Goal: Task Accomplishment & Management: Manage account settings

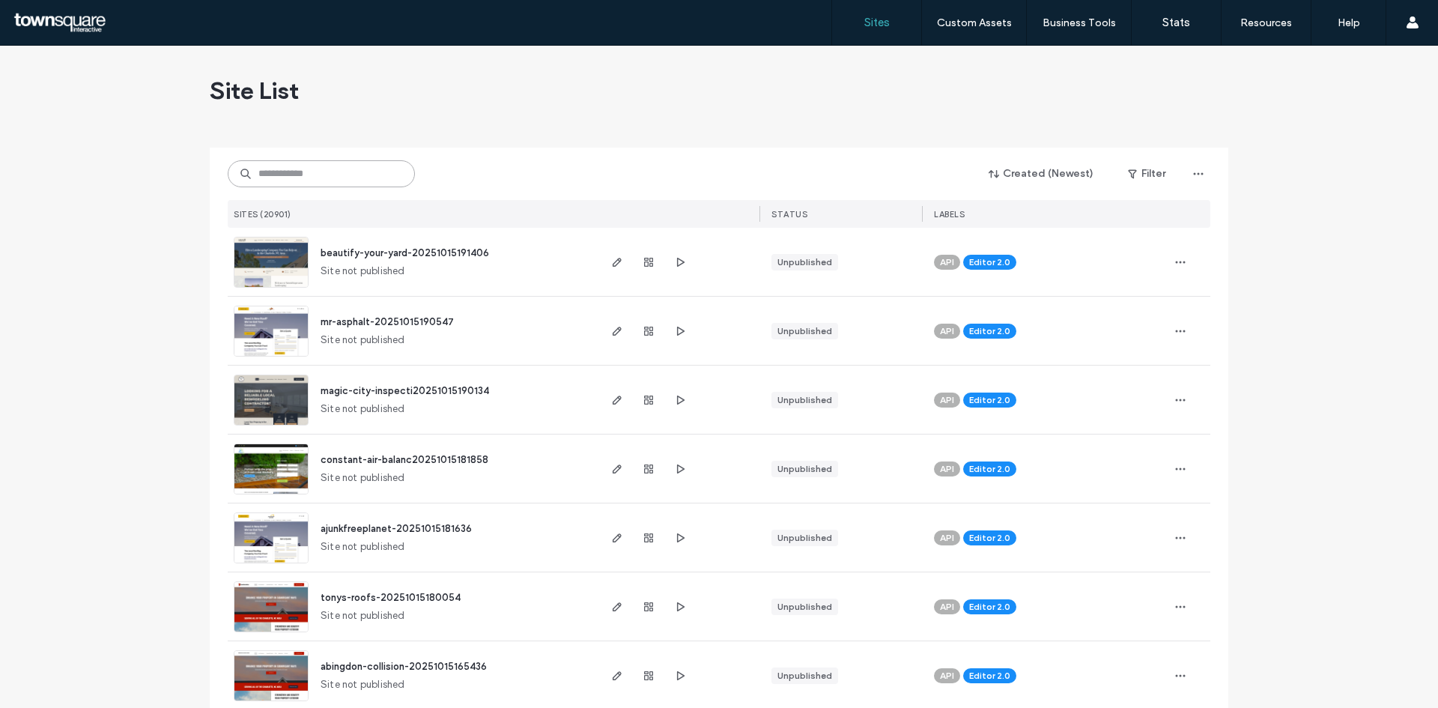
paste input "**********"
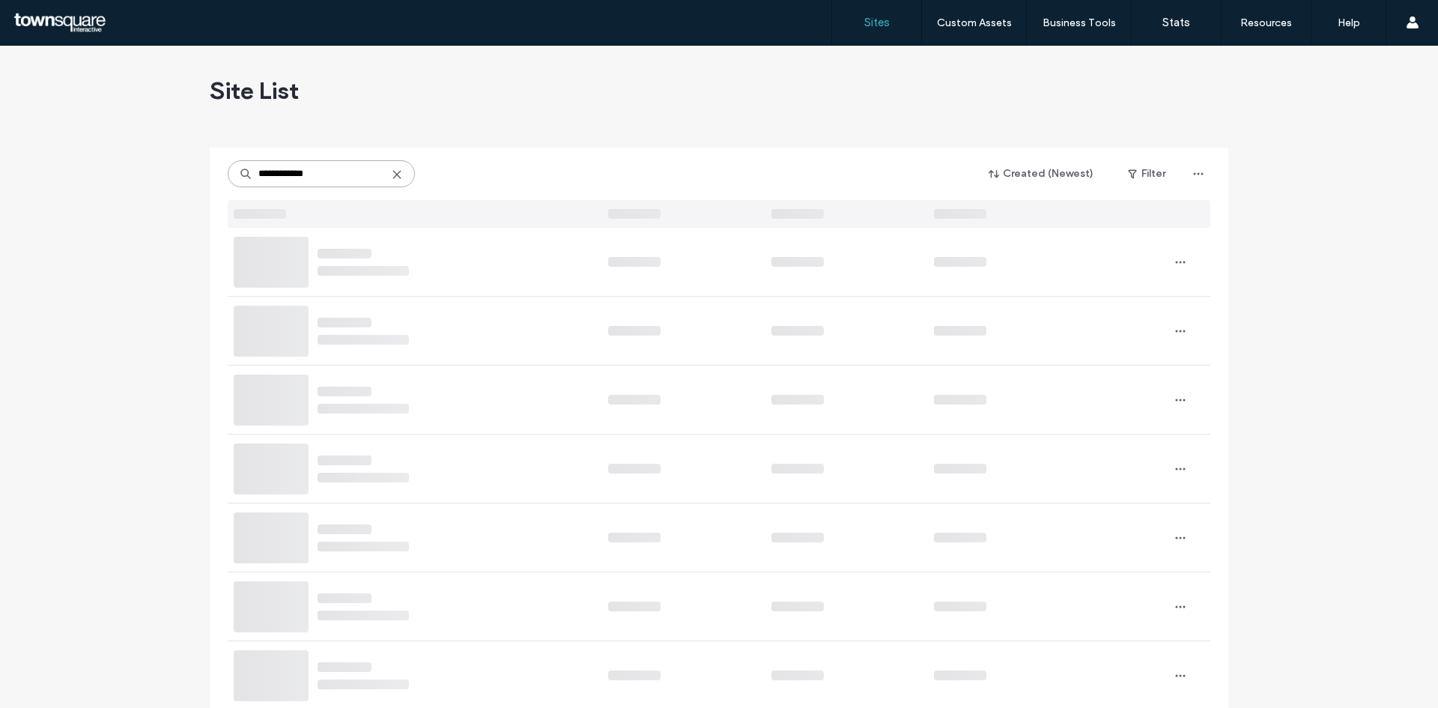
type input "**********"
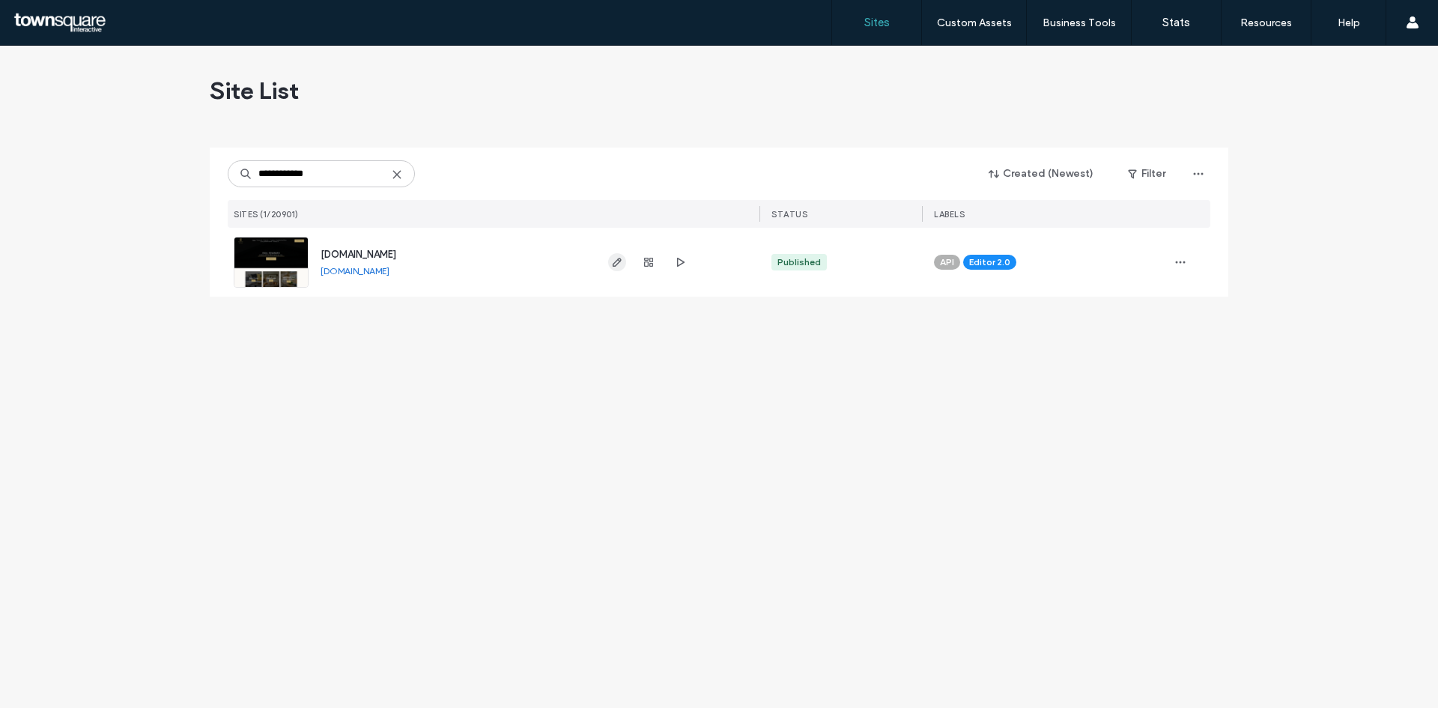
click at [619, 263] on use "button" at bounding box center [617, 262] width 9 height 9
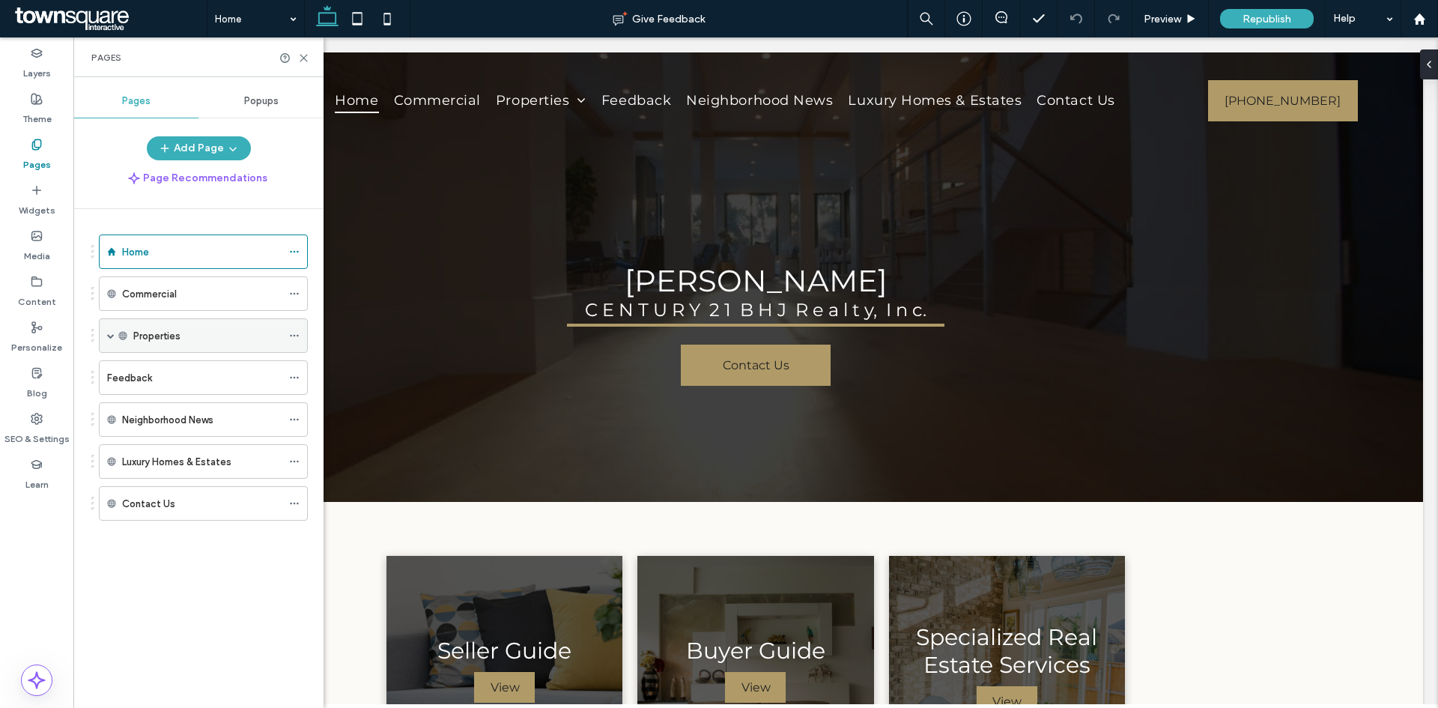
click at [112, 334] on span at bounding box center [110, 335] width 7 height 7
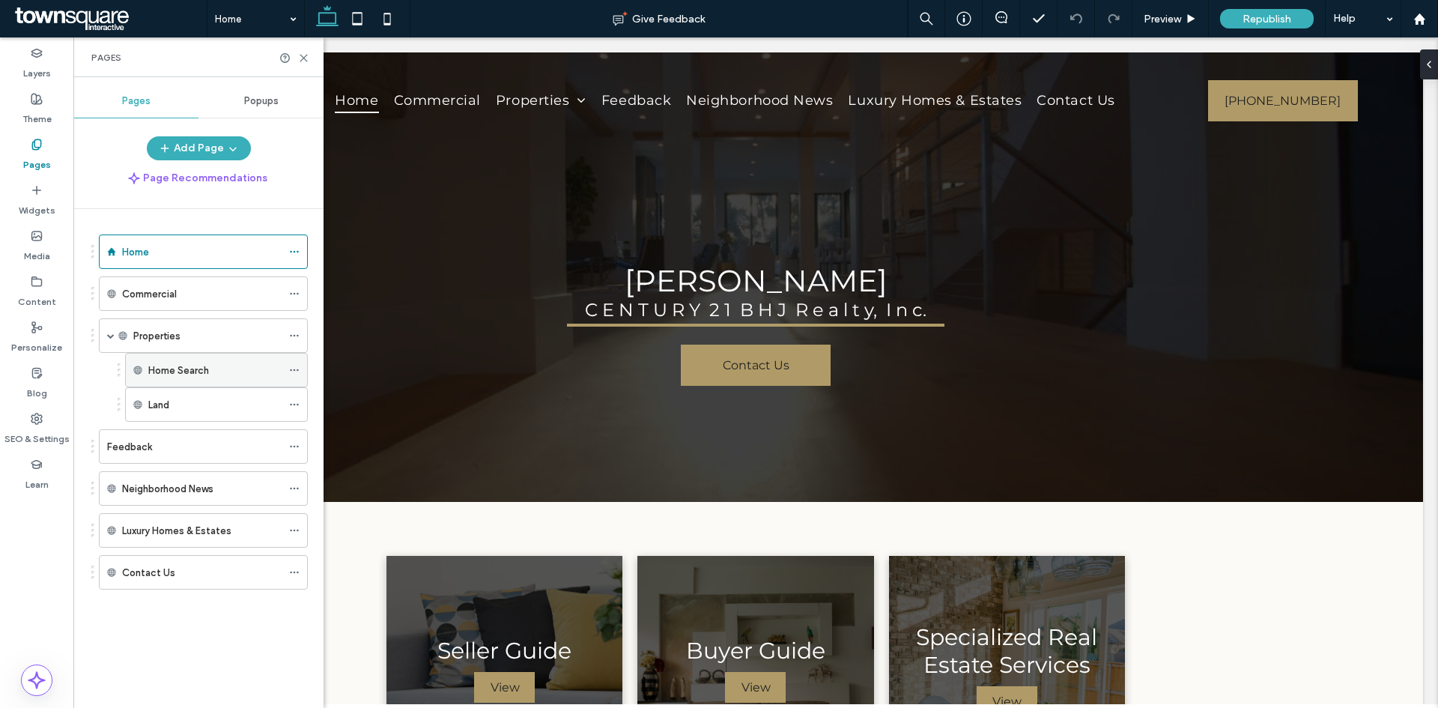
click at [291, 370] on use at bounding box center [294, 370] width 8 height 2
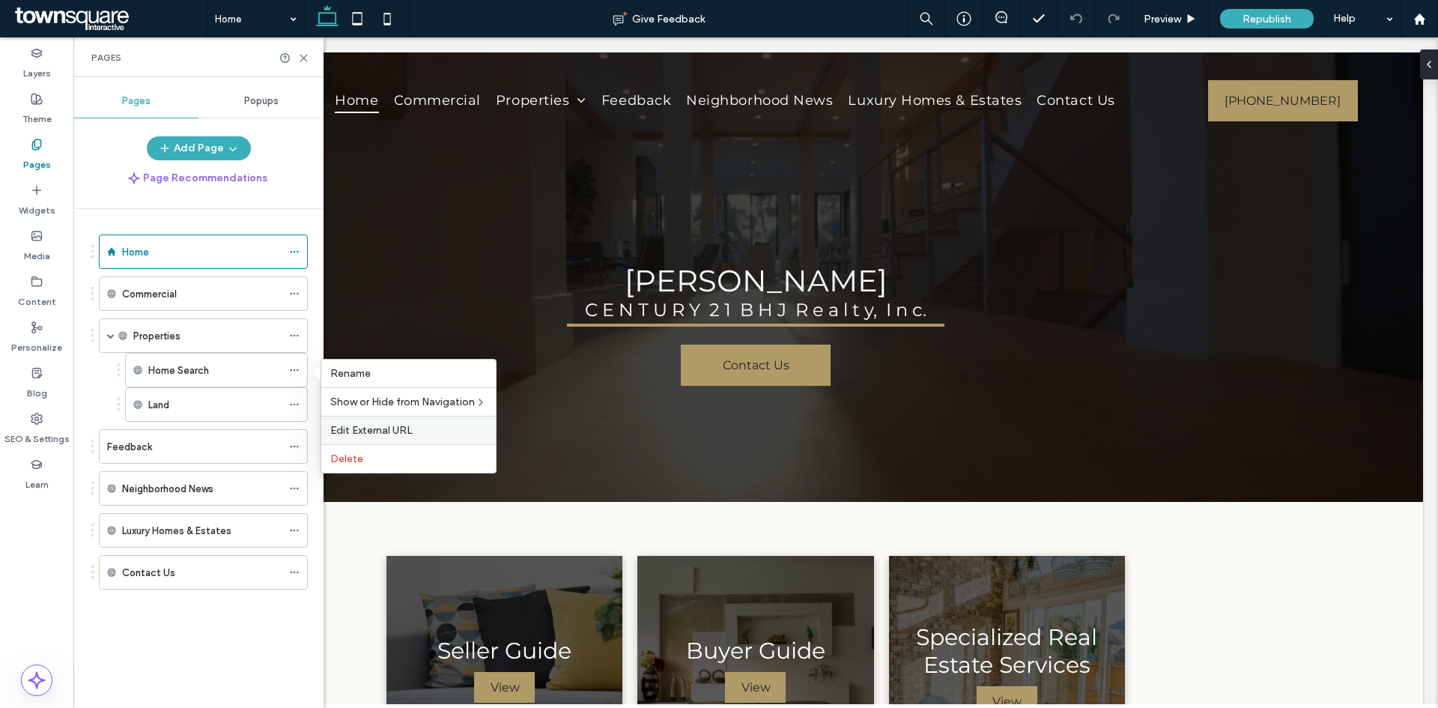
click at [387, 428] on span "Edit External URL" at bounding box center [371, 430] width 82 height 13
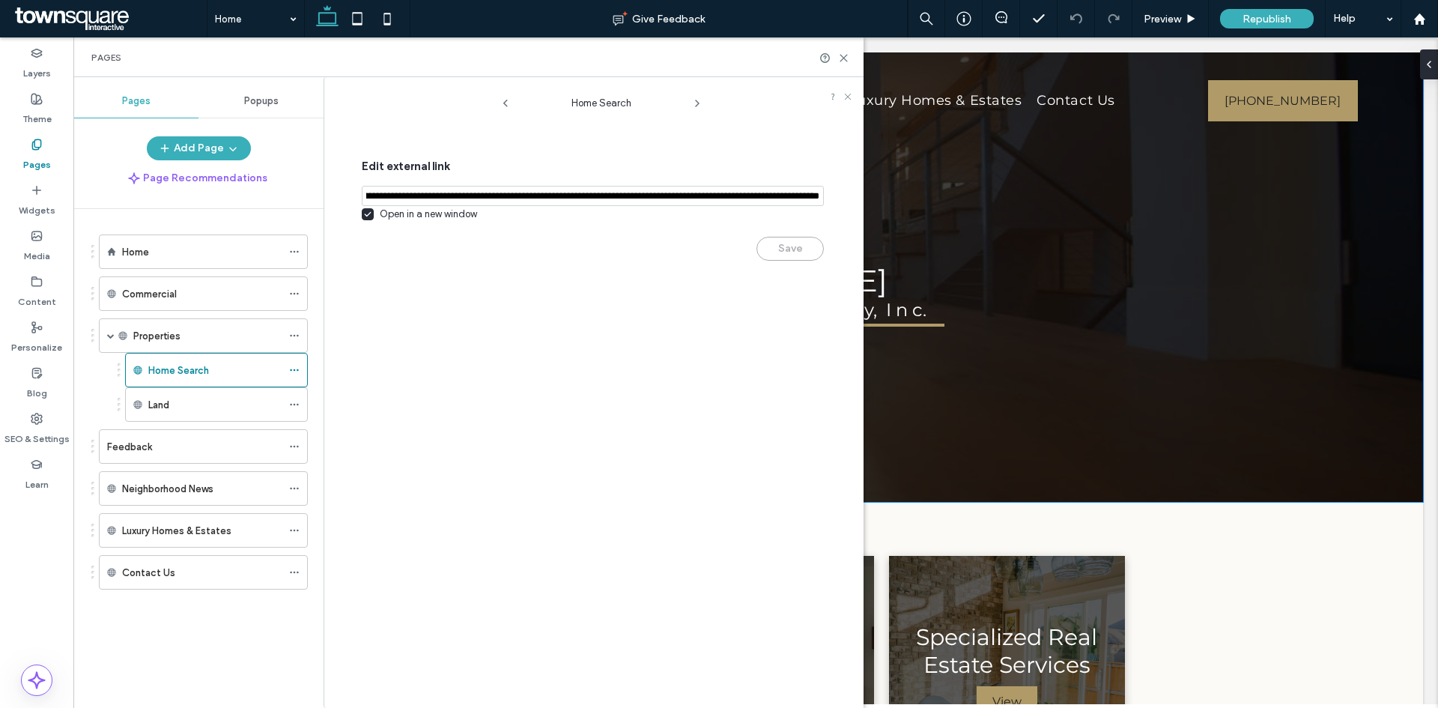
scroll to position [0, 4145]
drag, startPoint x: 436, startPoint y: 231, endPoint x: 837, endPoint y: 249, distance: 401.1
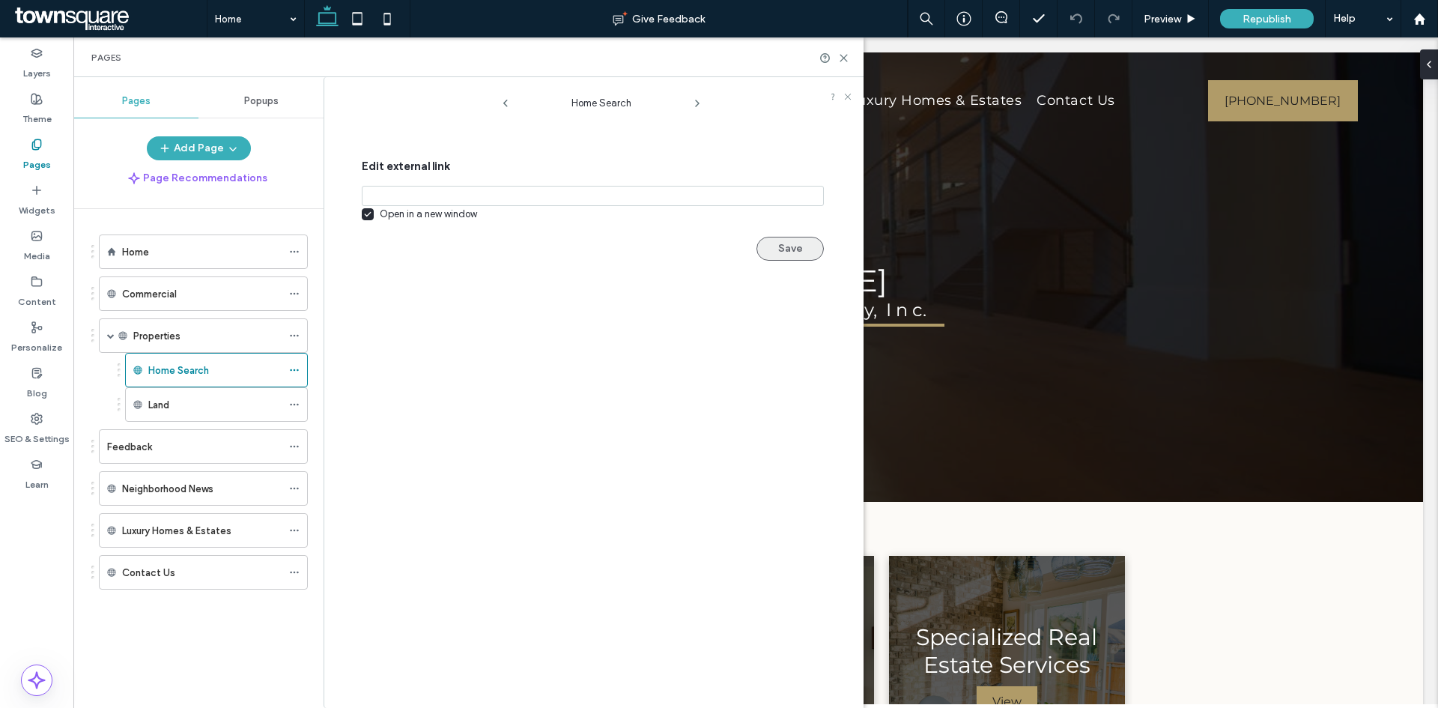
click at [776, 252] on button "Save" at bounding box center [790, 249] width 67 height 24
click at [161, 535] on label "Luxury Homes & Estates" at bounding box center [176, 531] width 109 height 26
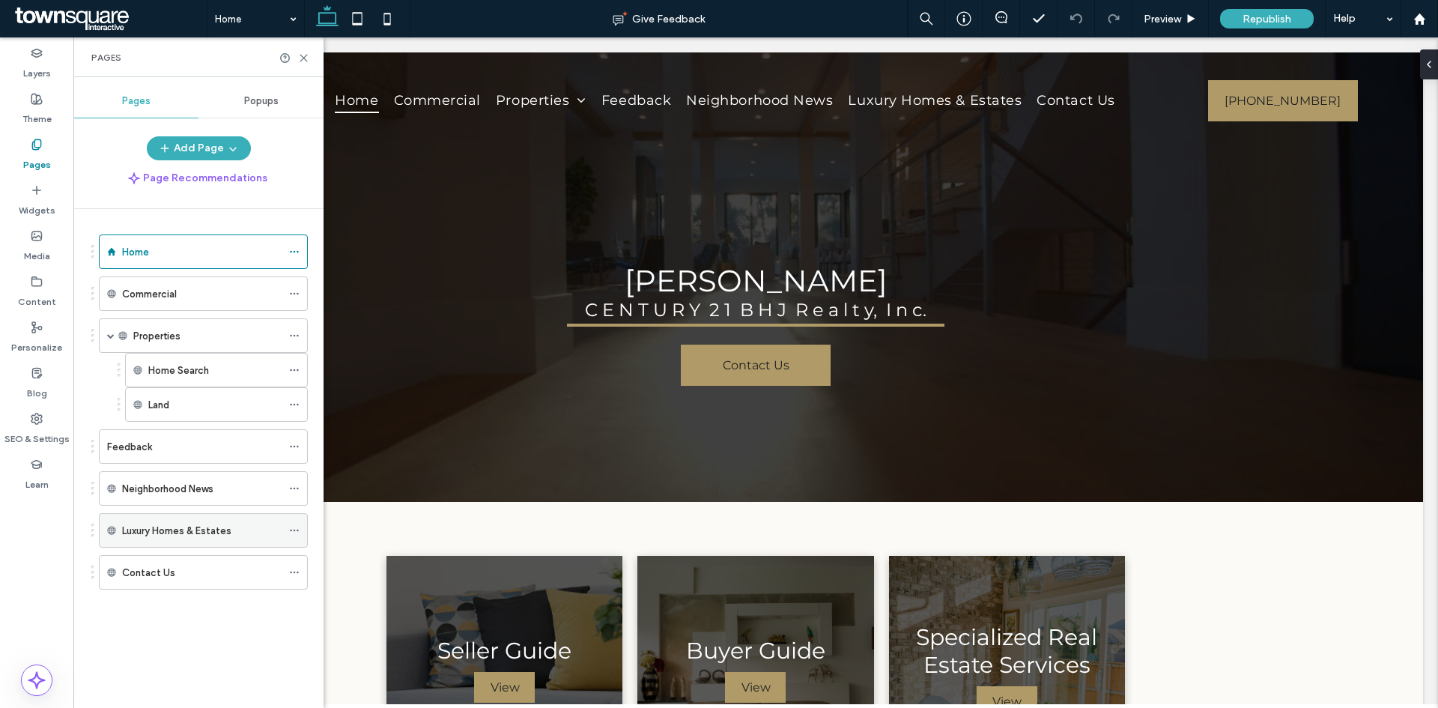
click at [292, 527] on icon at bounding box center [294, 530] width 10 height 10
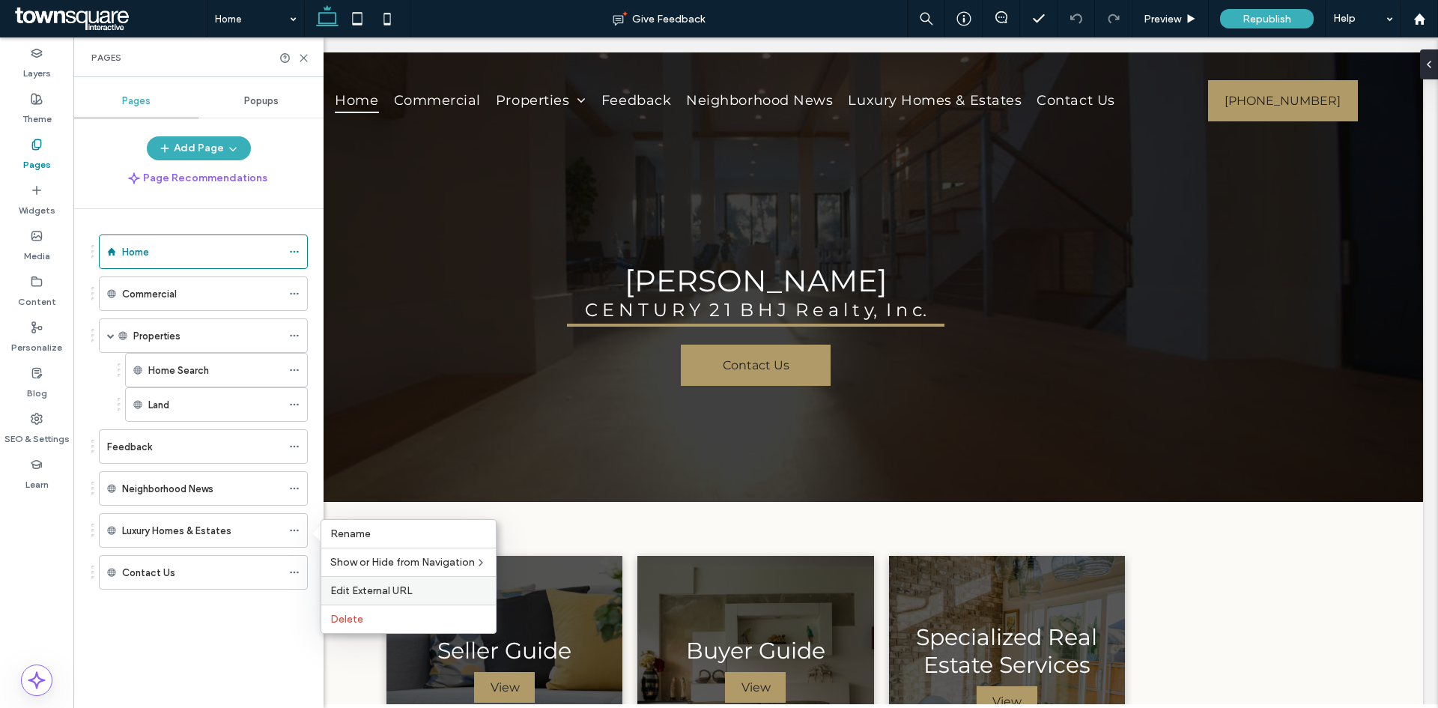
click at [417, 592] on label "Edit External URL" at bounding box center [408, 590] width 157 height 13
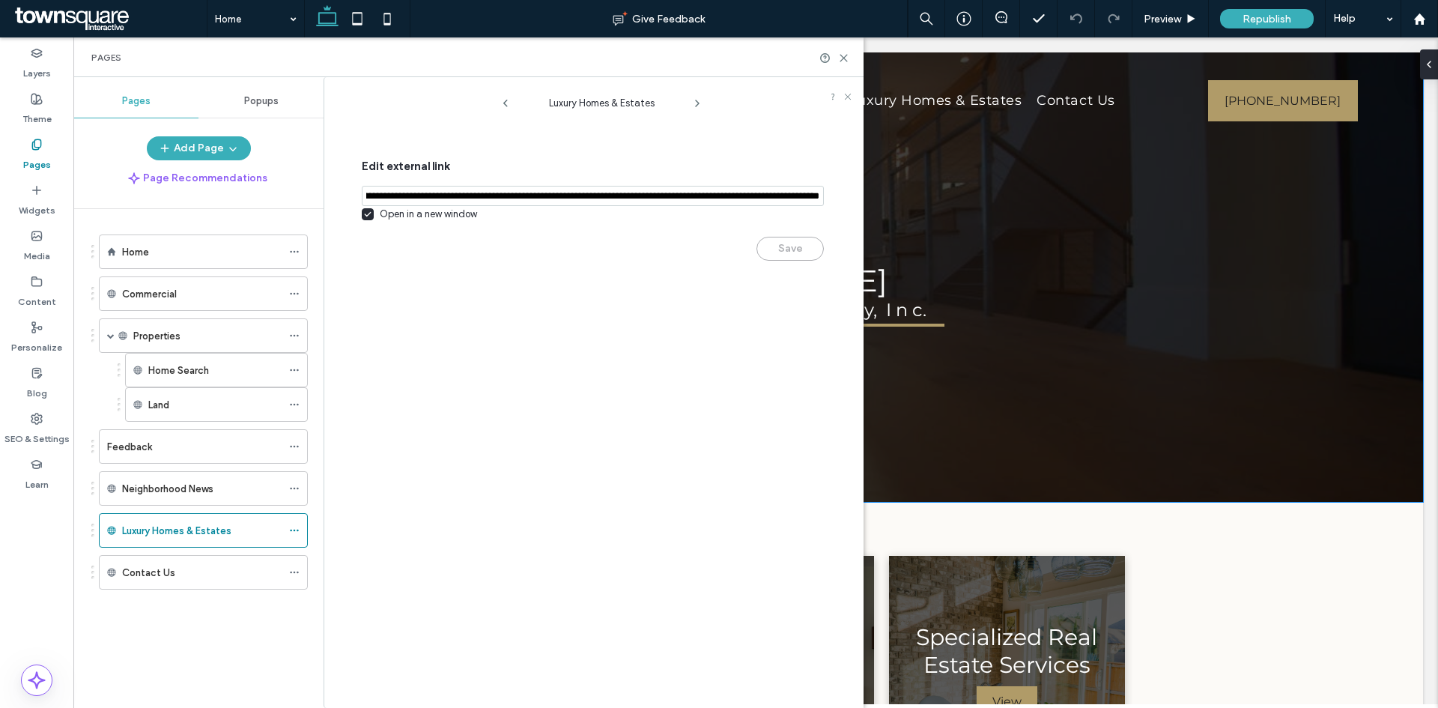
scroll to position [0, 4190]
drag, startPoint x: 439, startPoint y: 229, endPoint x: 912, endPoint y: 200, distance: 473.6
click at [295, 375] on icon at bounding box center [294, 370] width 10 height 10
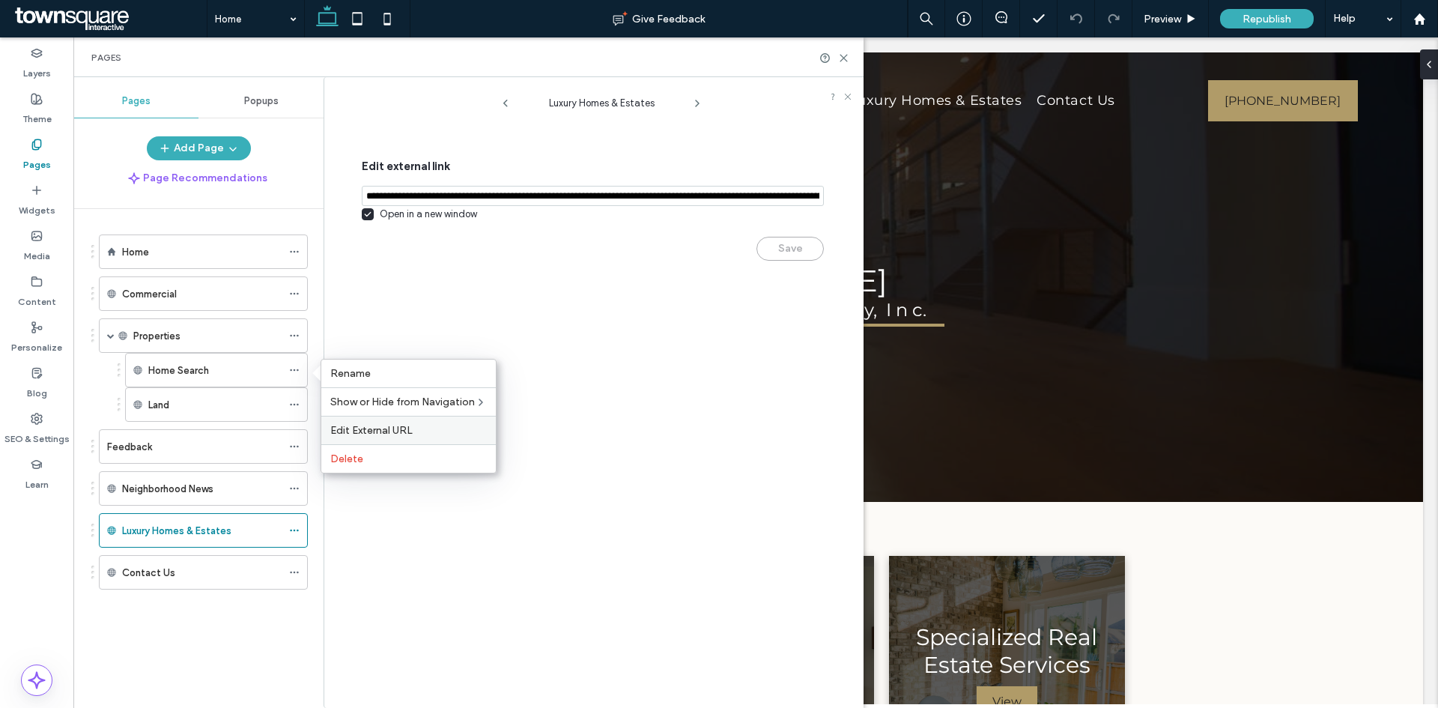
click at [446, 430] on label "Edit External URL" at bounding box center [408, 430] width 157 height 13
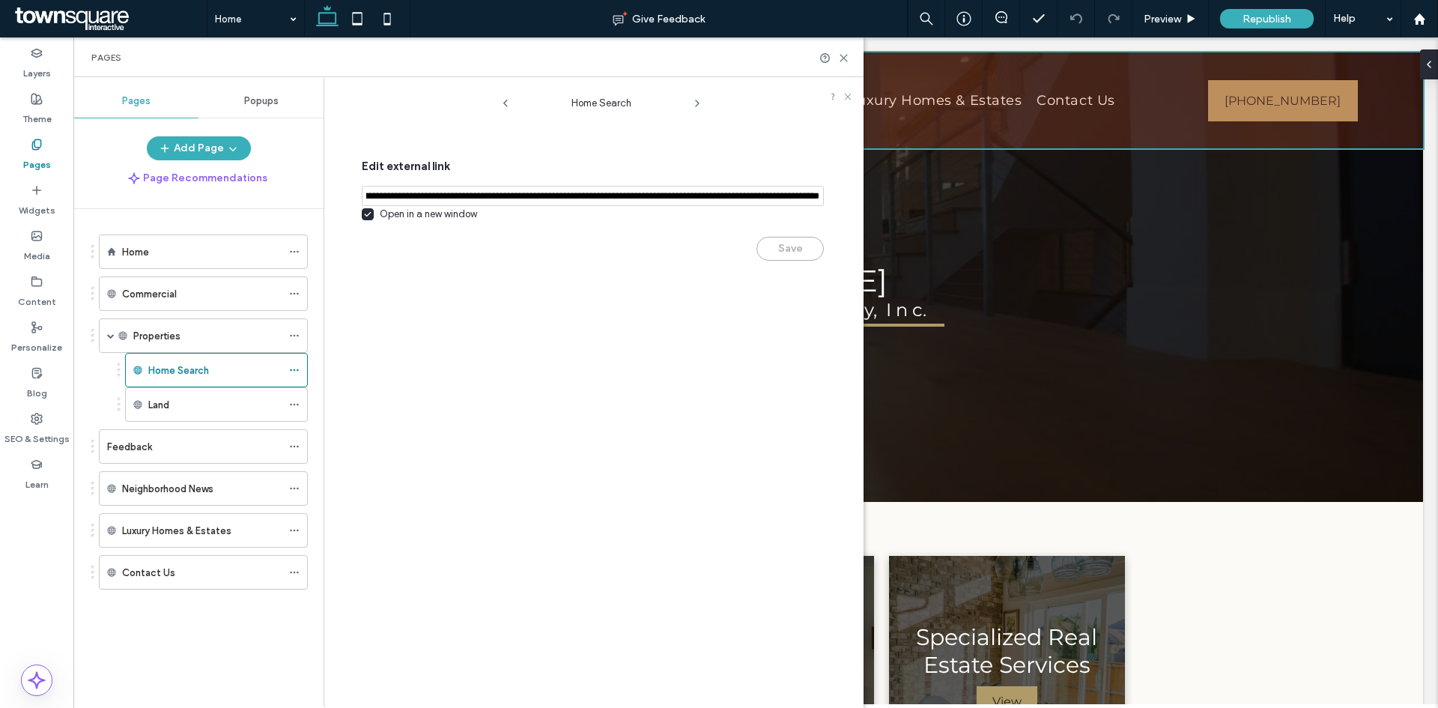
scroll to position [0, 4145]
drag, startPoint x: 438, startPoint y: 231, endPoint x: 1069, endPoint y: 148, distance: 636.2
paste input "**********"
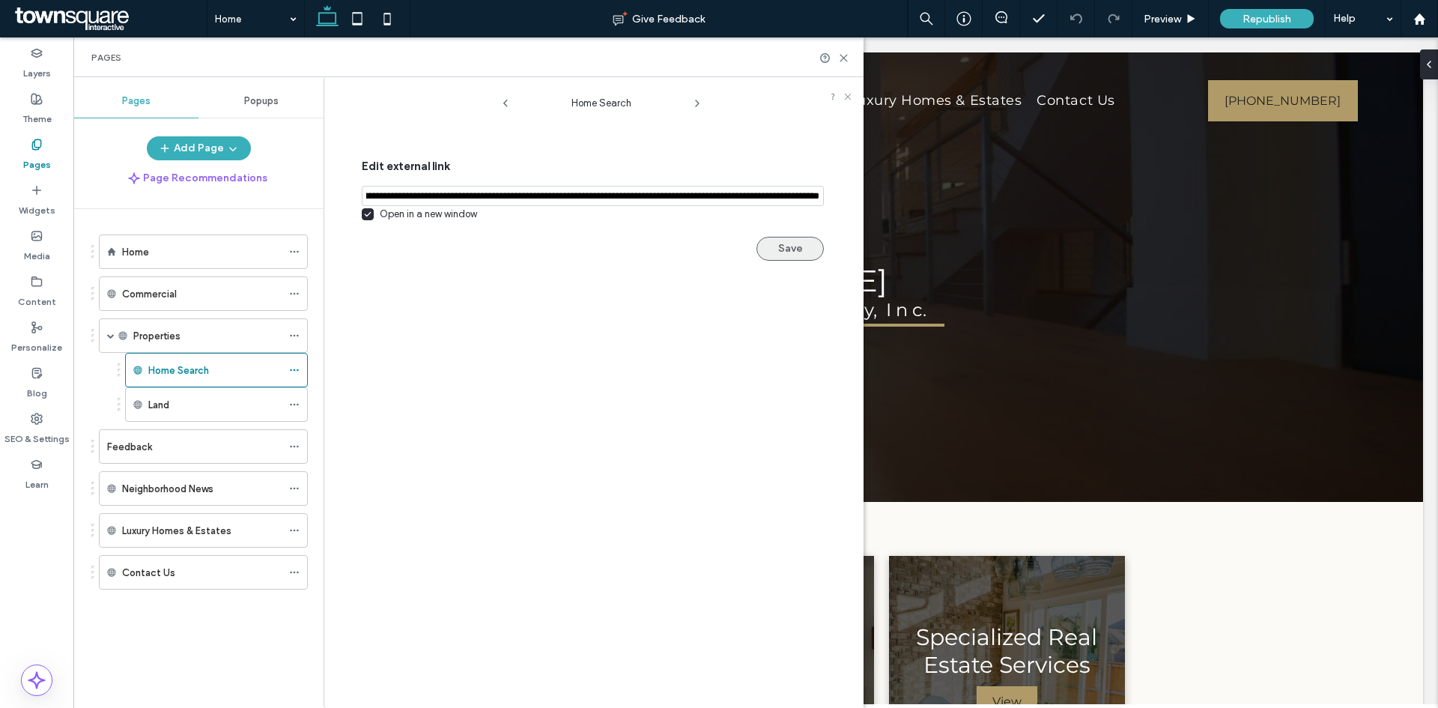
type input "**********"
click at [799, 250] on button "Save" at bounding box center [790, 249] width 67 height 24
click at [787, 253] on button "Saved" at bounding box center [790, 249] width 67 height 24
click at [843, 59] on icon at bounding box center [843, 57] width 11 height 11
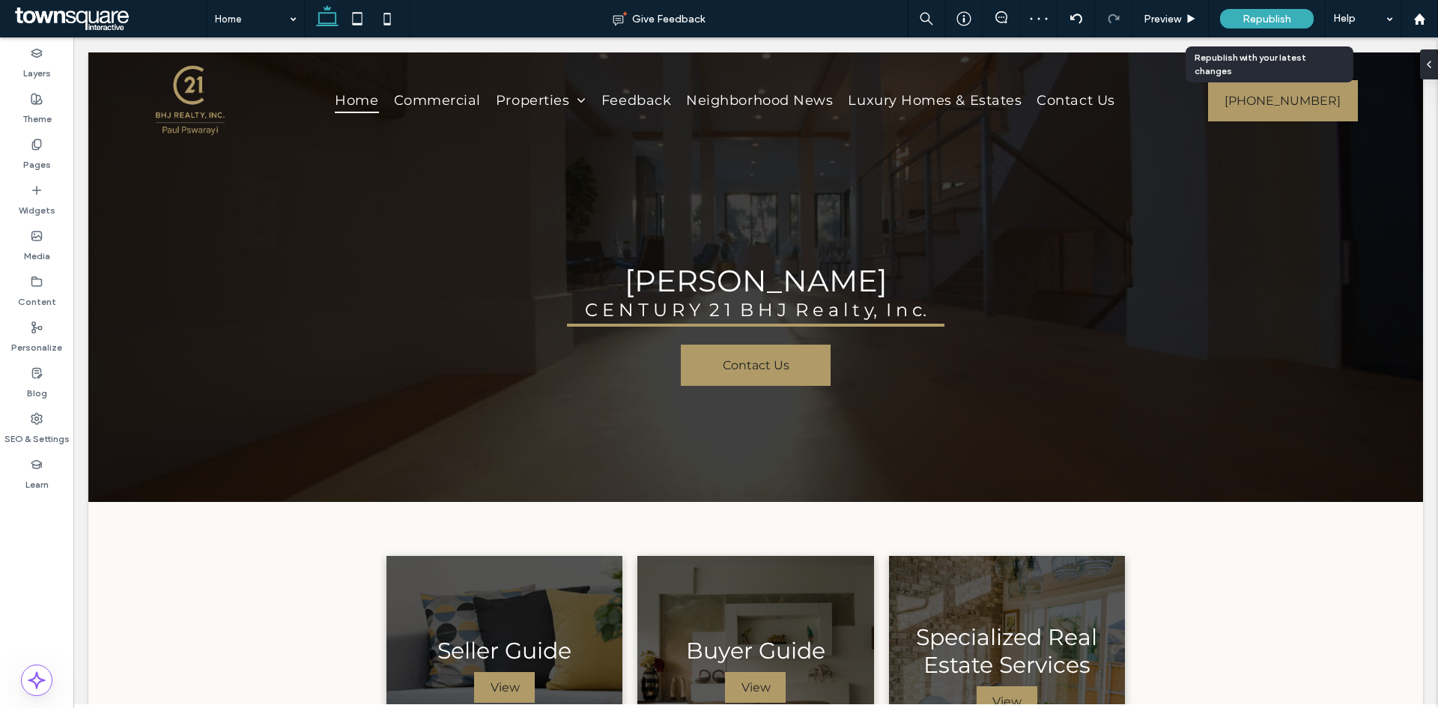
click at [1277, 18] on span "Republish" at bounding box center [1267, 19] width 49 height 13
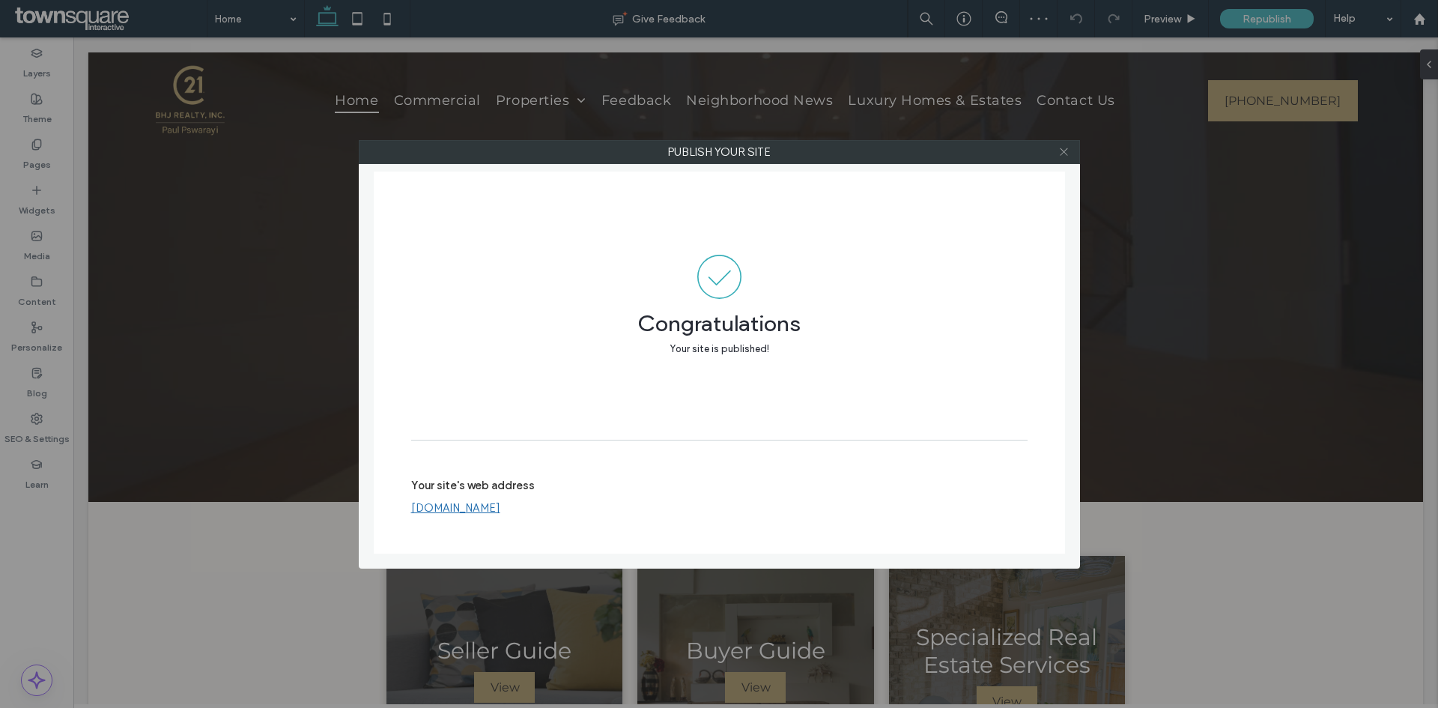
click at [1063, 152] on icon at bounding box center [1063, 151] width 11 height 11
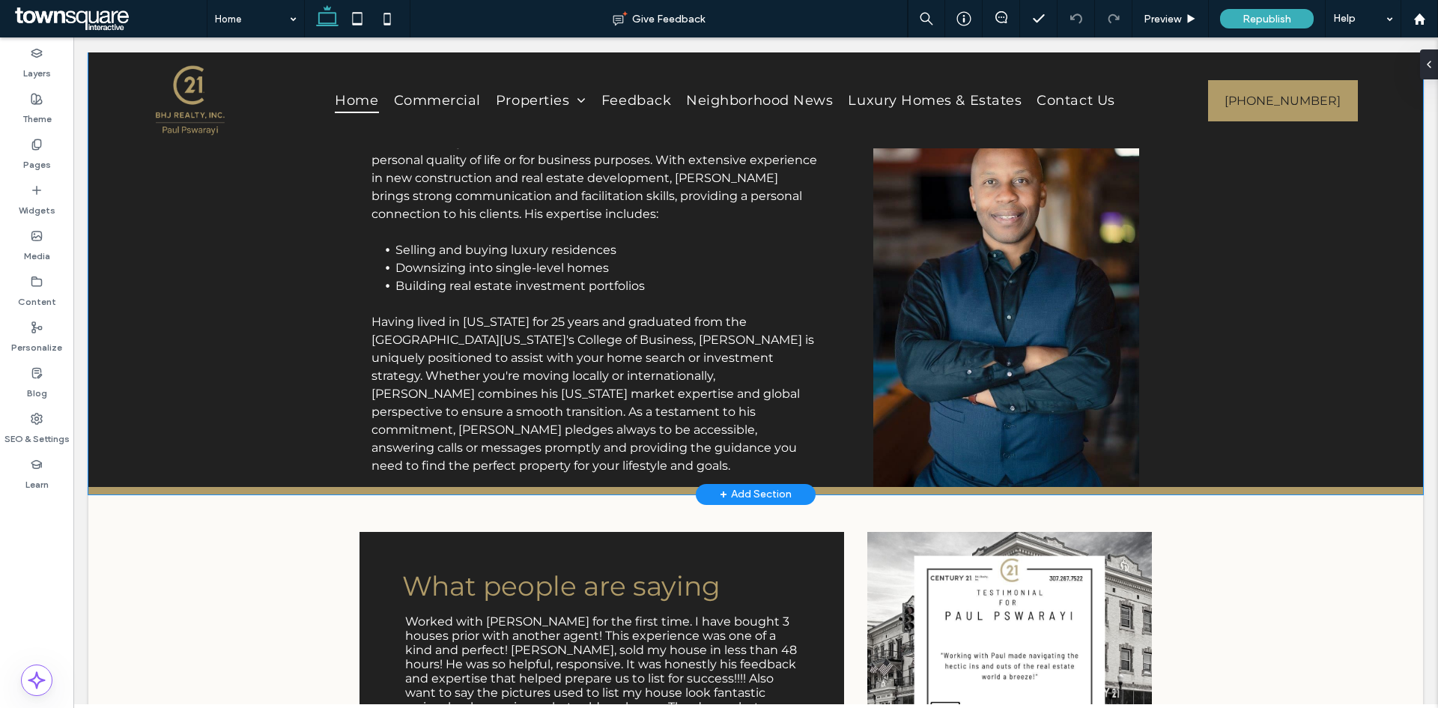
scroll to position [1573, 0]
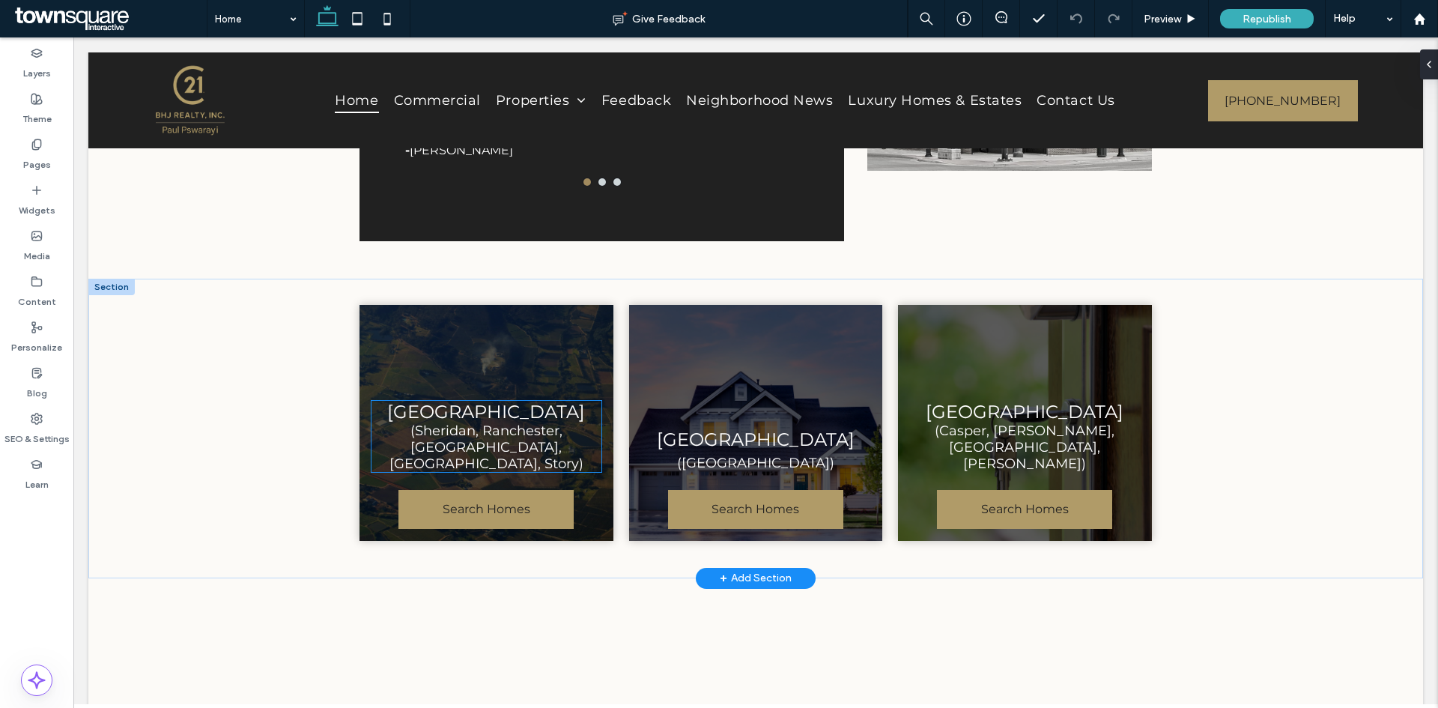
click at [416, 401] on span "Sheridan County" at bounding box center [486, 412] width 198 height 22
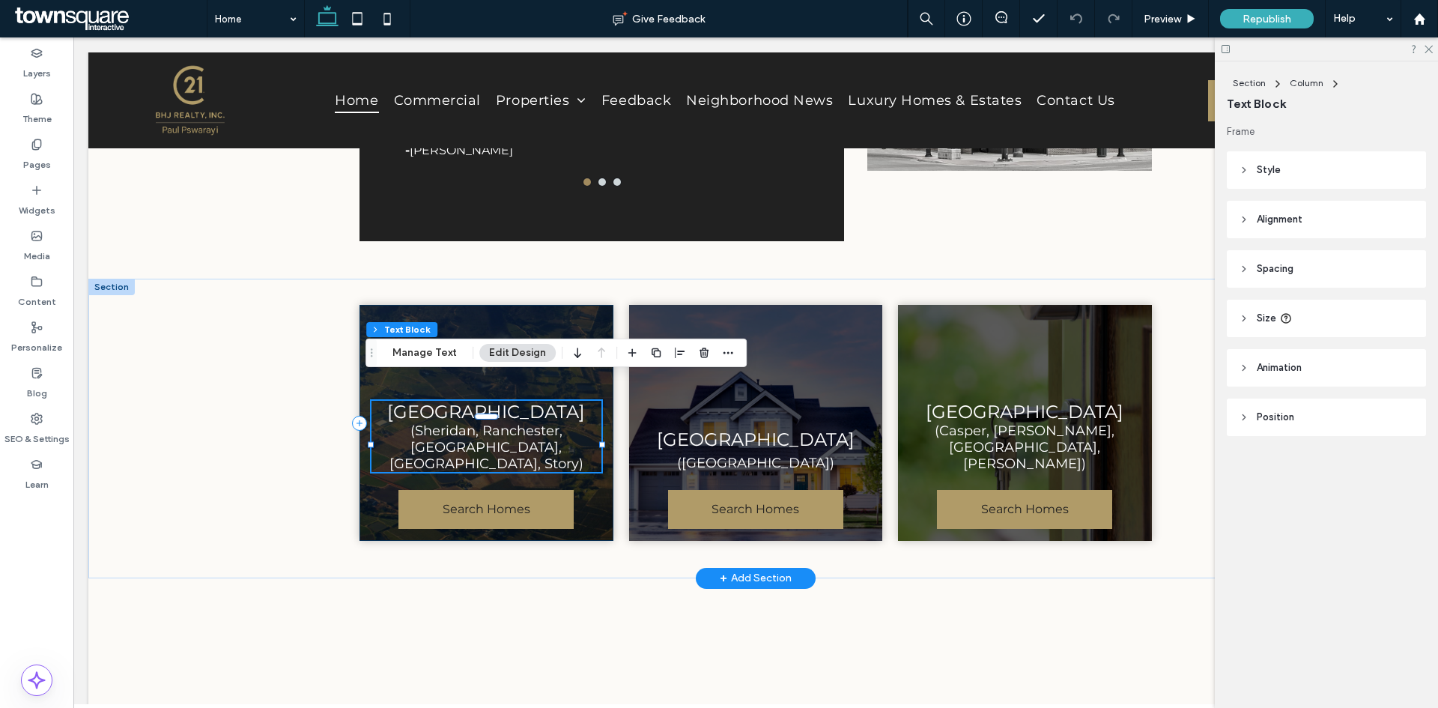
click at [382, 305] on div "Sheridan County (Sheridan, Ranchester, Dayton, Big Horn, Story) Search Homes" at bounding box center [486, 422] width 253 height 235
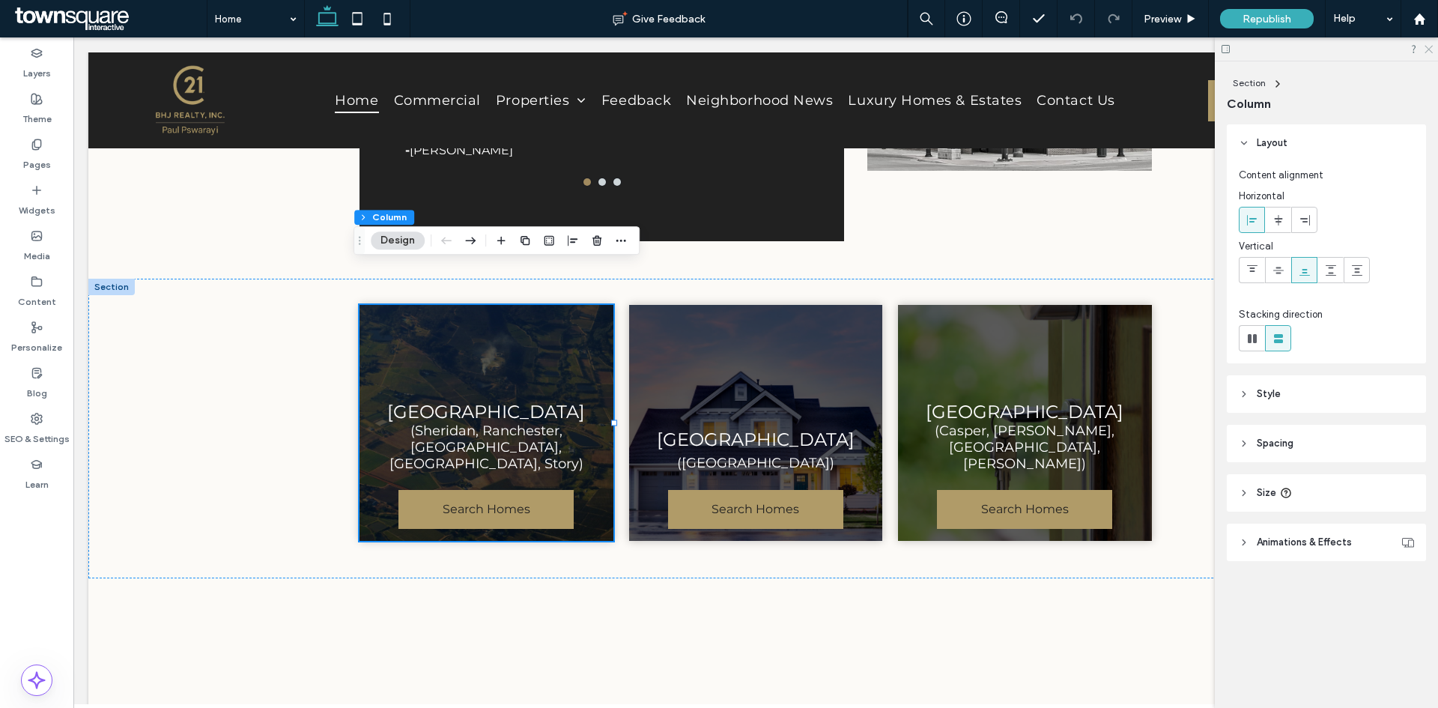
click at [1427, 52] on use at bounding box center [1429, 50] width 8 height 8
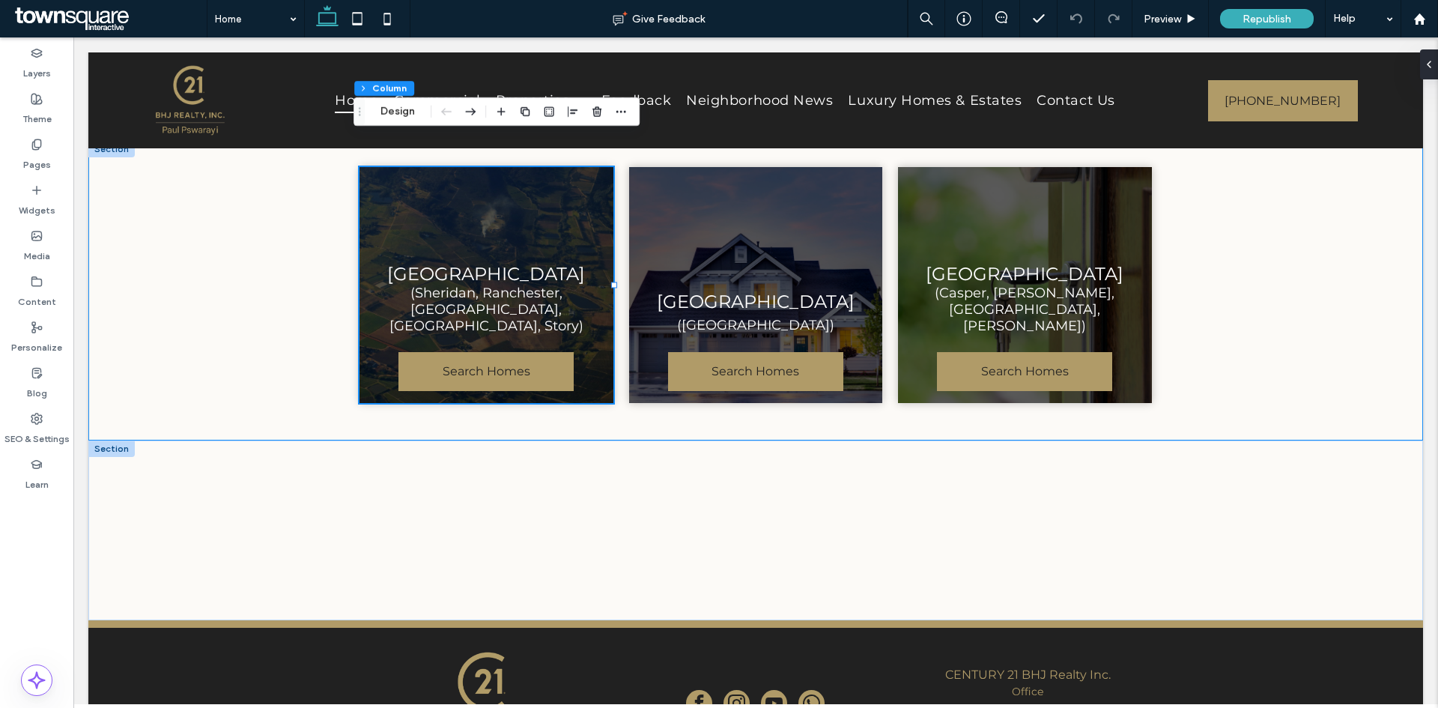
scroll to position [1831, 0]
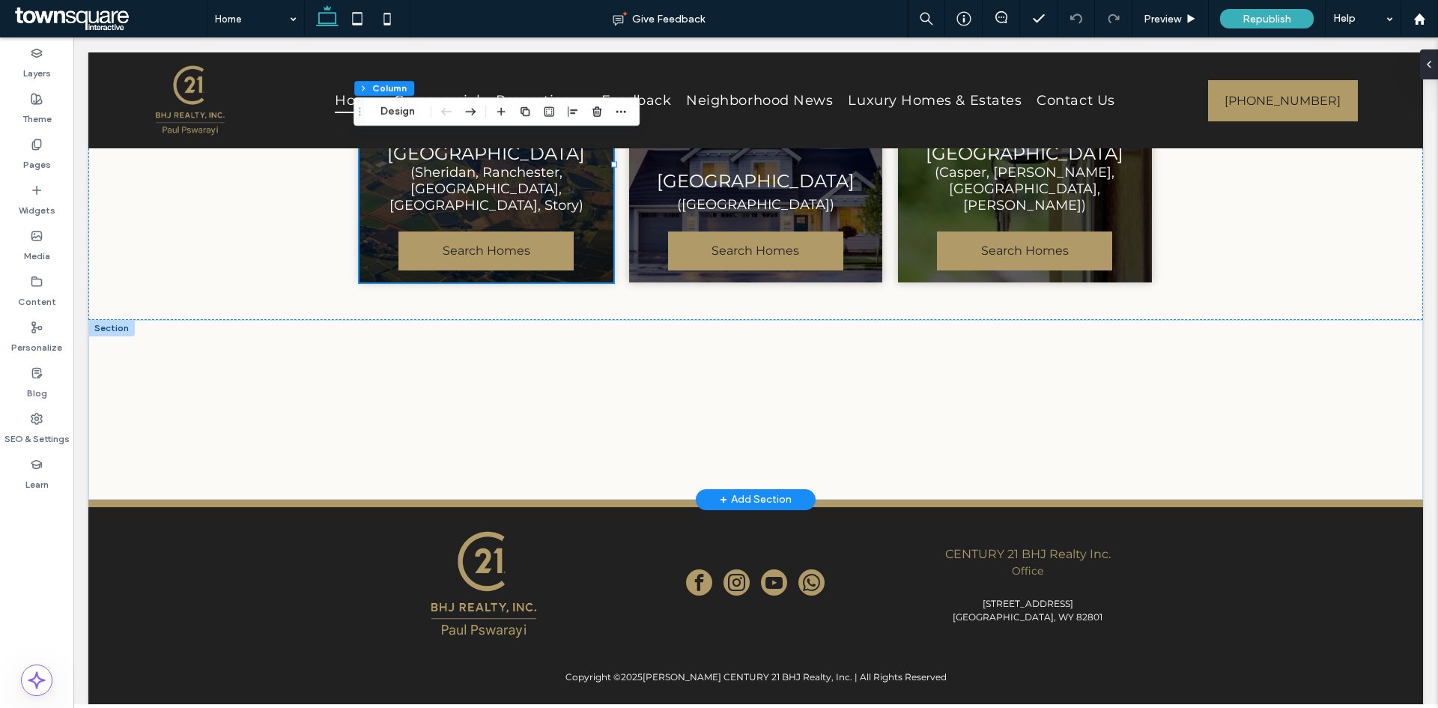
click at [113, 320] on div at bounding box center [111, 328] width 46 height 16
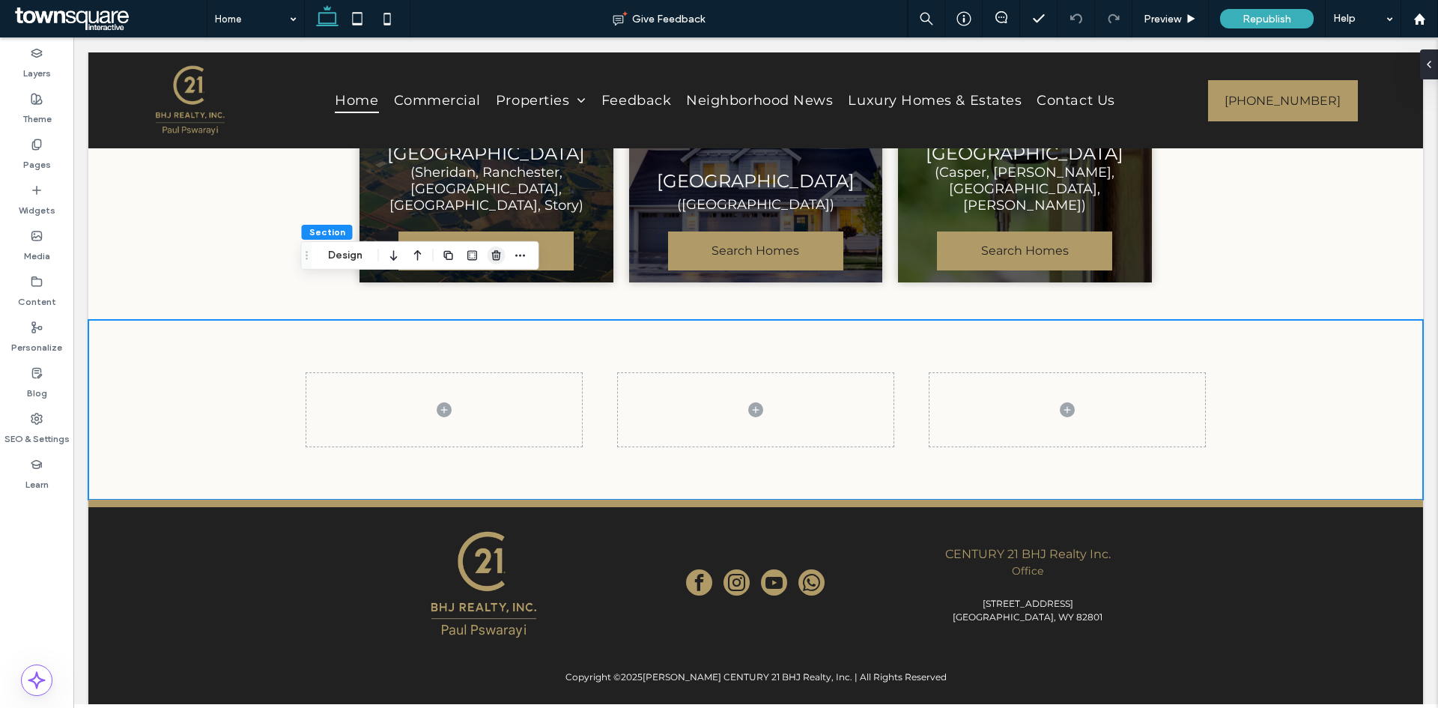
click at [497, 255] on use "button" at bounding box center [495, 255] width 9 height 10
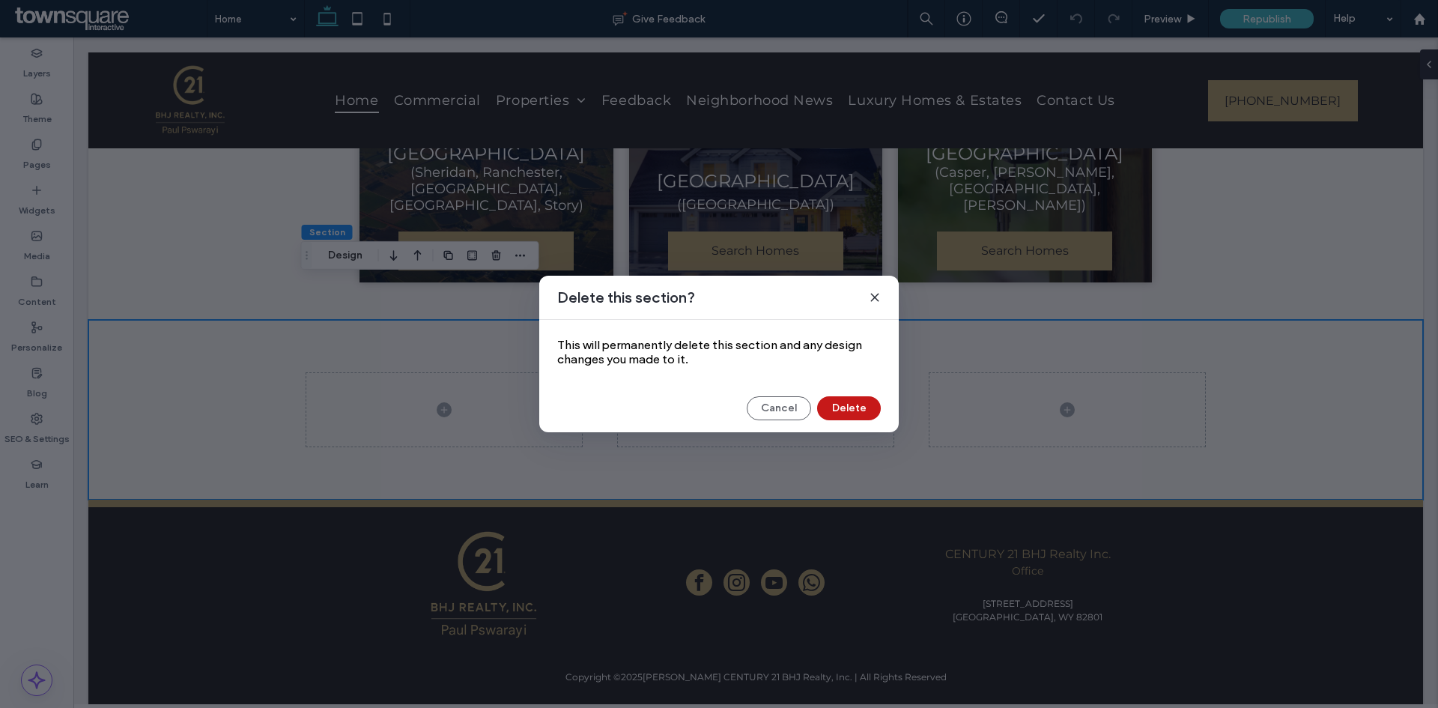
click at [847, 410] on button "Delete" at bounding box center [849, 408] width 64 height 24
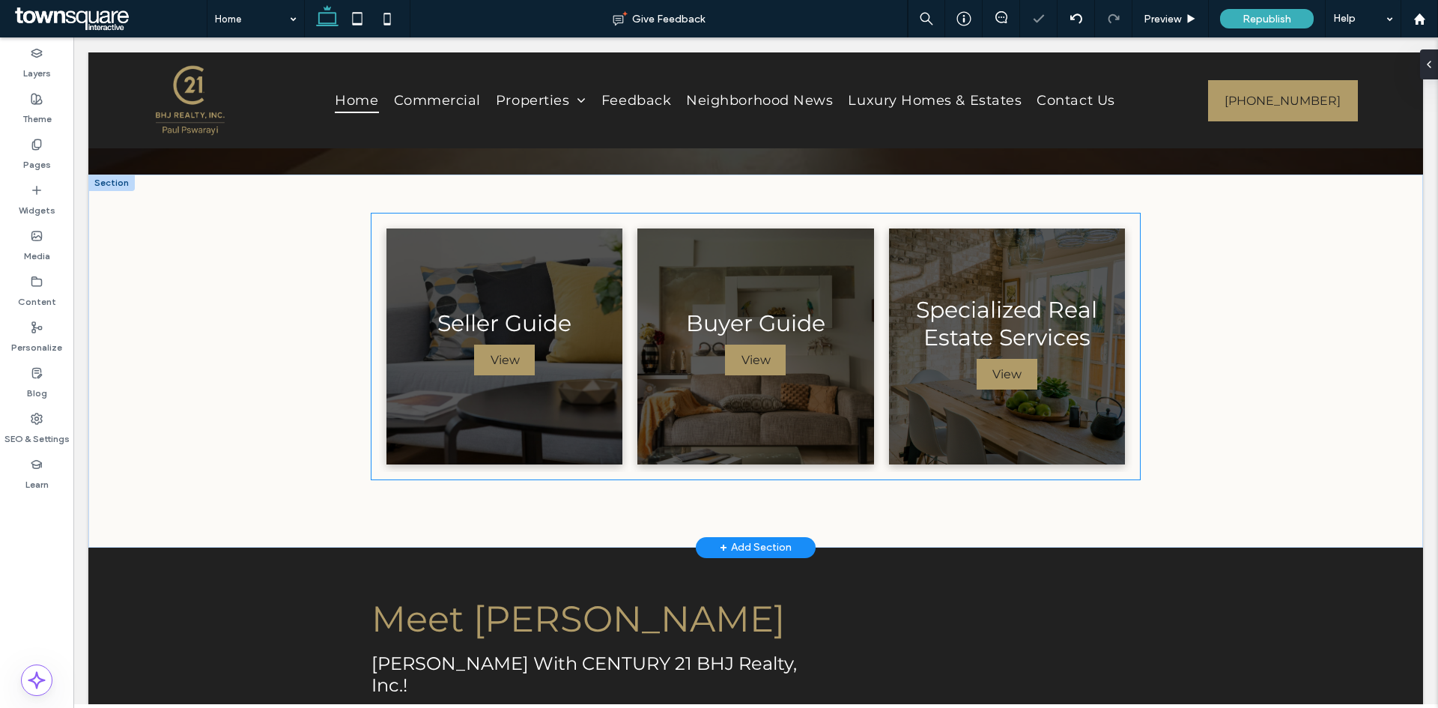
scroll to position [228, 0]
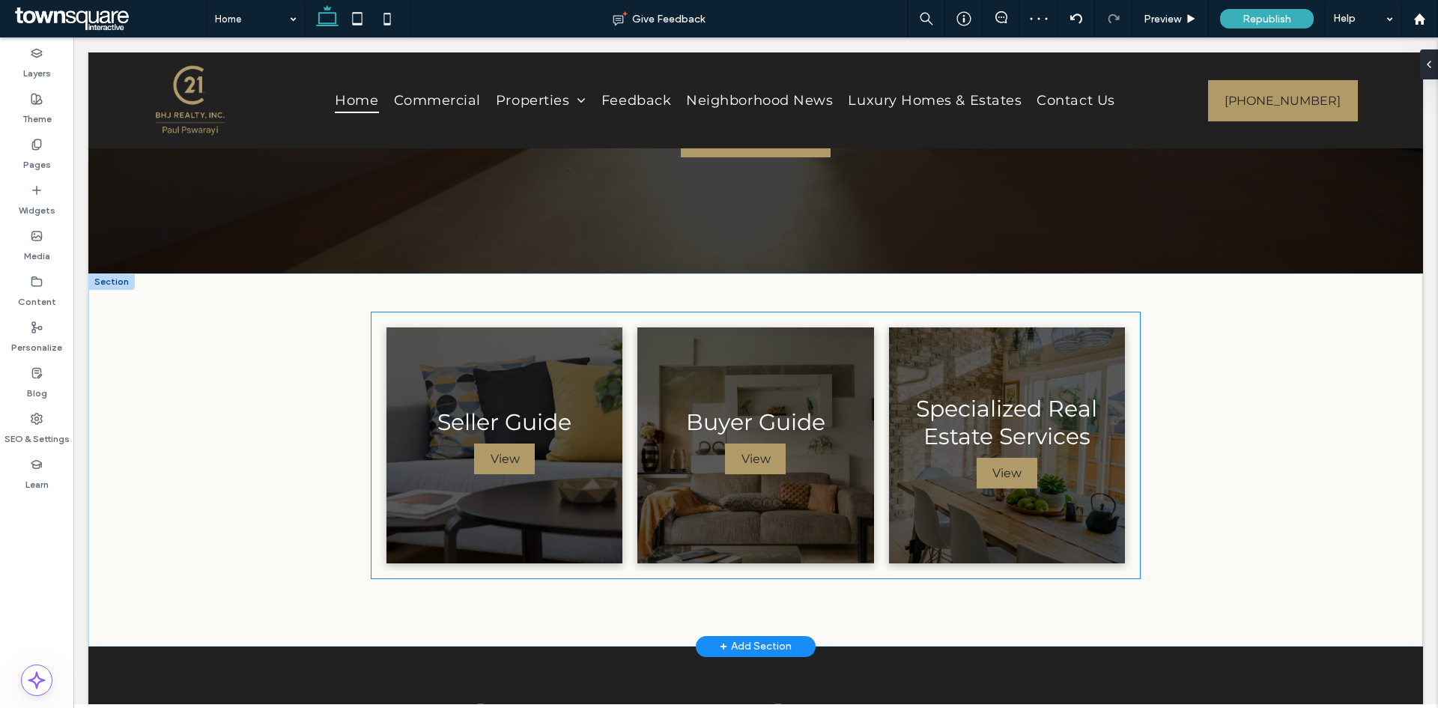
click at [372, 354] on div "Seller Guide Breathtaking colors of our planet View Buyer Guide View Specialize…" at bounding box center [756, 445] width 768 height 266
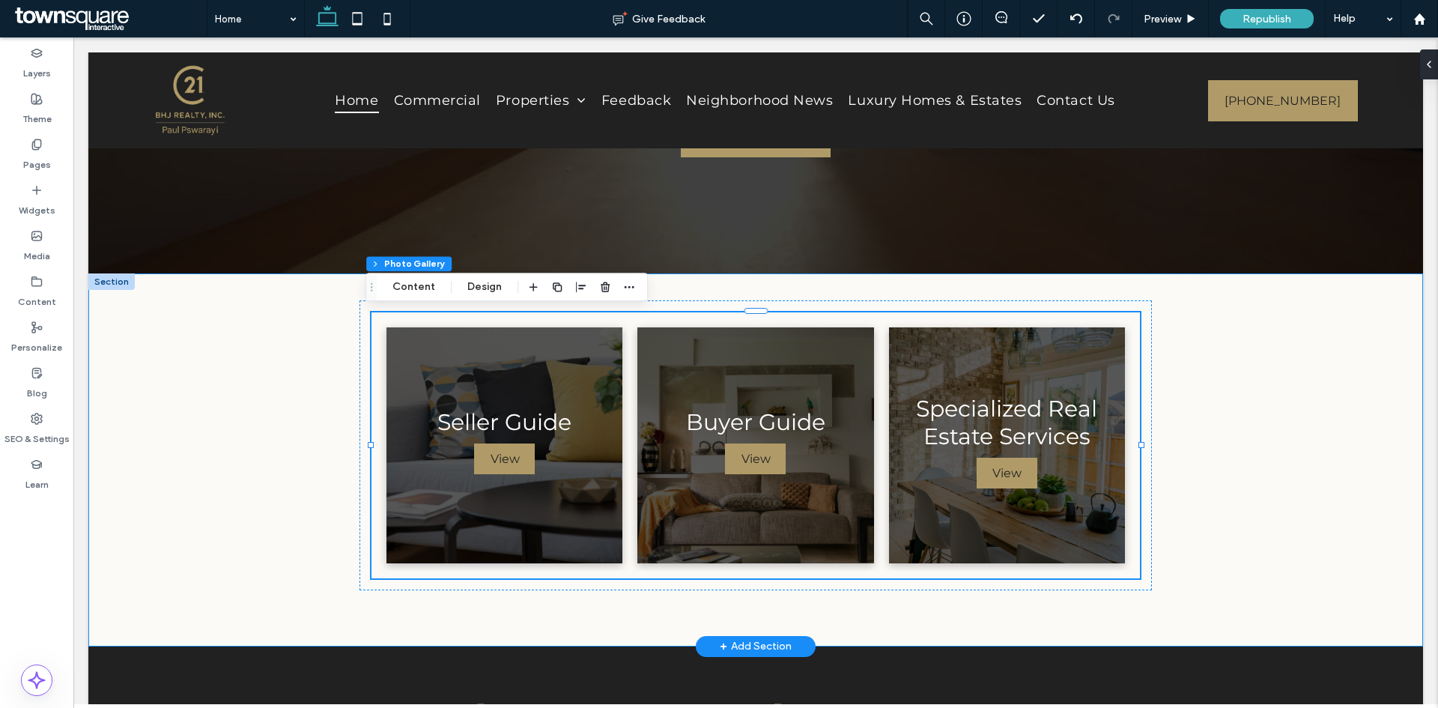
click at [1295, 557] on div "Seller Guide Breathtaking colors of our planet View Buyer Guide View Specialize…" at bounding box center [755, 459] width 1335 height 373
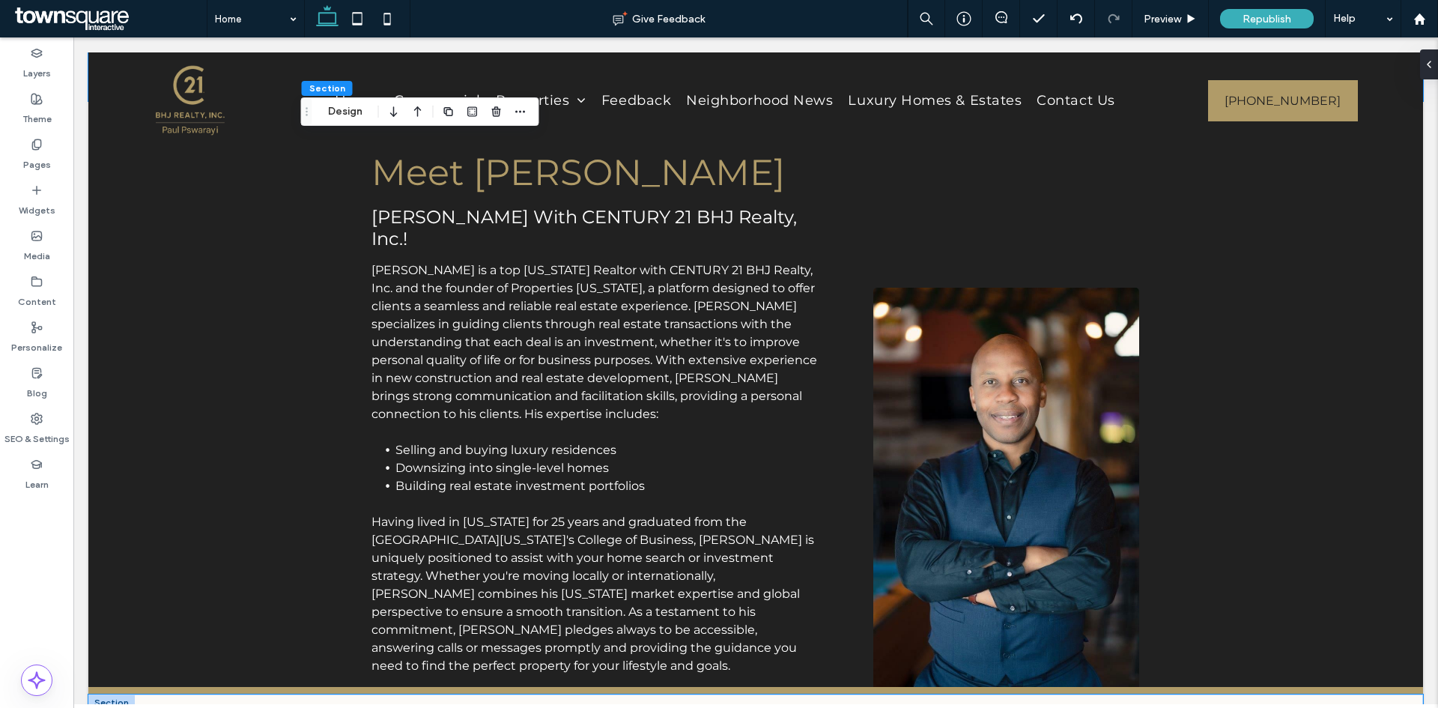
scroll to position [978, 0]
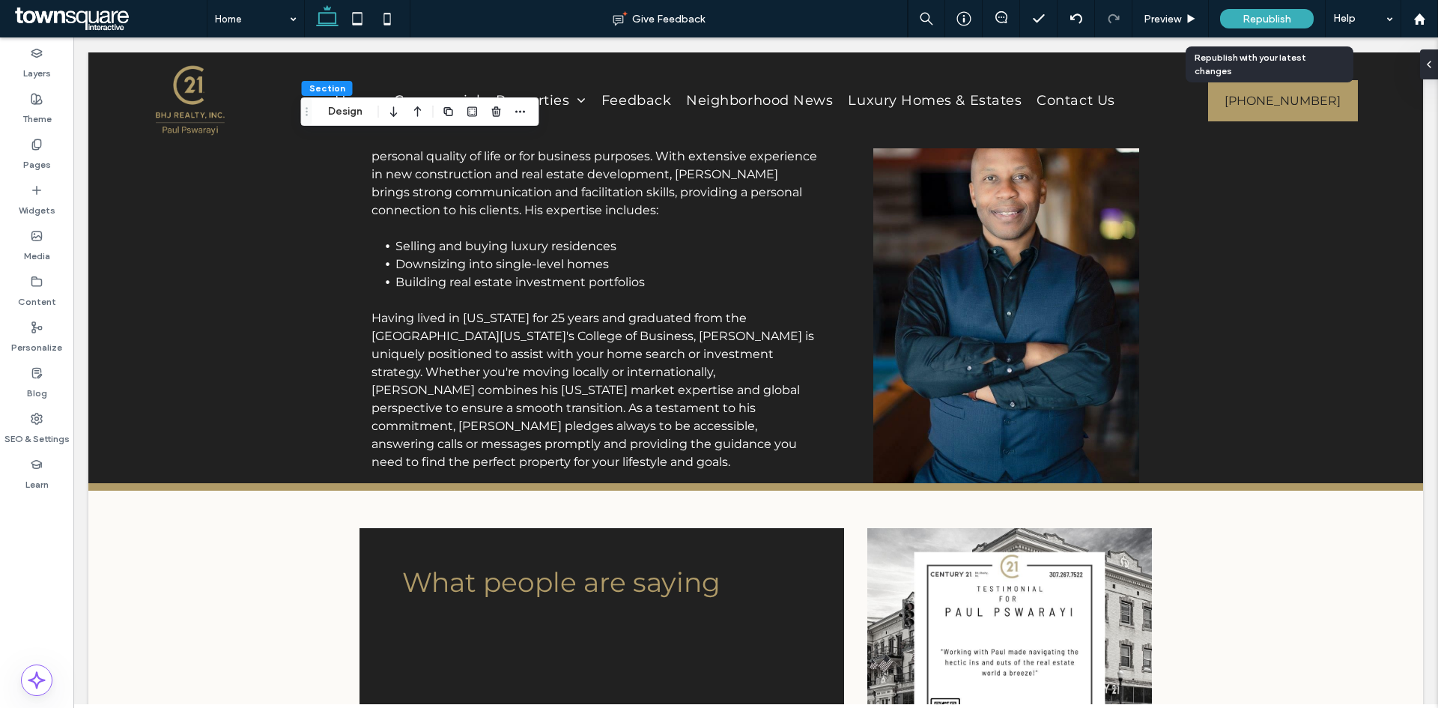
click at [1251, 19] on span "Republish" at bounding box center [1267, 19] width 49 height 13
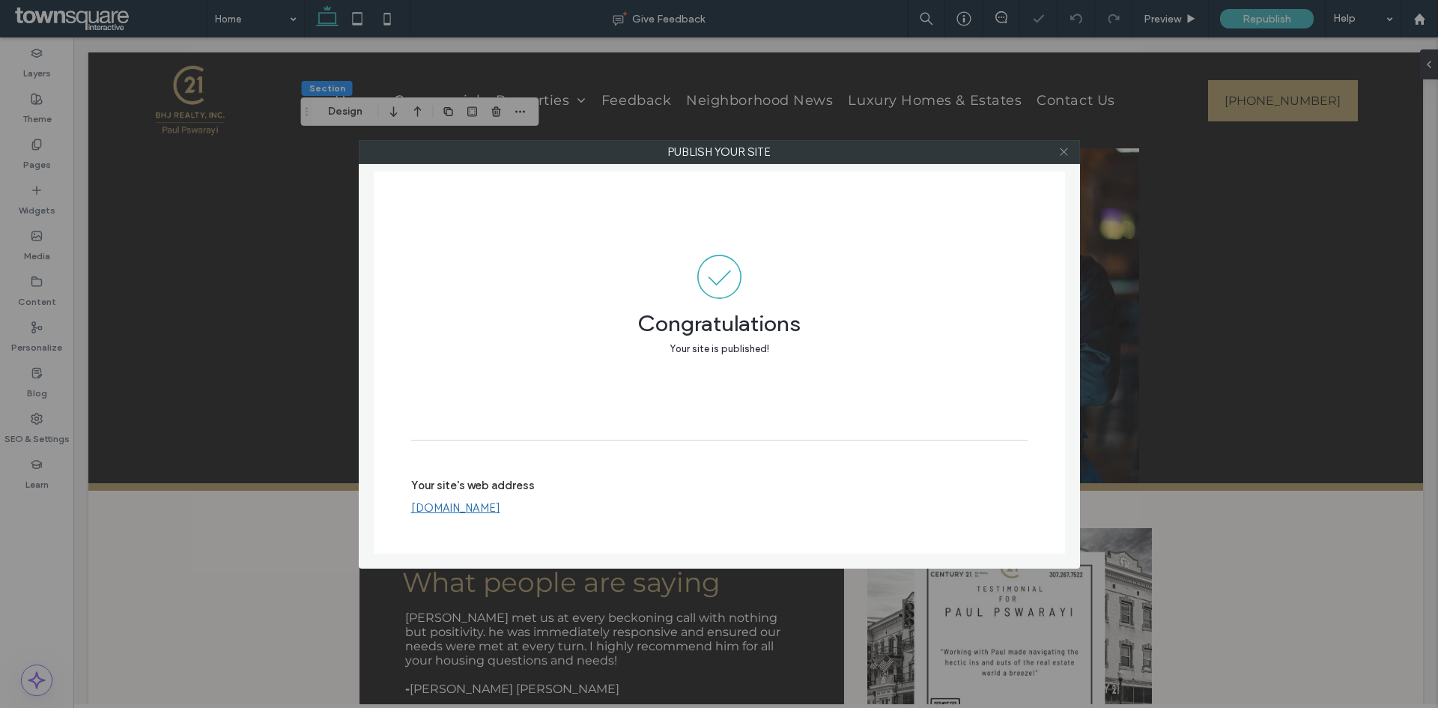
click at [1061, 156] on icon at bounding box center [1063, 151] width 11 height 11
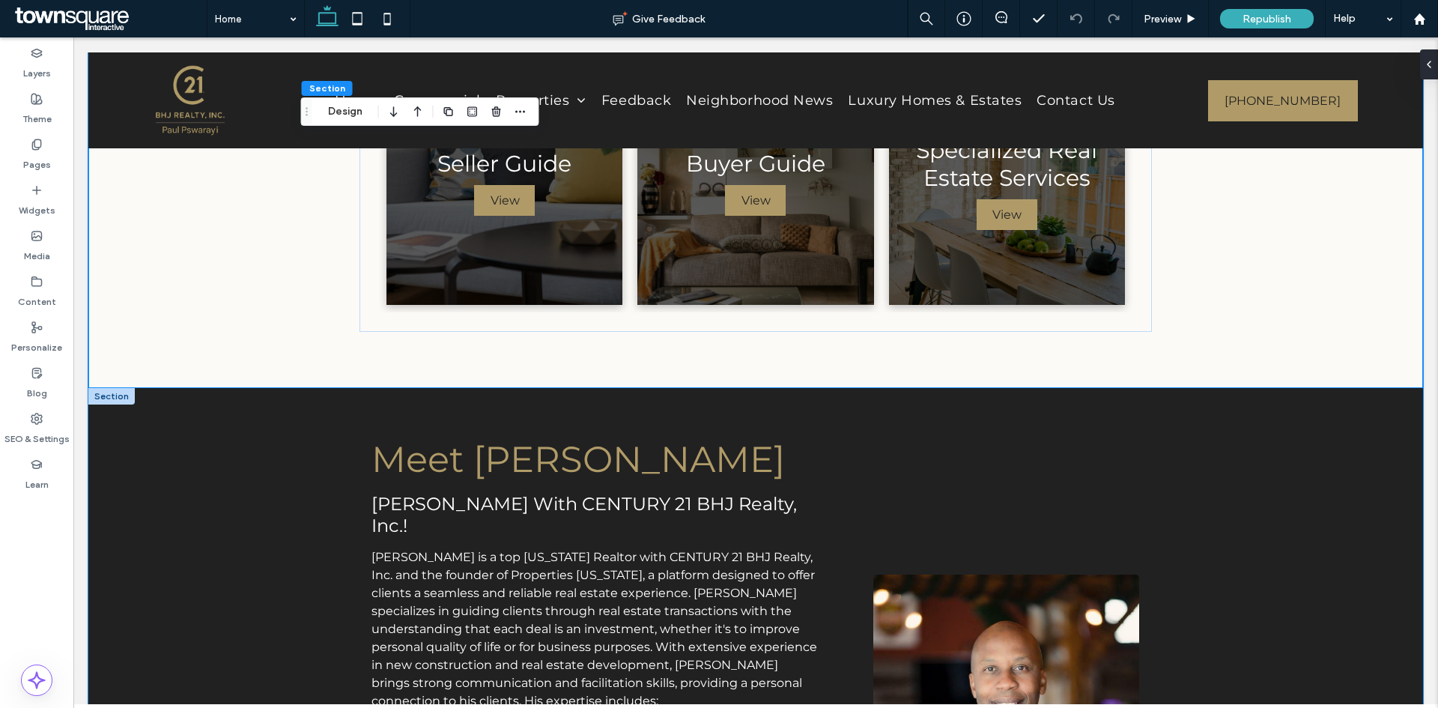
scroll to position [303, 0]
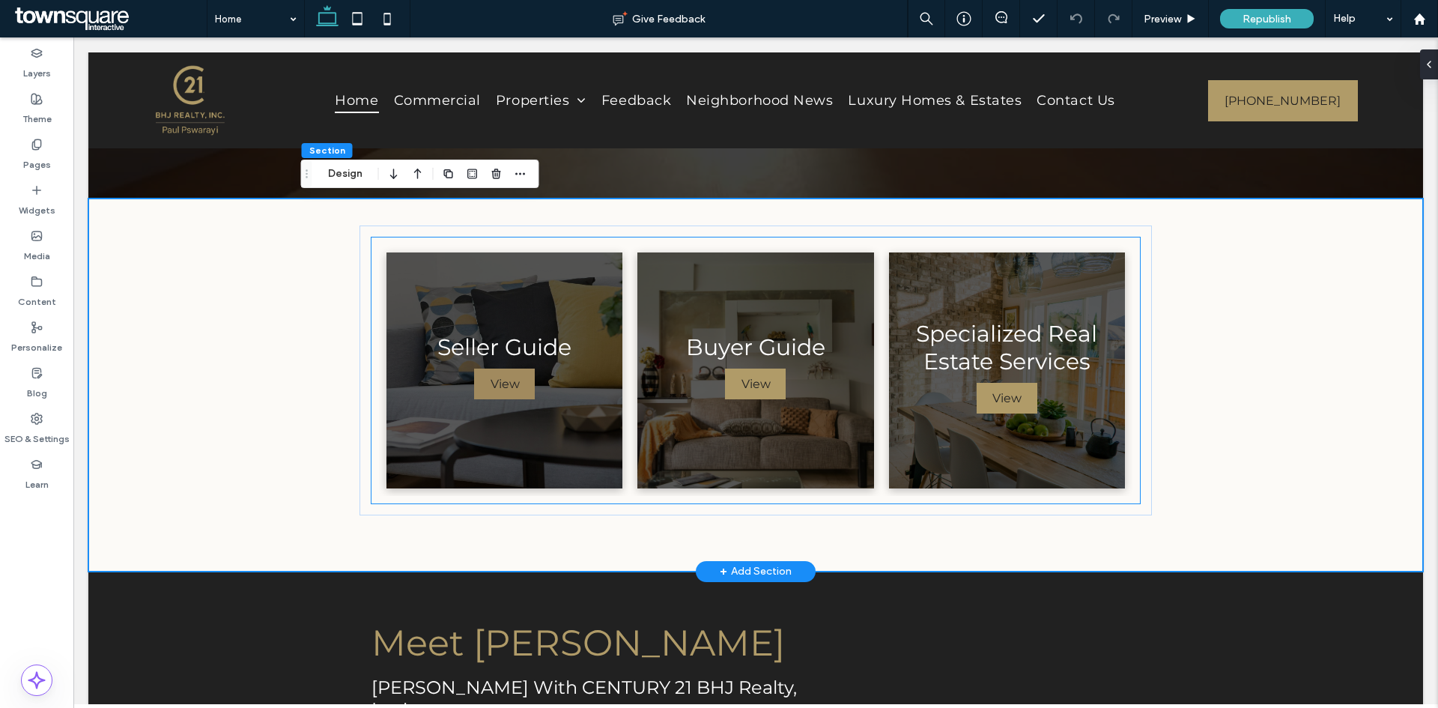
click at [489, 381] on span "View" at bounding box center [505, 383] width 58 height 29
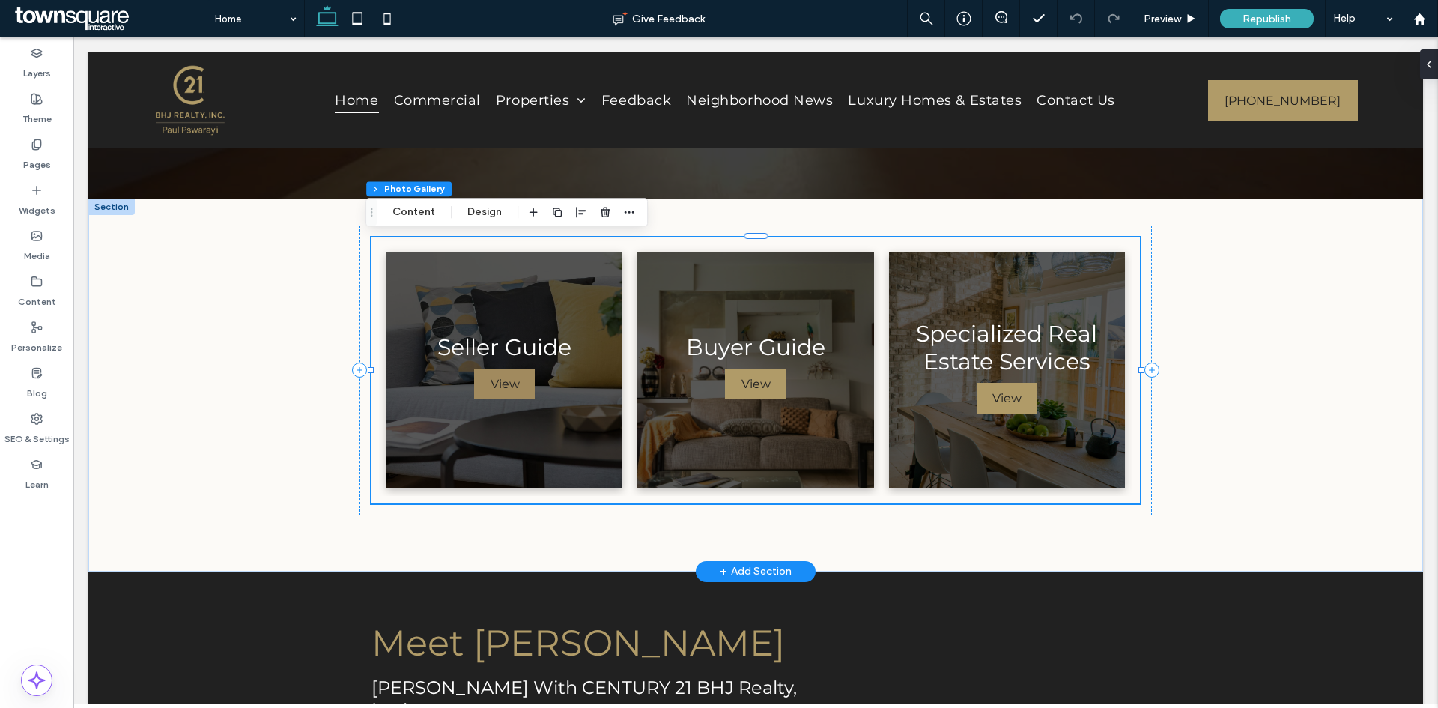
click at [483, 375] on span "View" at bounding box center [505, 383] width 58 height 29
click at [473, 212] on button "Design" at bounding box center [485, 212] width 54 height 18
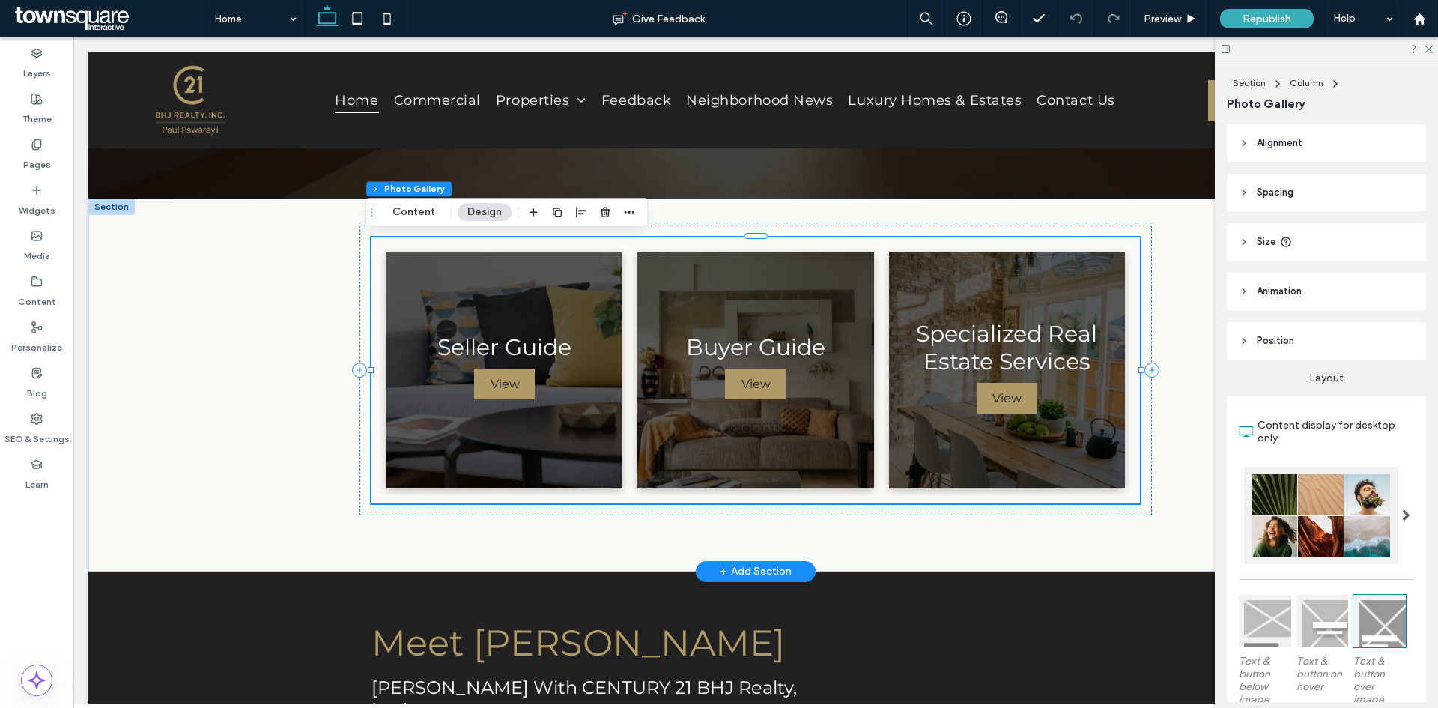
click at [500, 390] on span "View" at bounding box center [505, 383] width 58 height 29
click at [1427, 49] on icon at bounding box center [1428, 48] width 10 height 10
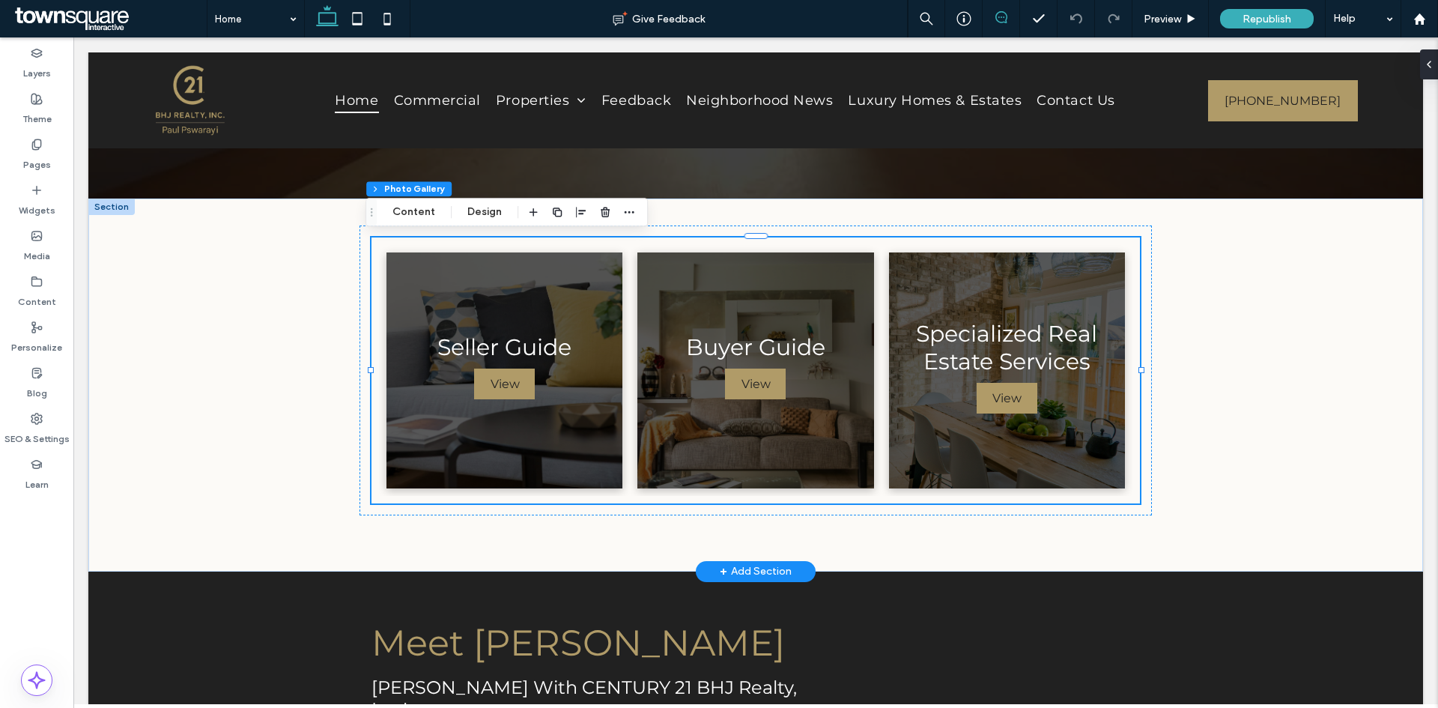
click at [994, 19] on span at bounding box center [1001, 17] width 37 height 12
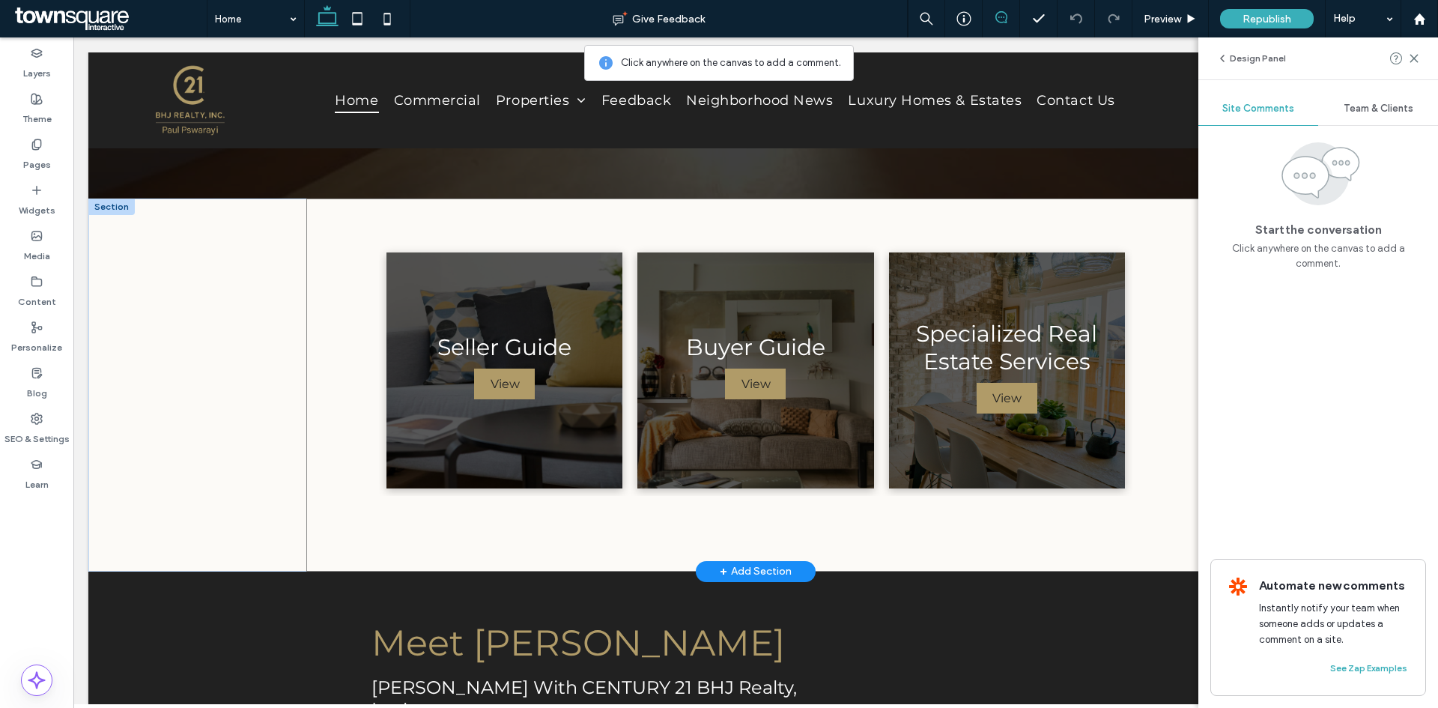
click at [312, 454] on div "Seller Guide Breathtaking colors of our planet View Buyer Guide View Specialize…" at bounding box center [755, 385] width 899 height 373
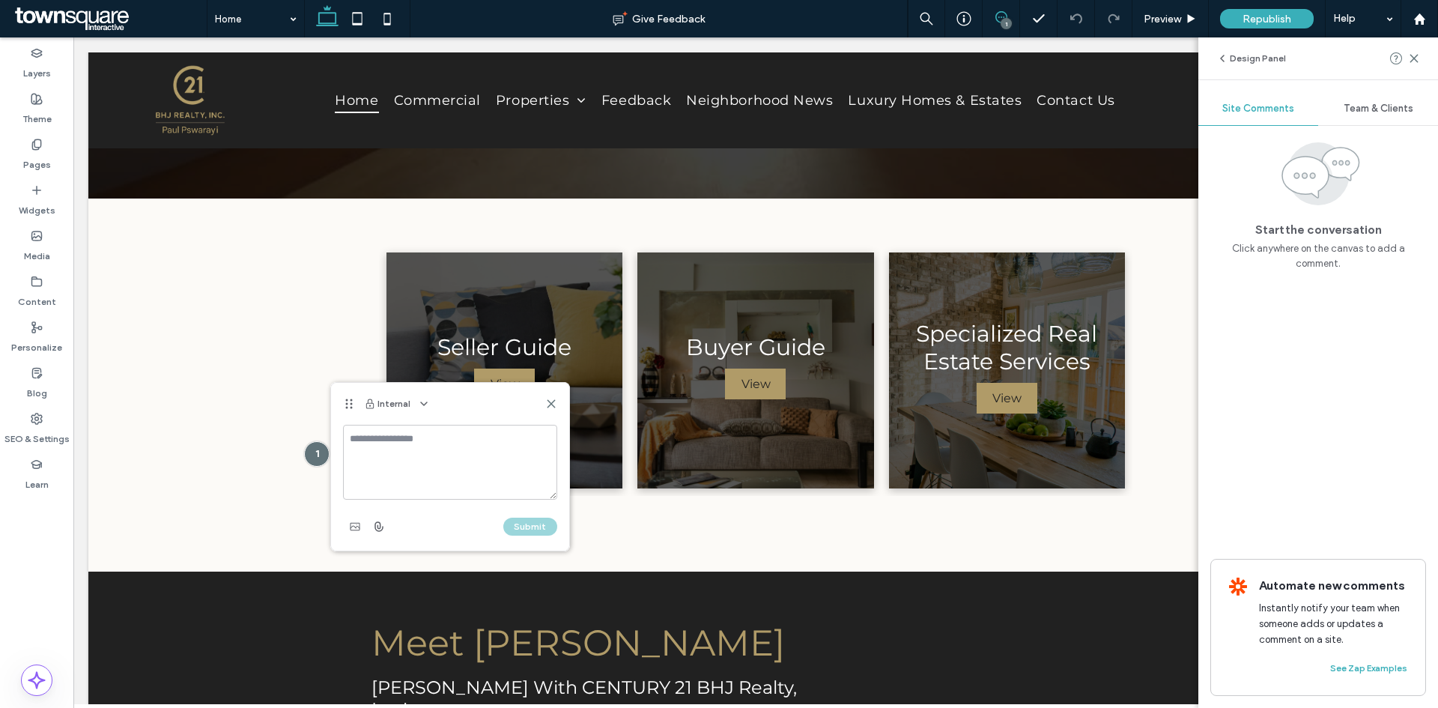
click at [390, 458] on textarea at bounding box center [450, 462] width 214 height 75
type textarea "*"
type textarea "**********"
click at [541, 524] on button "Submit" at bounding box center [530, 527] width 54 height 18
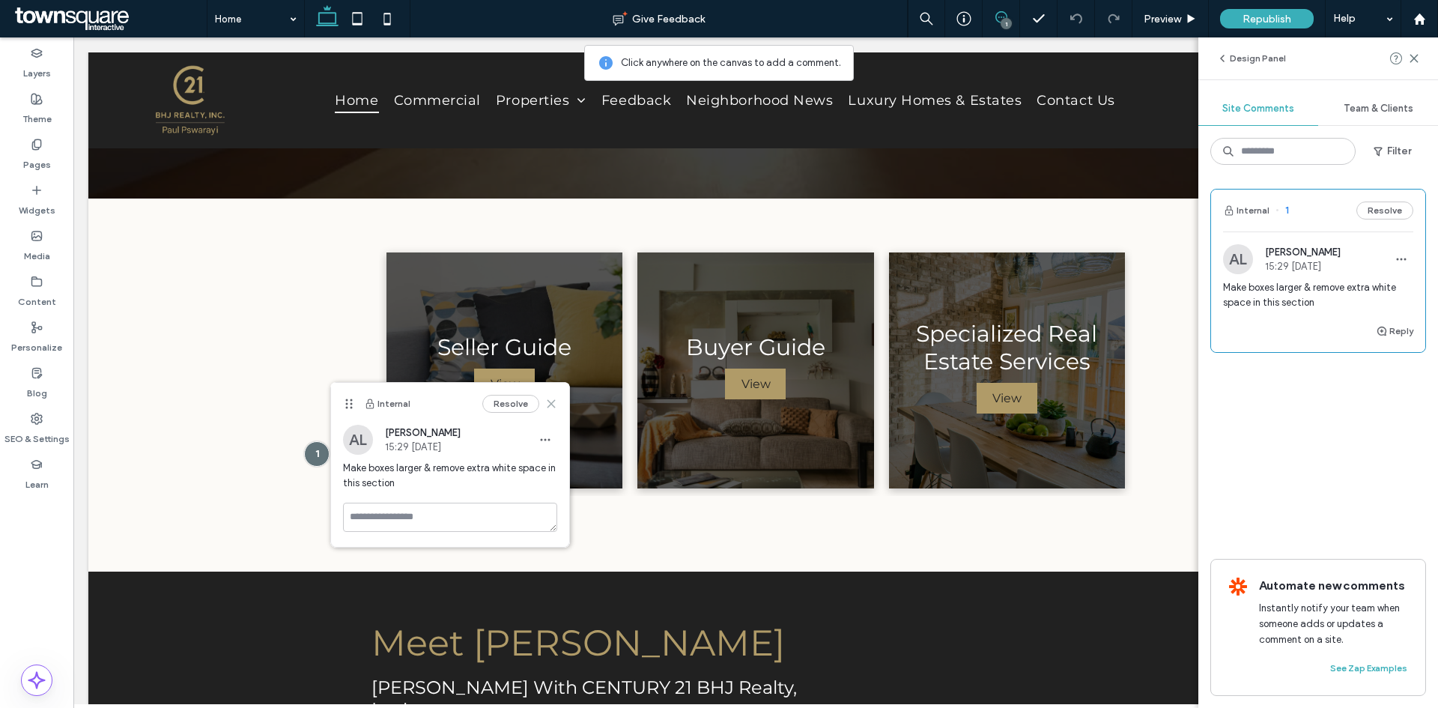
click at [552, 401] on icon at bounding box center [551, 404] width 12 height 12
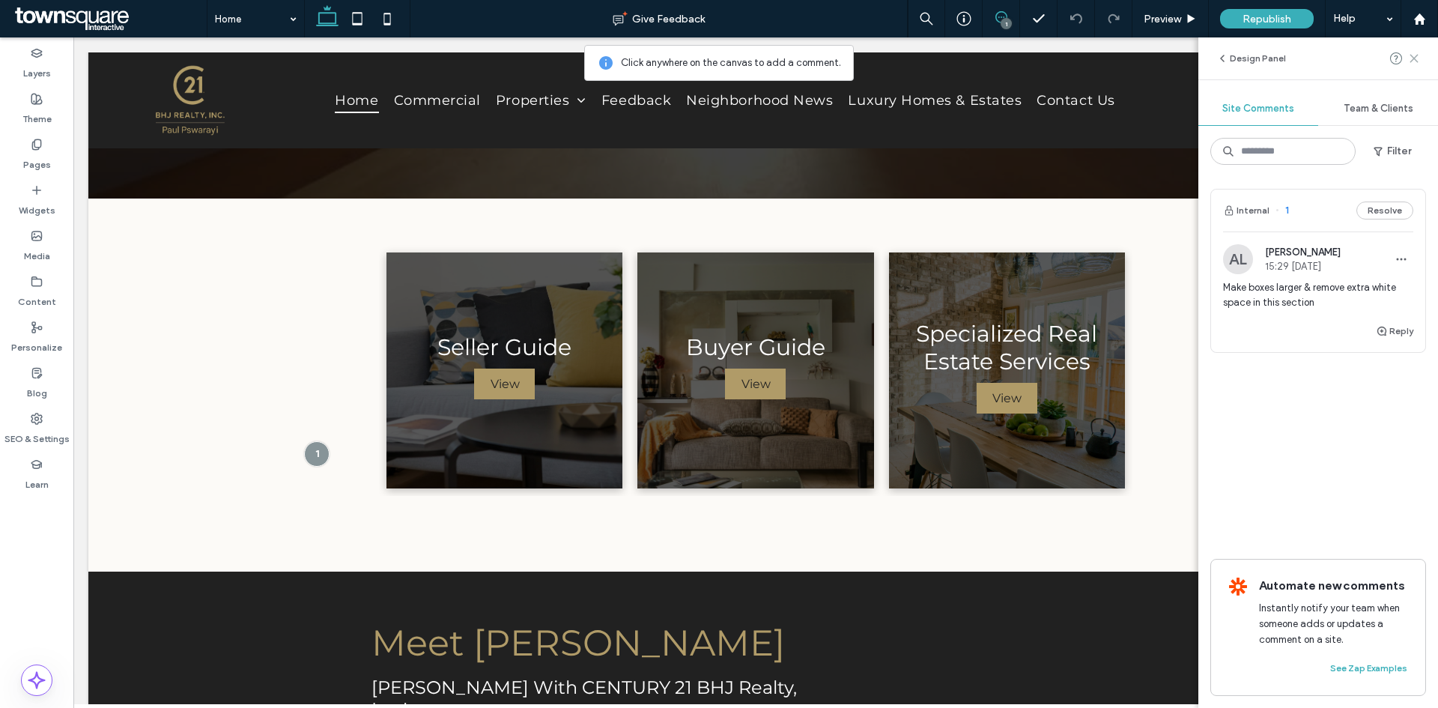
click at [1418, 52] on icon at bounding box center [1414, 58] width 12 height 12
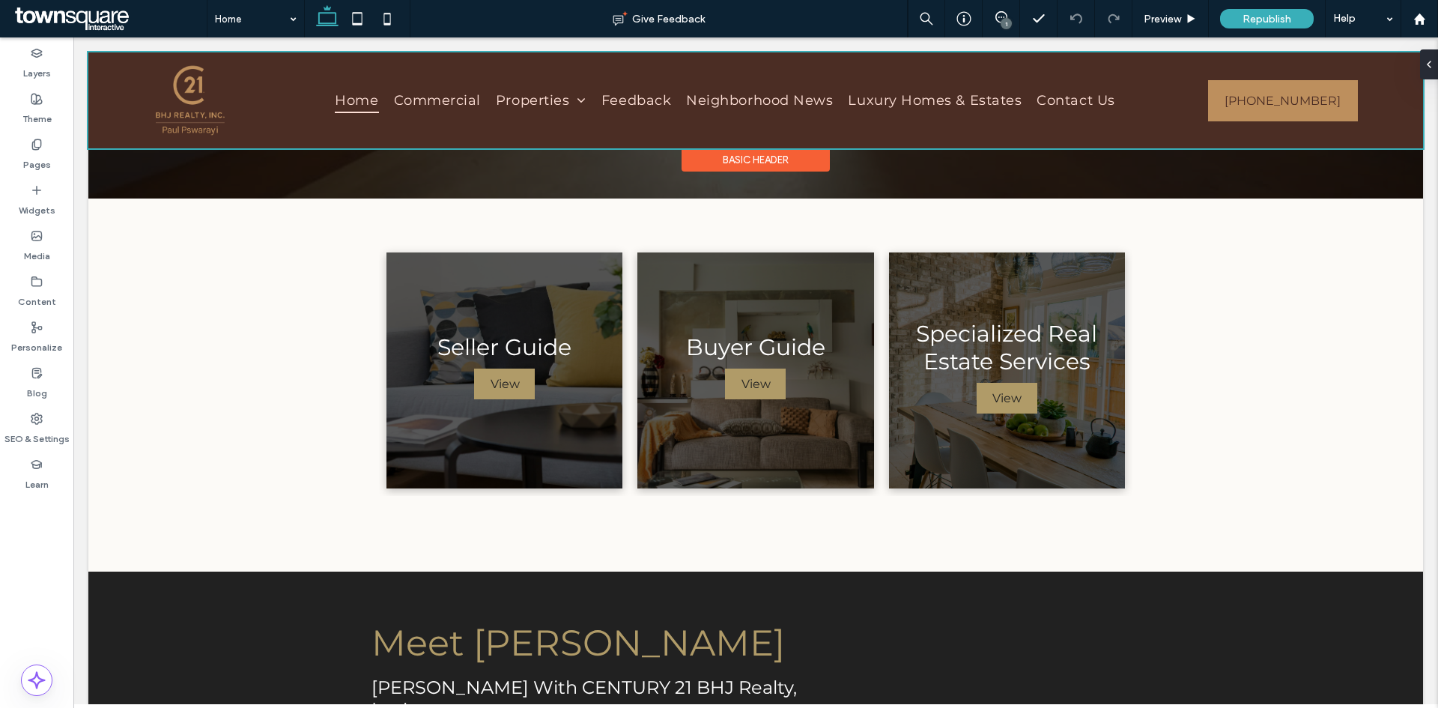
click at [1396, 76] on div at bounding box center [755, 100] width 1335 height 96
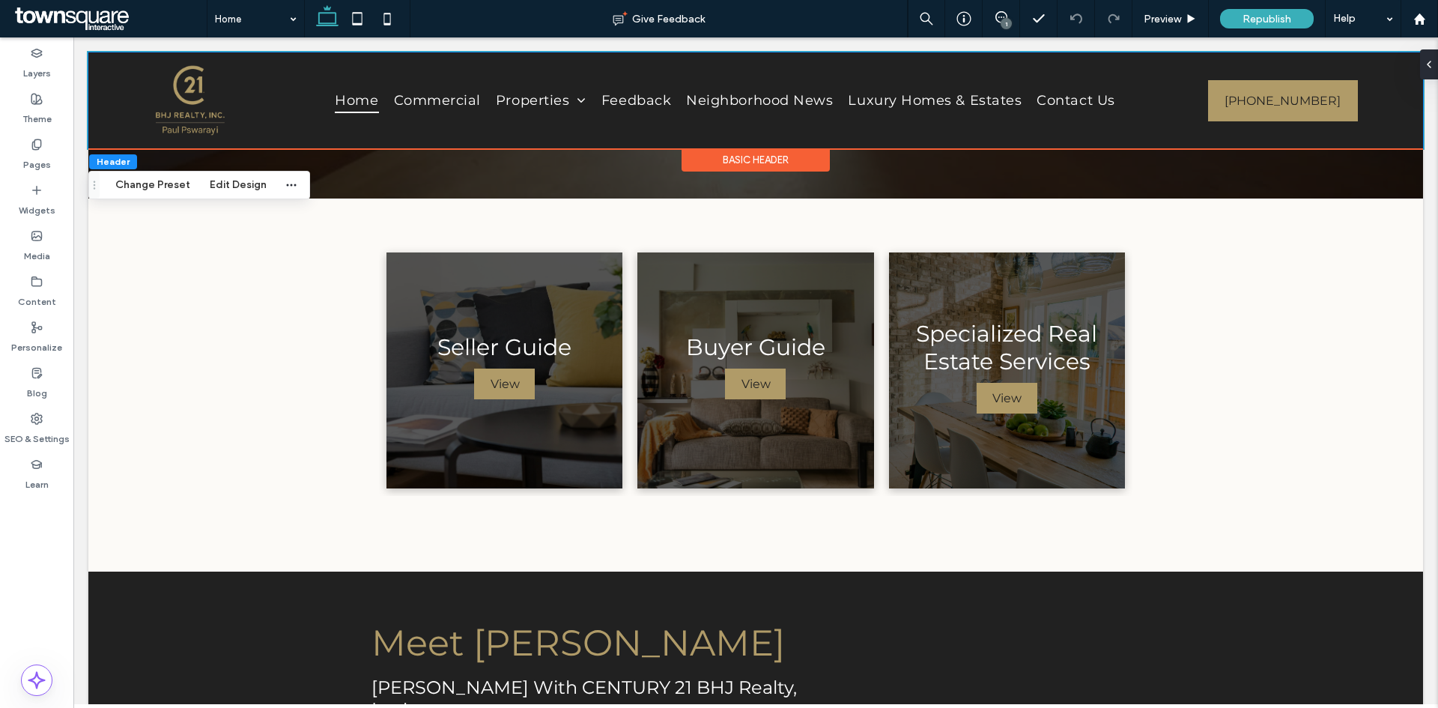
click at [1396, 76] on div "Home Commercial Properties Home Search Land Feedback Neighborhood News Luxury H…" at bounding box center [755, 100] width 1335 height 96
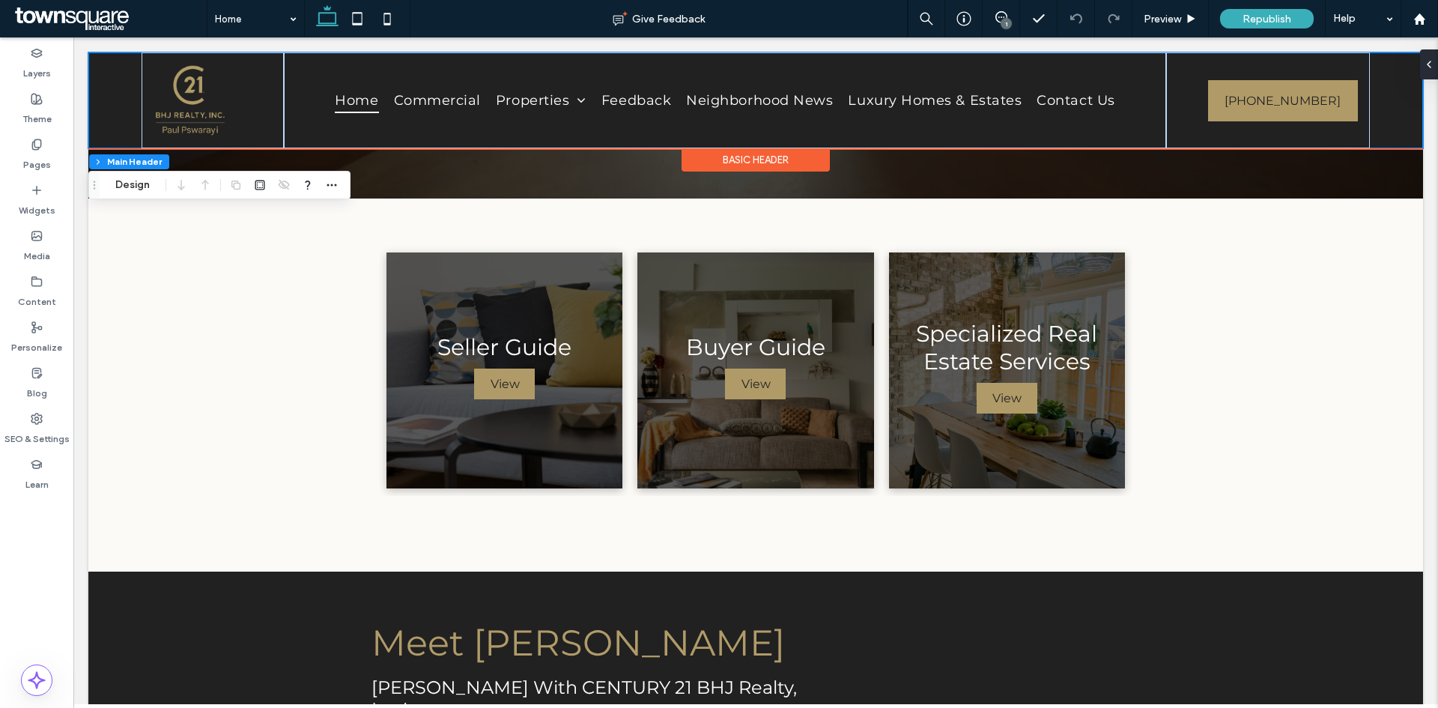
click at [1396, 76] on div "Home Commercial Properties Home Search Land Feedback Neighborhood News Luxury H…" at bounding box center [755, 100] width 1335 height 96
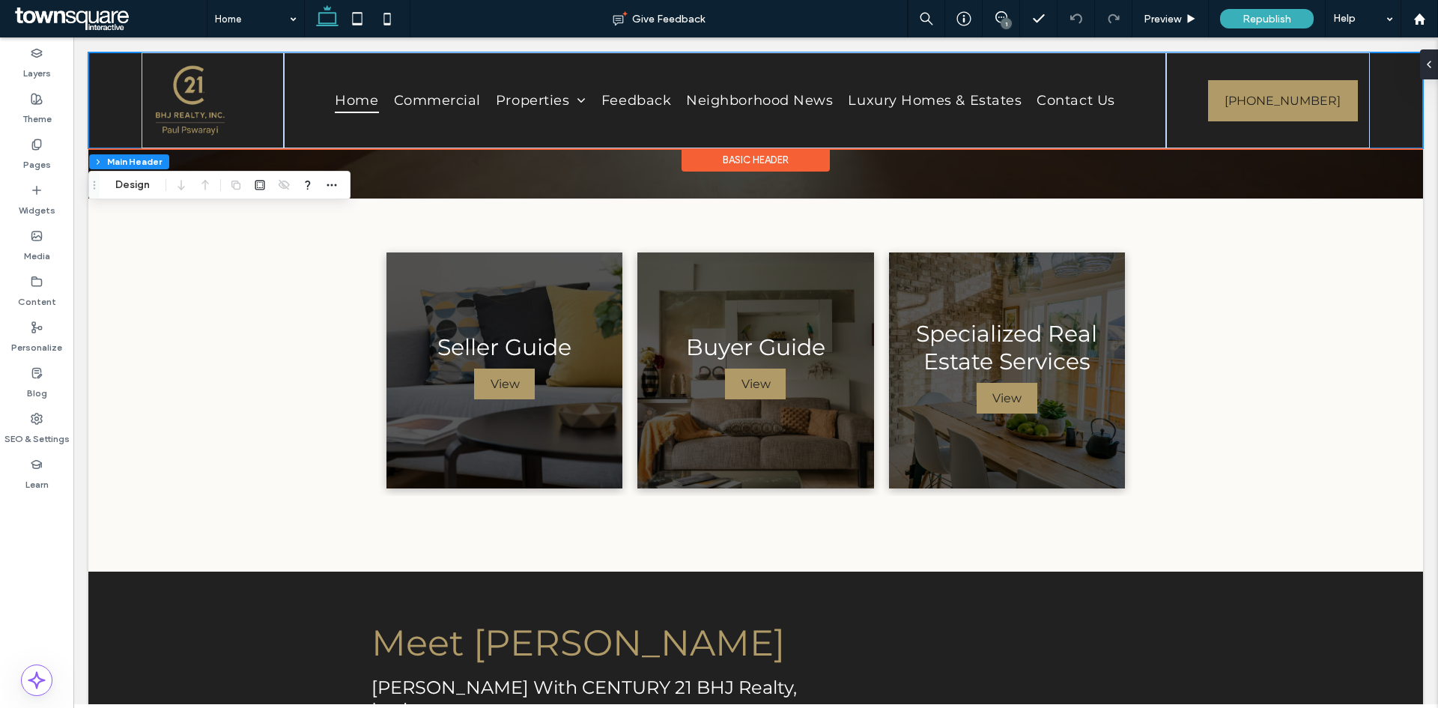
click at [1396, 76] on div "Home Commercial Properties Home Search Land Feedback Neighborhood News Luxury H…" at bounding box center [755, 100] width 1335 height 96
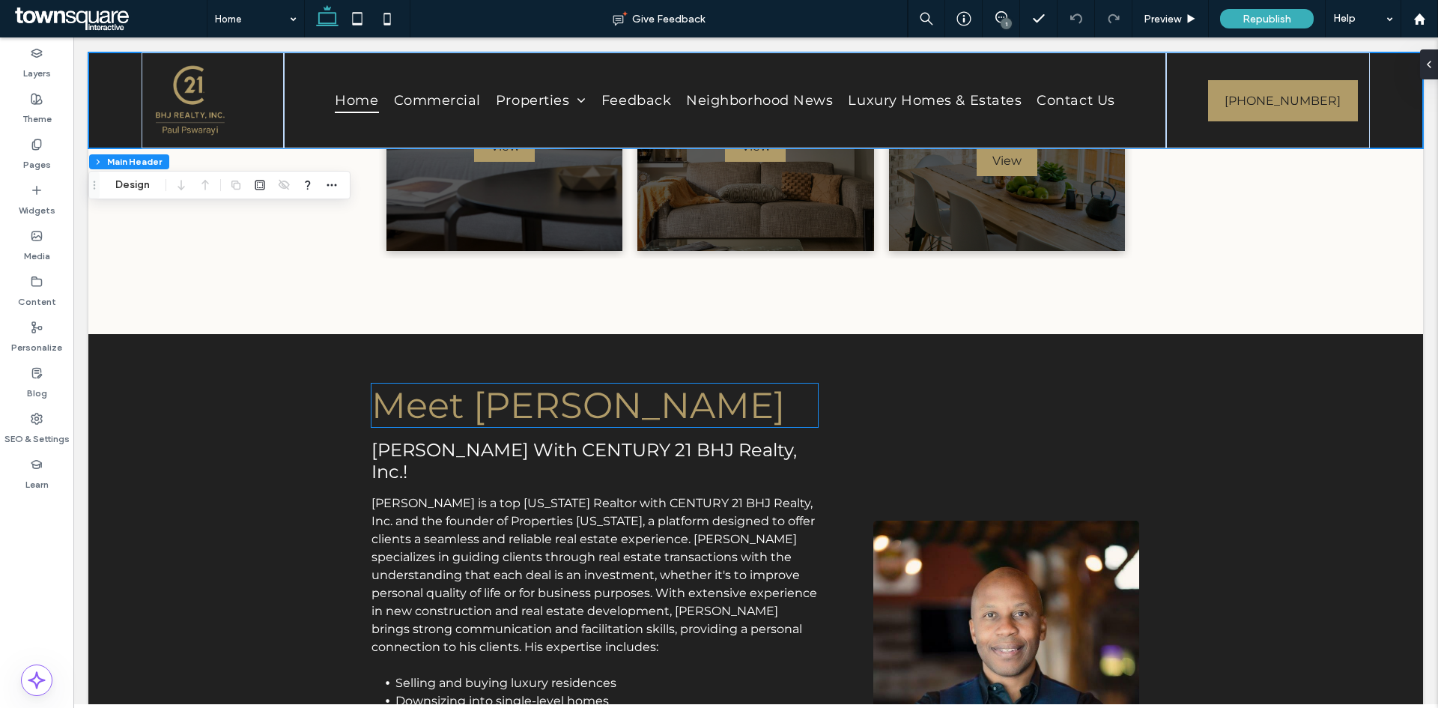
scroll to position [453, 0]
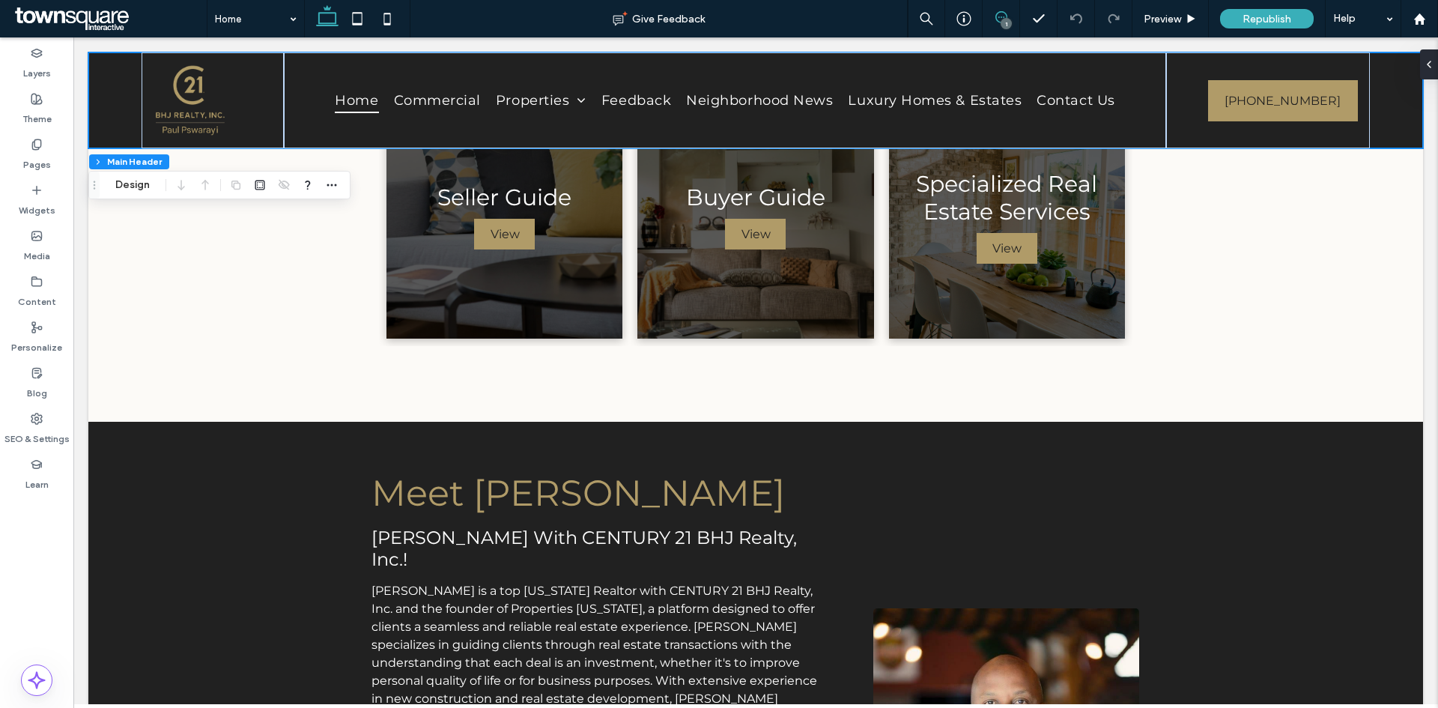
click at [1007, 16] on use at bounding box center [1001, 17] width 12 height 12
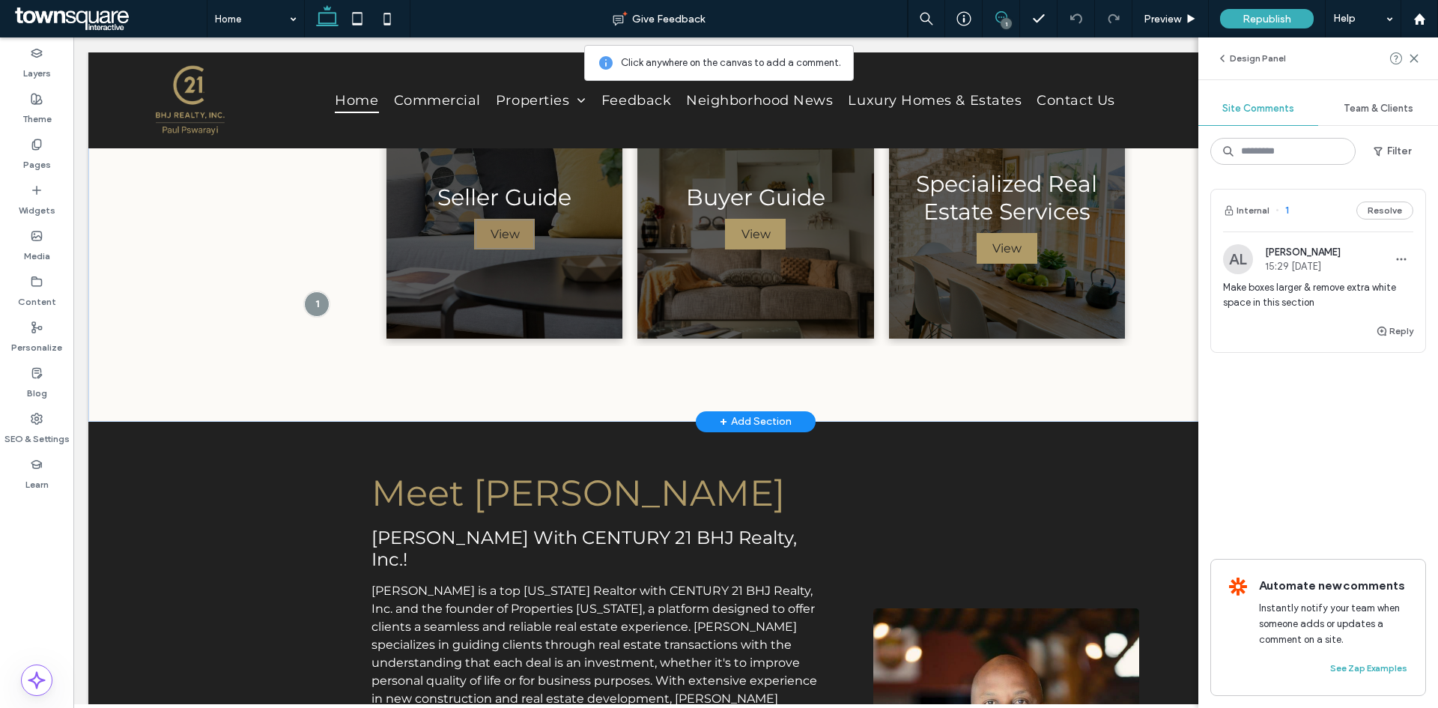
click at [509, 237] on span "View" at bounding box center [505, 233] width 58 height 29
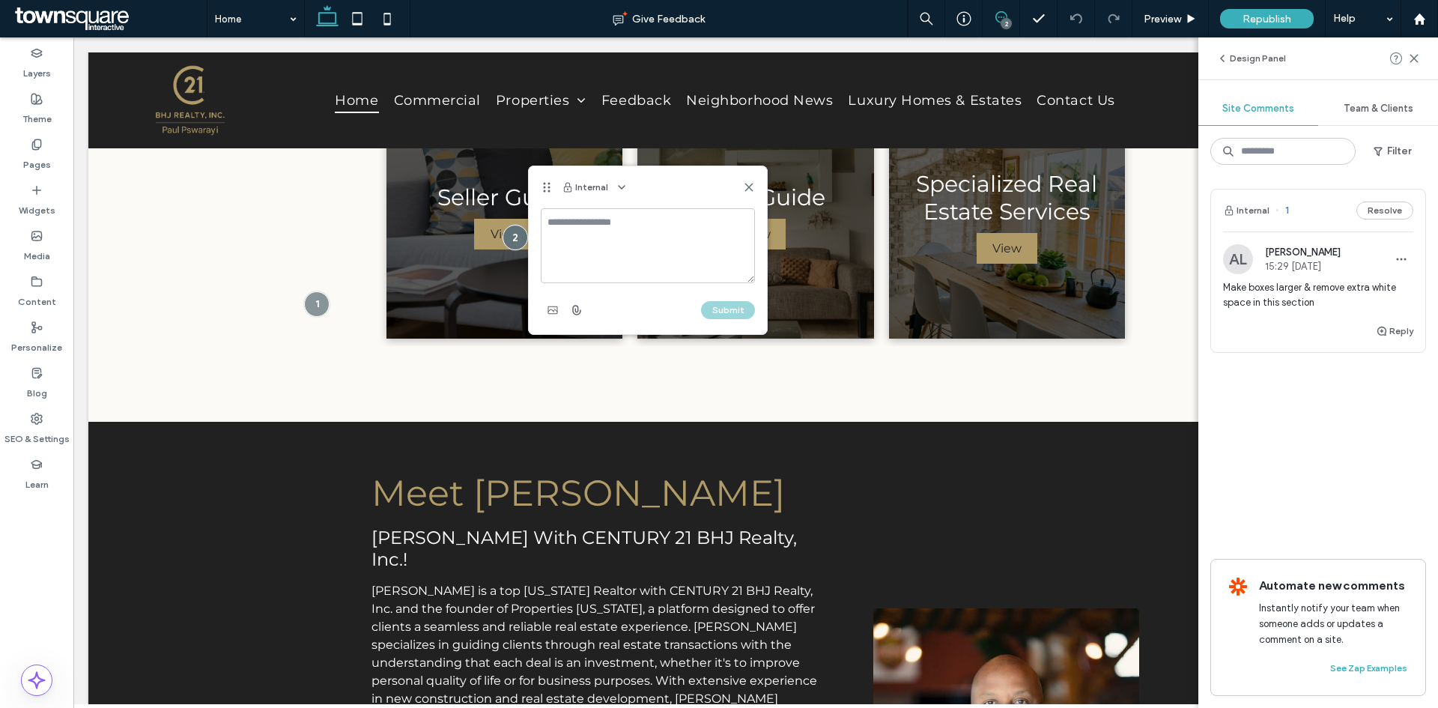
click at [548, 240] on textarea at bounding box center [648, 245] width 214 height 75
type textarea "**********"
click at [736, 306] on button "Submit" at bounding box center [728, 310] width 54 height 18
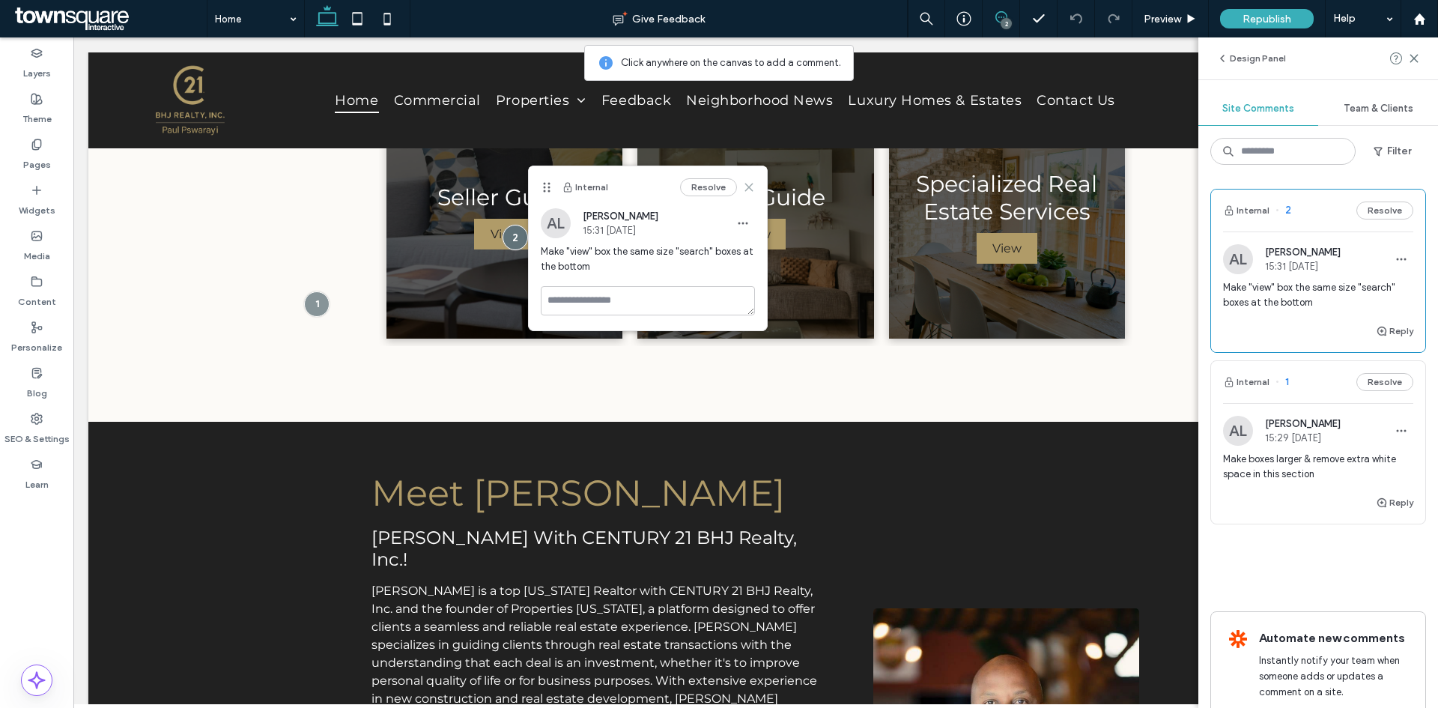
click at [751, 192] on icon at bounding box center [749, 187] width 12 height 12
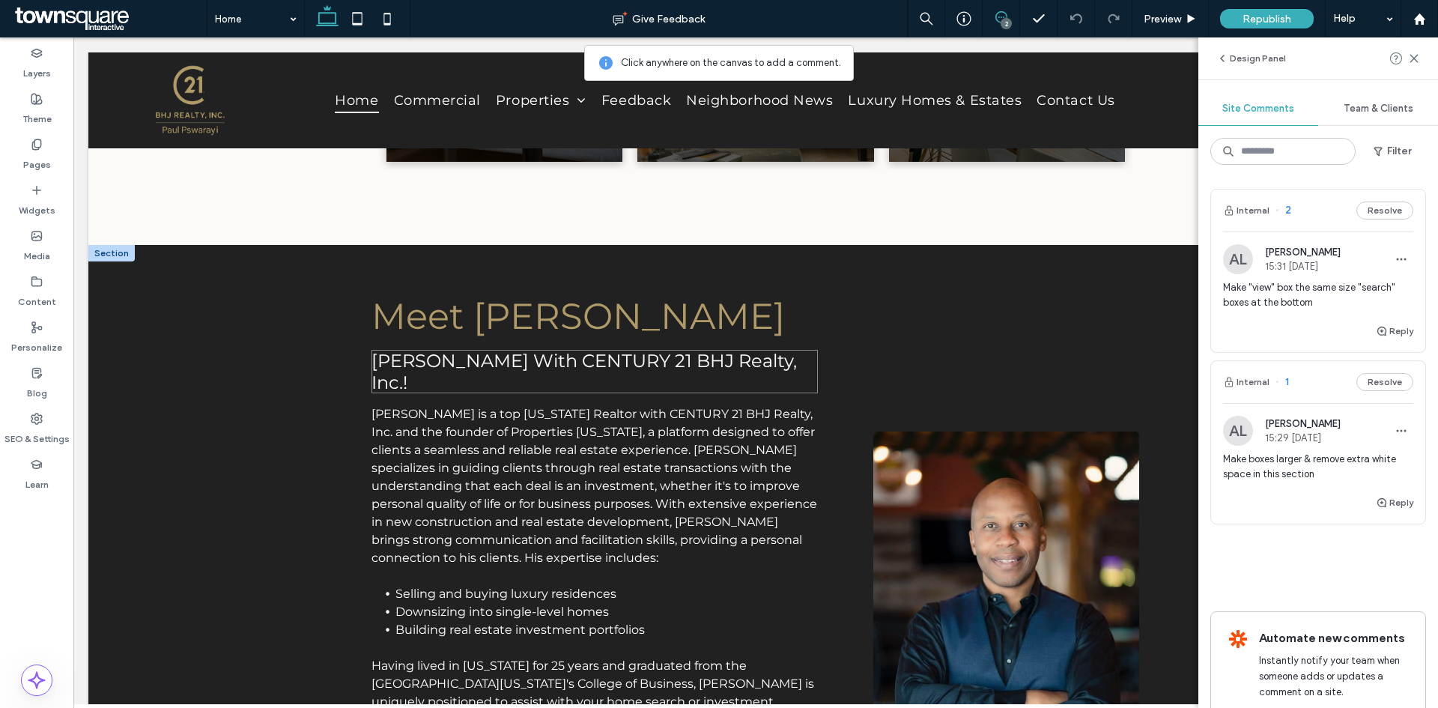
scroll to position [603, 0]
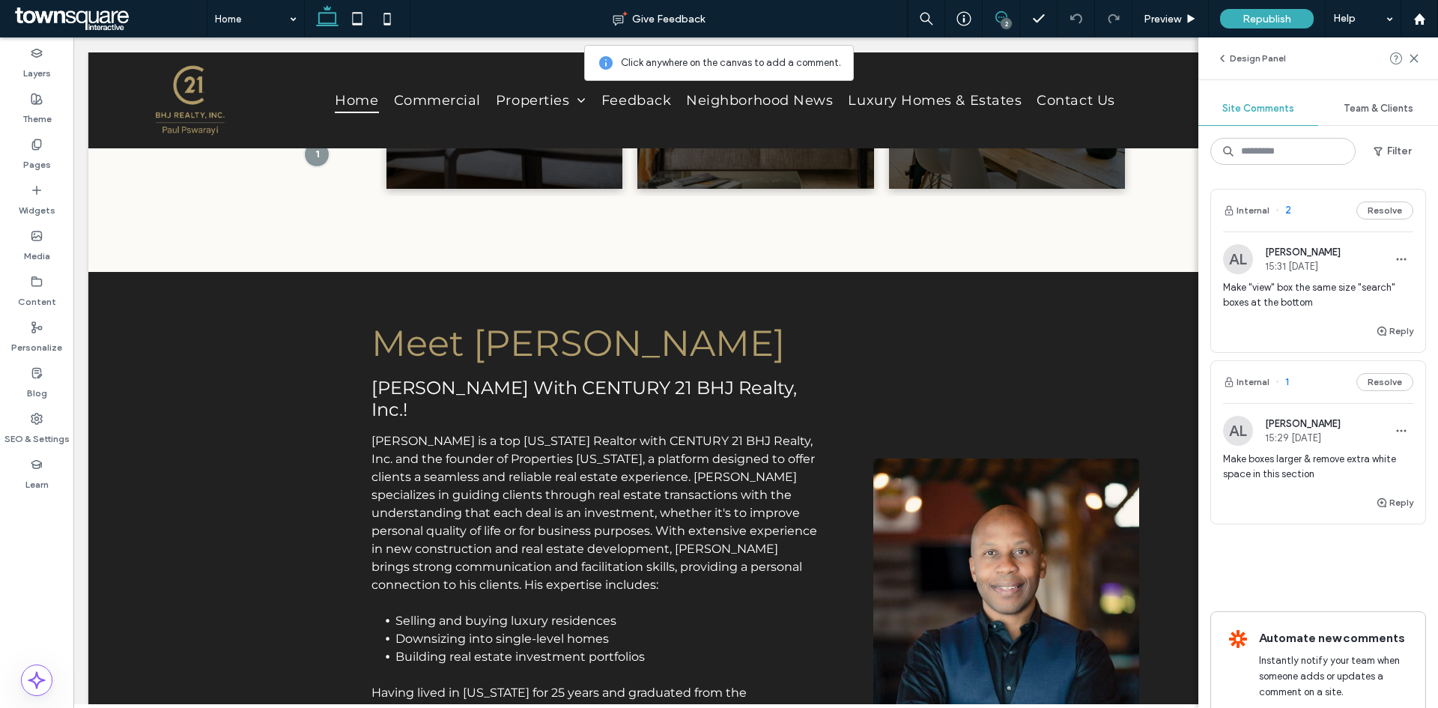
click at [998, 15] on icon at bounding box center [1001, 17] width 12 height 12
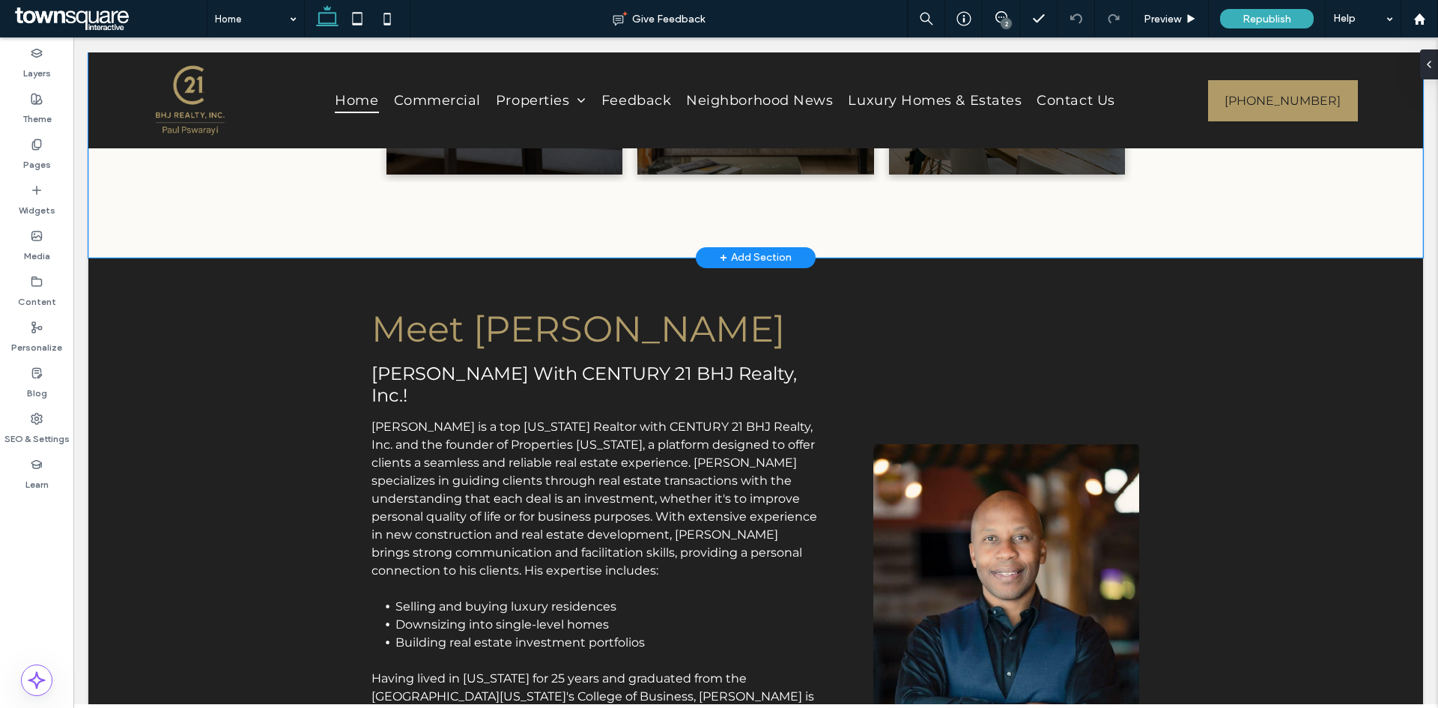
scroll to position [618, 0]
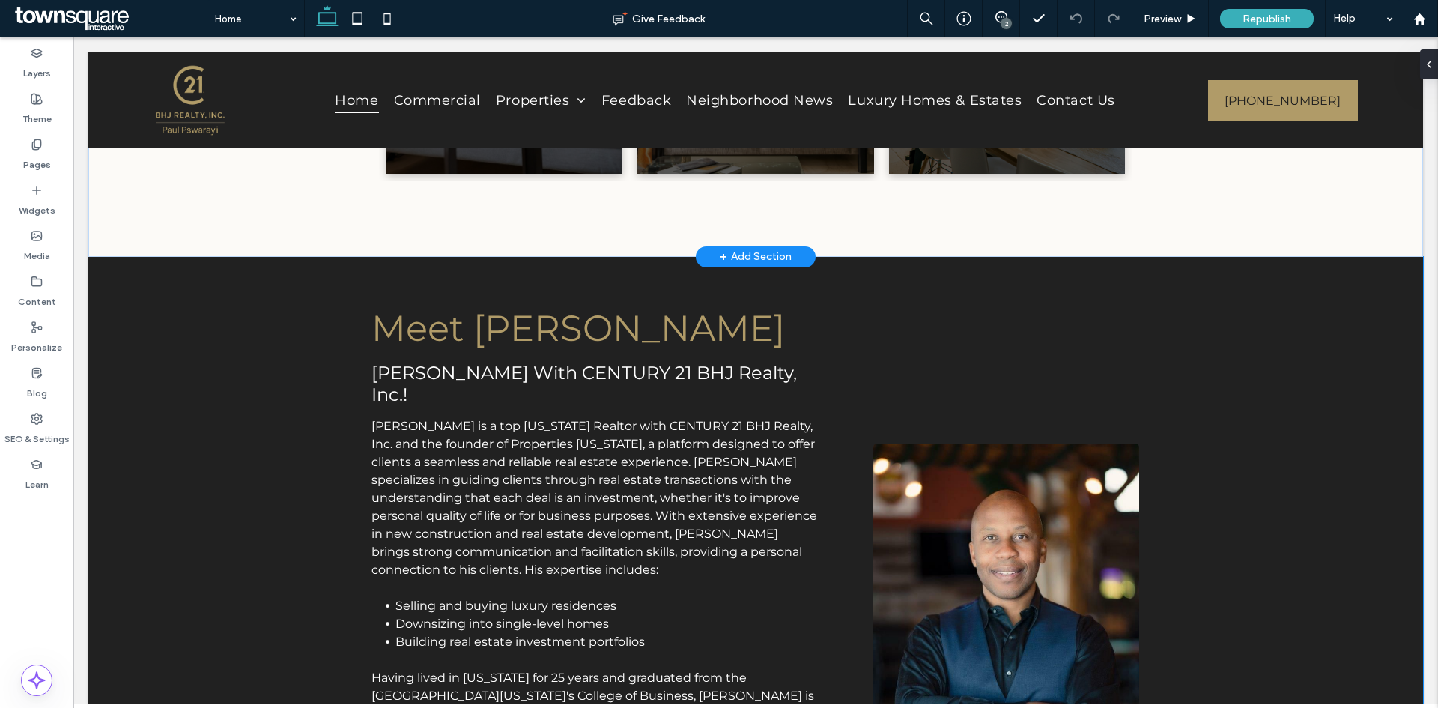
click at [1357, 540] on div "Meet Paul Paul Pswarayi With CENTURY 21 BHJ Realty, Inc.! Paul Pswarayi is a to…" at bounding box center [755, 553] width 1335 height 593
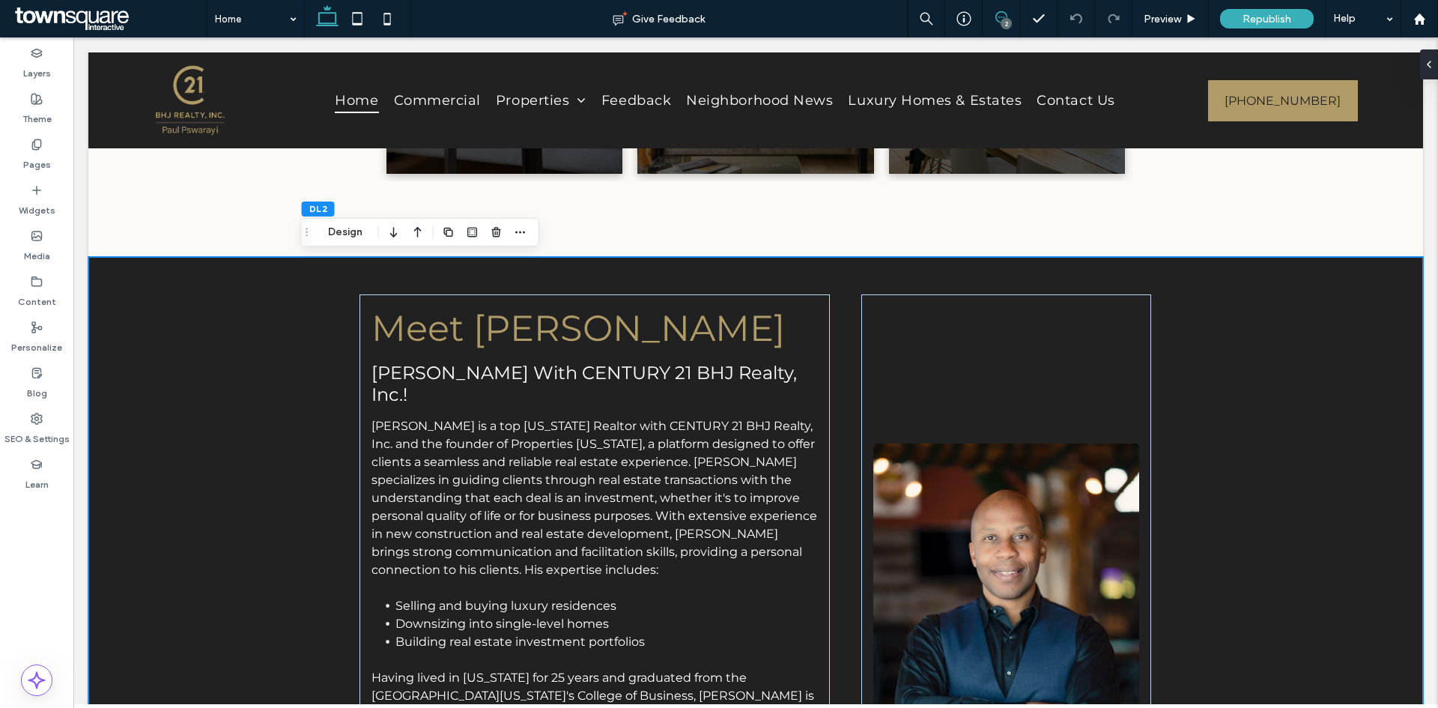
click at [991, 12] on span at bounding box center [1001, 17] width 37 height 12
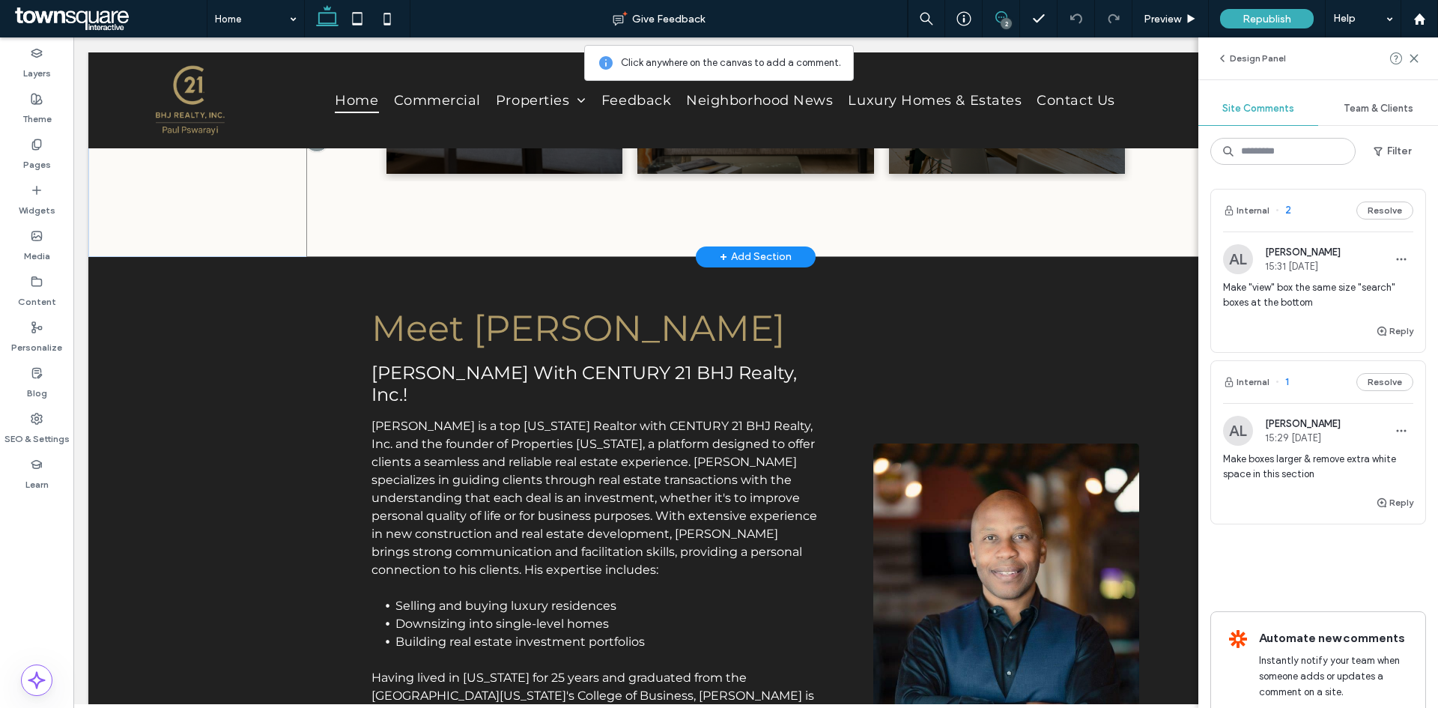
click at [440, 237] on div "Seller Guide Breathtaking colors of our planet View Buyer Guide View Specialize…" at bounding box center [755, 70] width 899 height 373
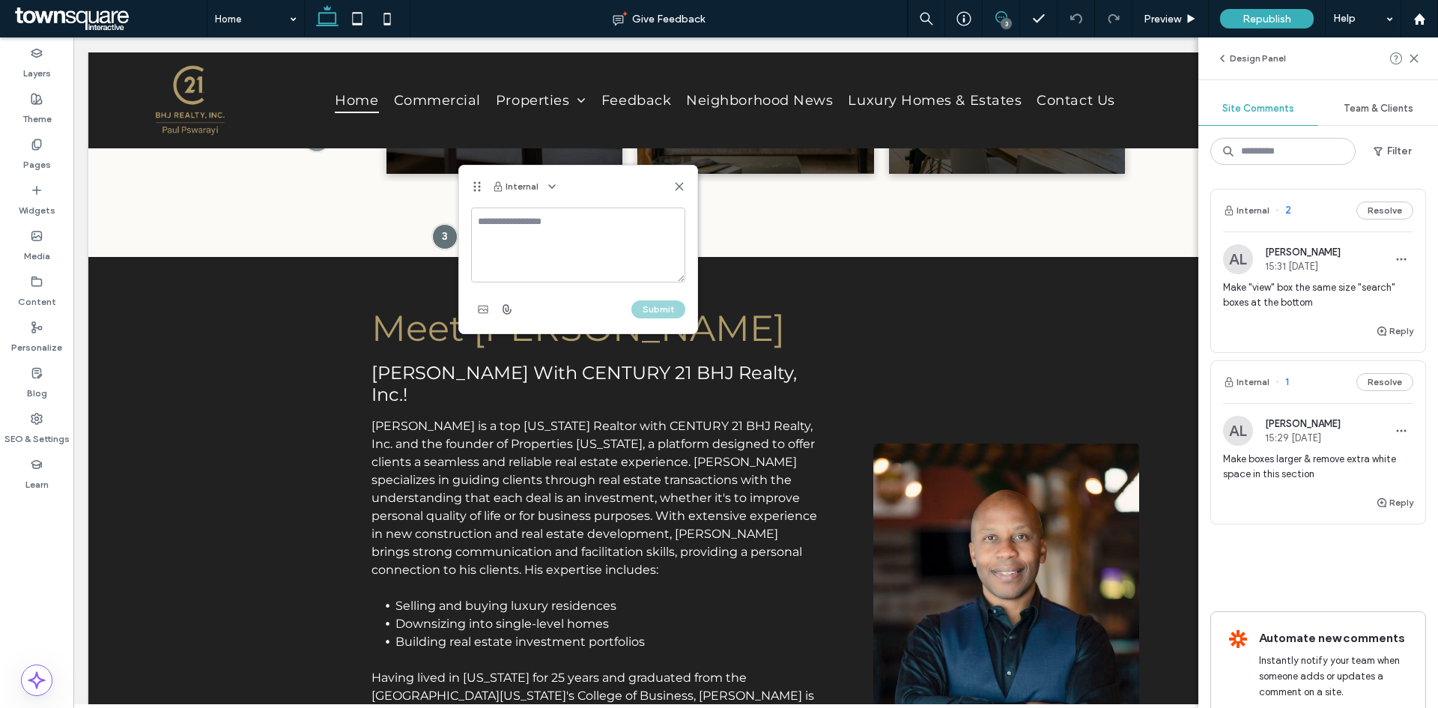
click at [512, 247] on textarea at bounding box center [578, 244] width 214 height 75
type textarea "*"
paste textarea "**********"
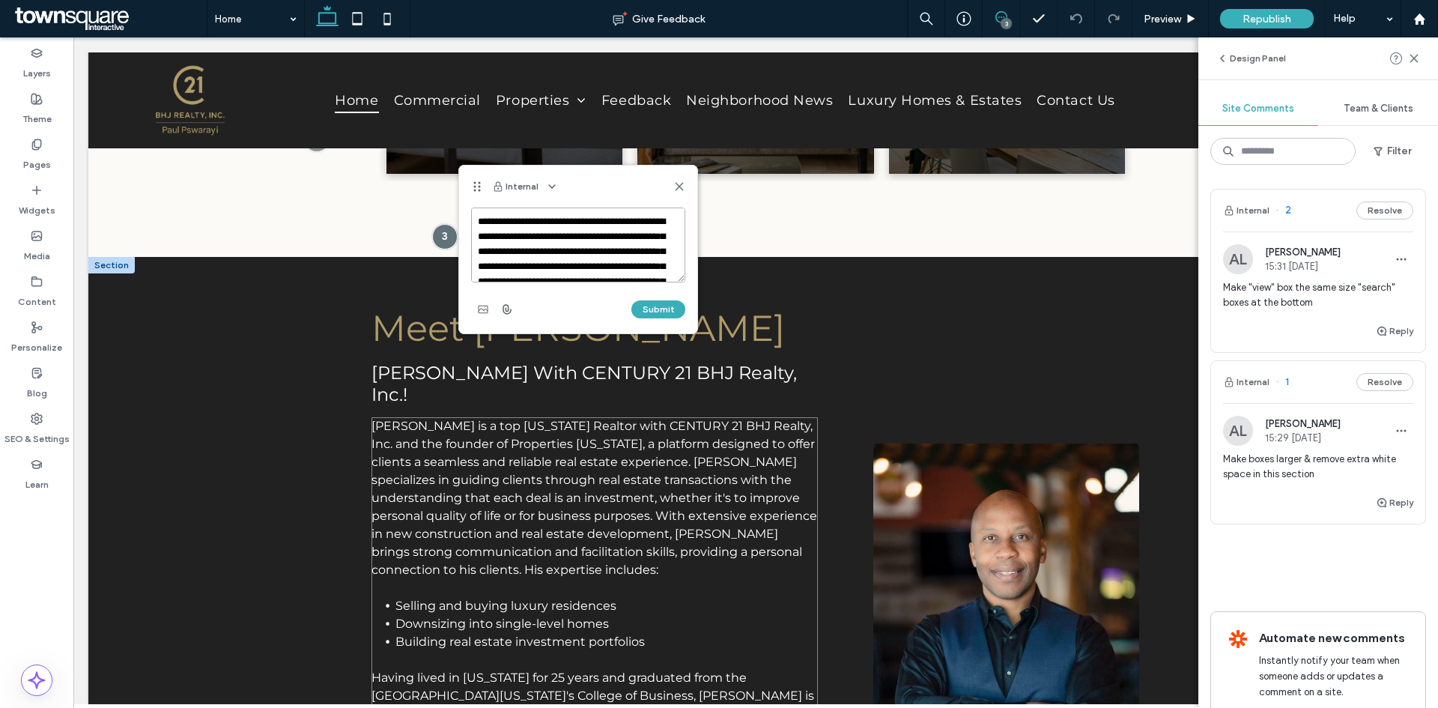
scroll to position [335, 0]
type textarea "**********"
click at [647, 305] on button "Submit" at bounding box center [658, 309] width 54 height 18
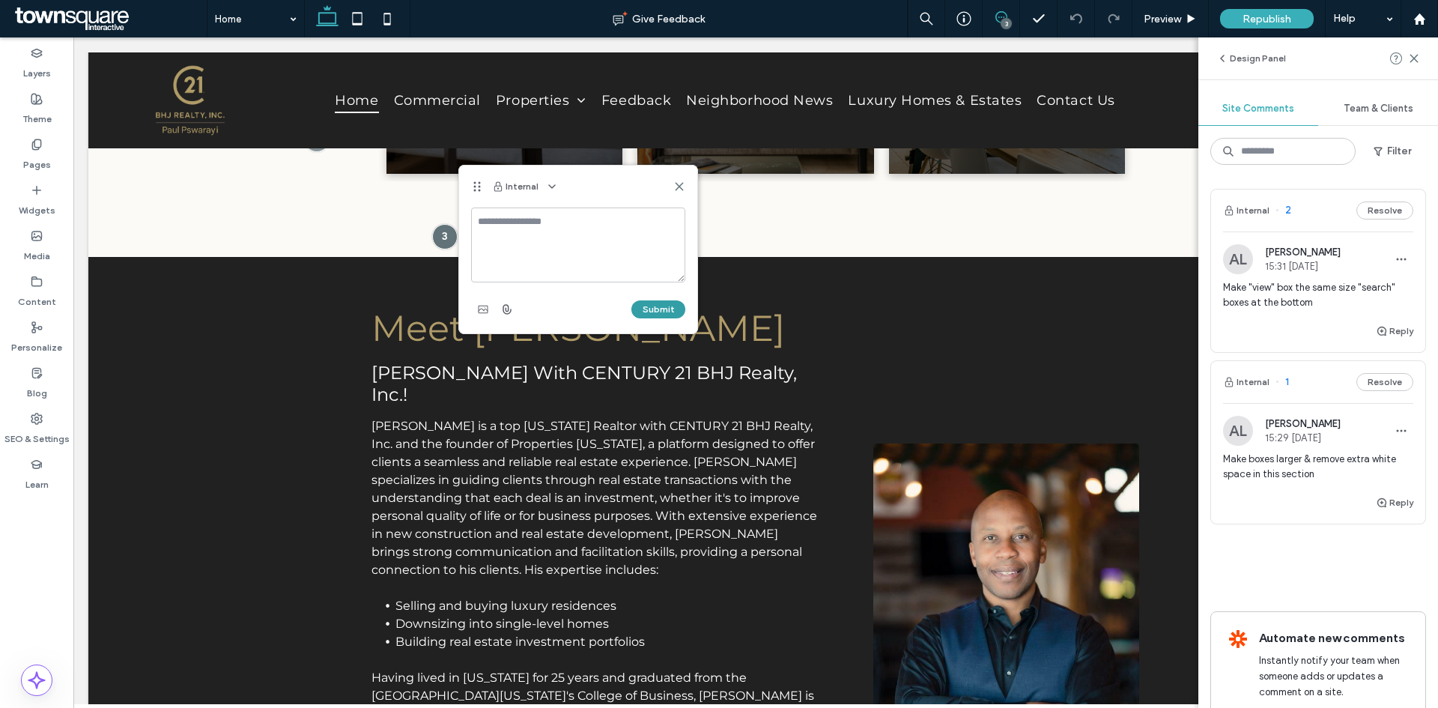
scroll to position [0, 0]
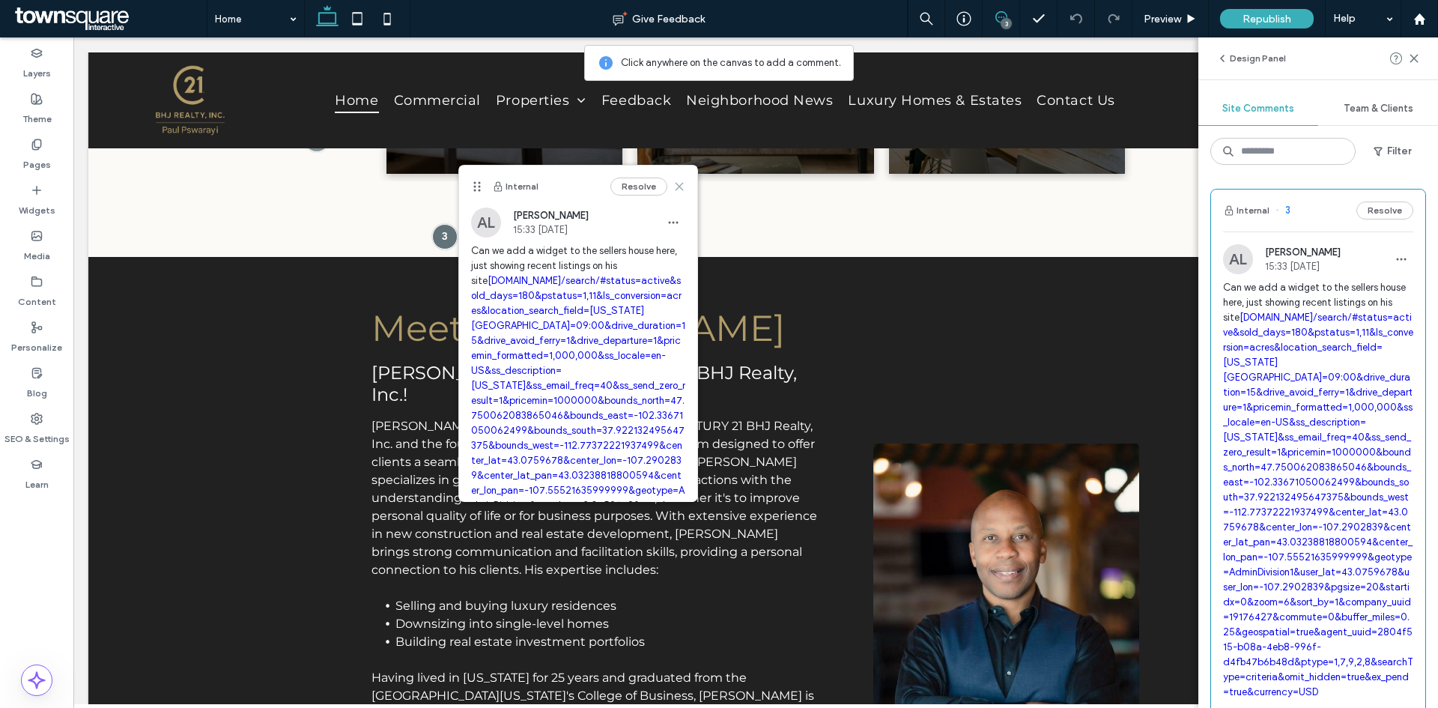
click at [673, 181] on icon at bounding box center [679, 187] width 12 height 12
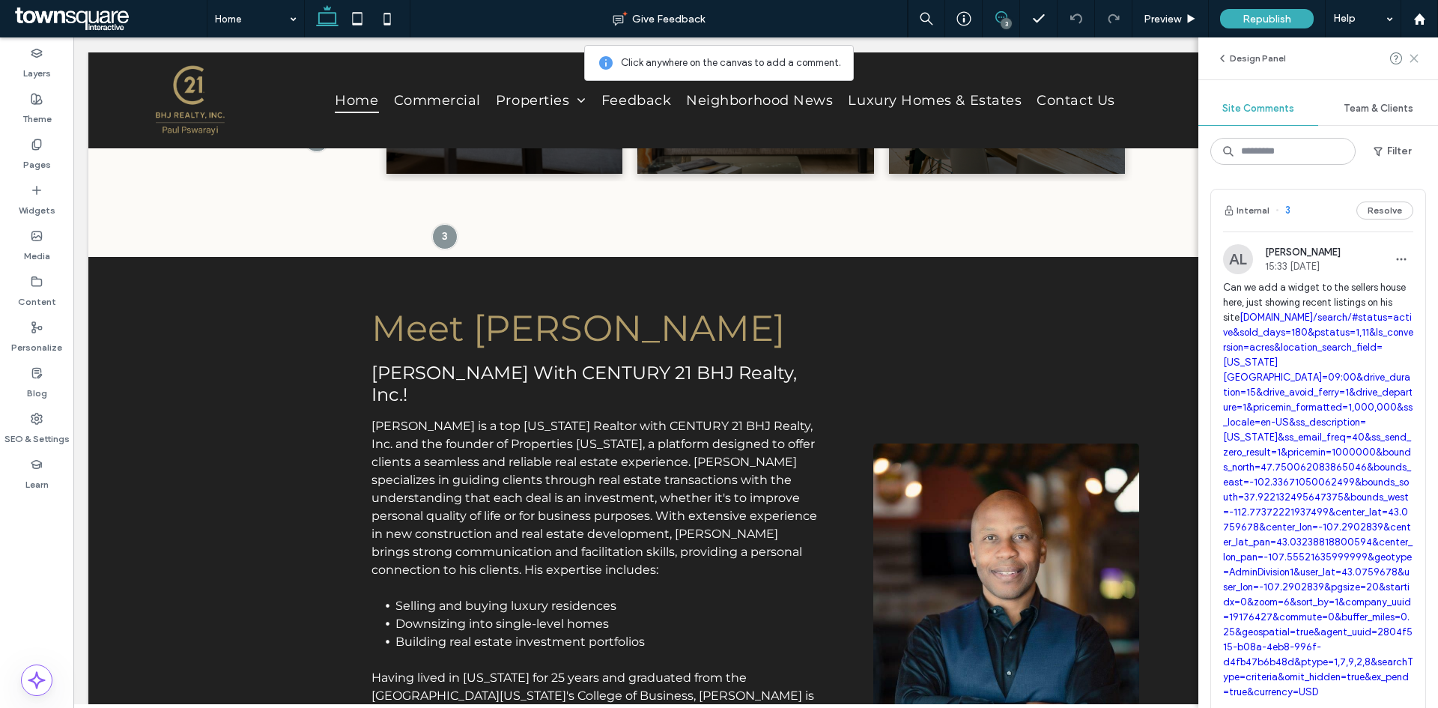
click at [1411, 67] on span at bounding box center [1414, 58] width 12 height 18
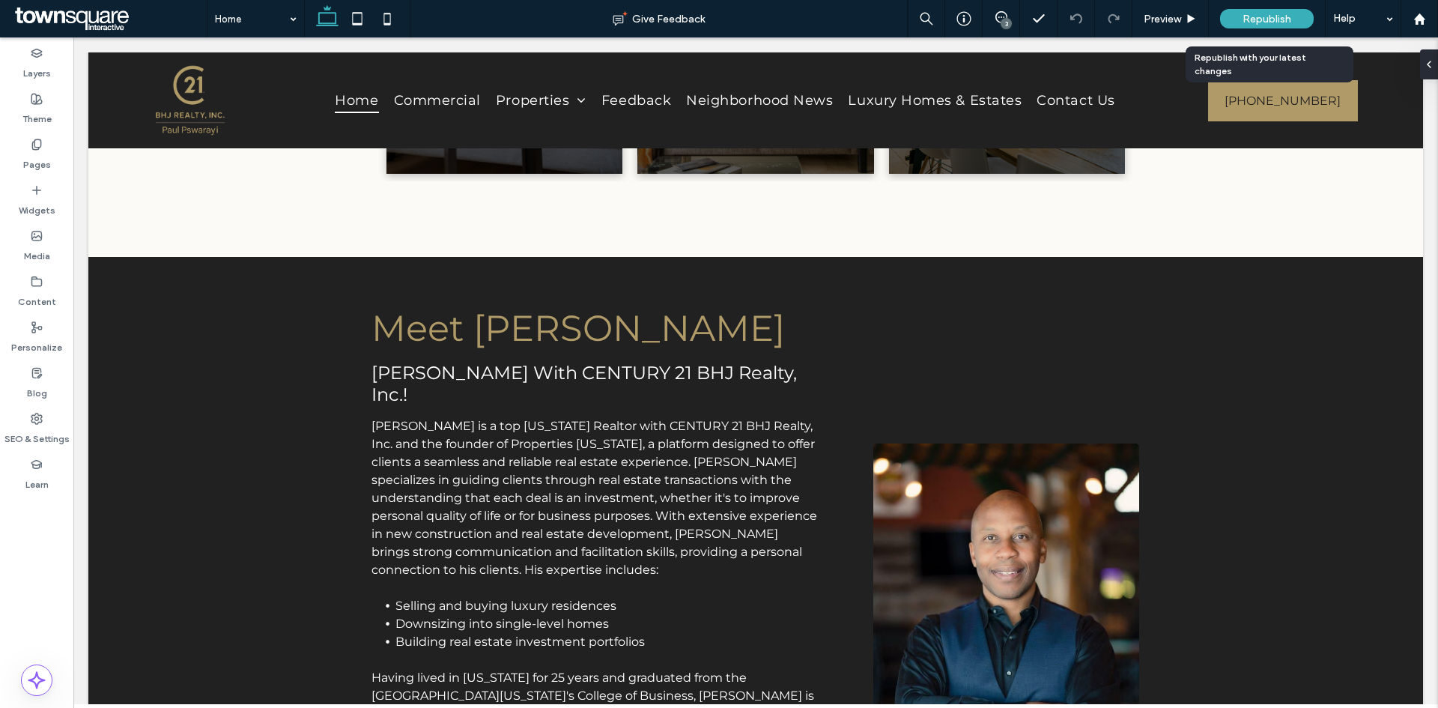
click at [1273, 13] on span "Republish" at bounding box center [1267, 19] width 49 height 13
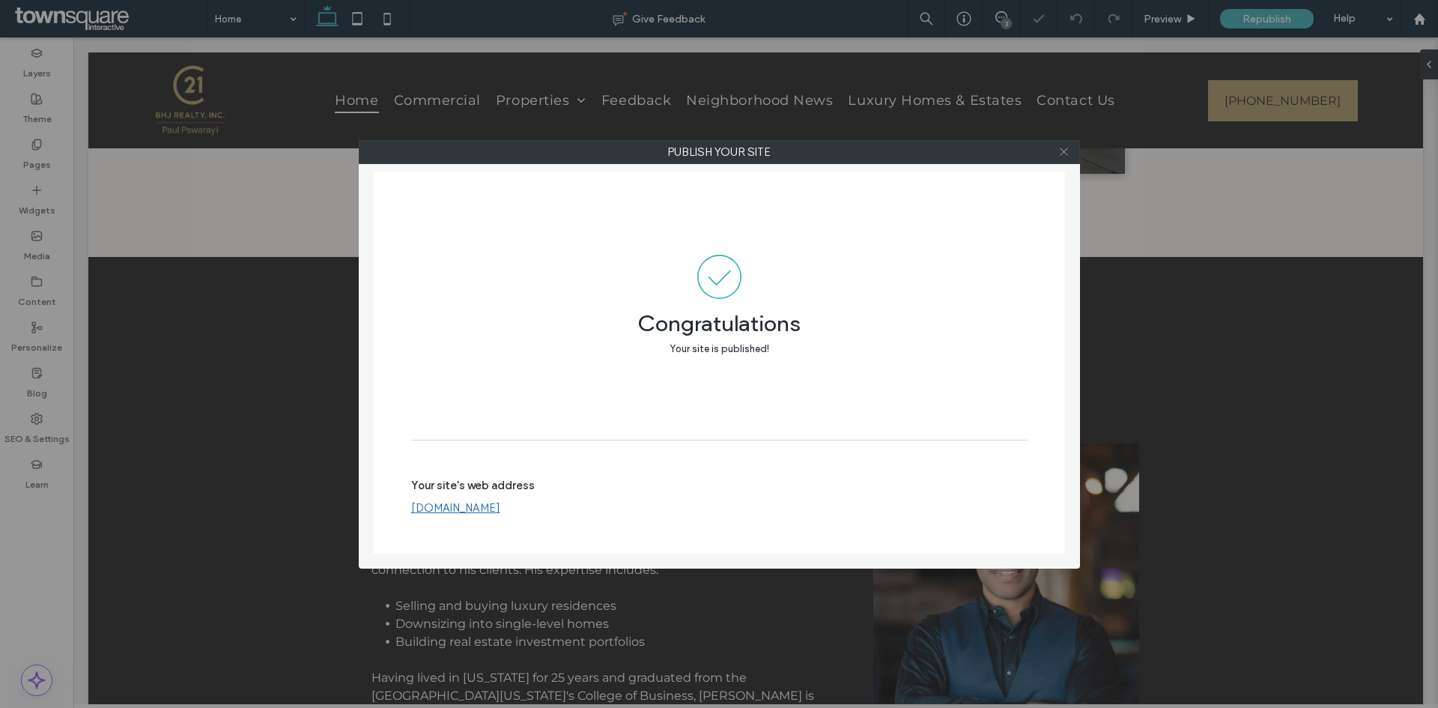
click at [1061, 148] on icon at bounding box center [1063, 151] width 11 height 11
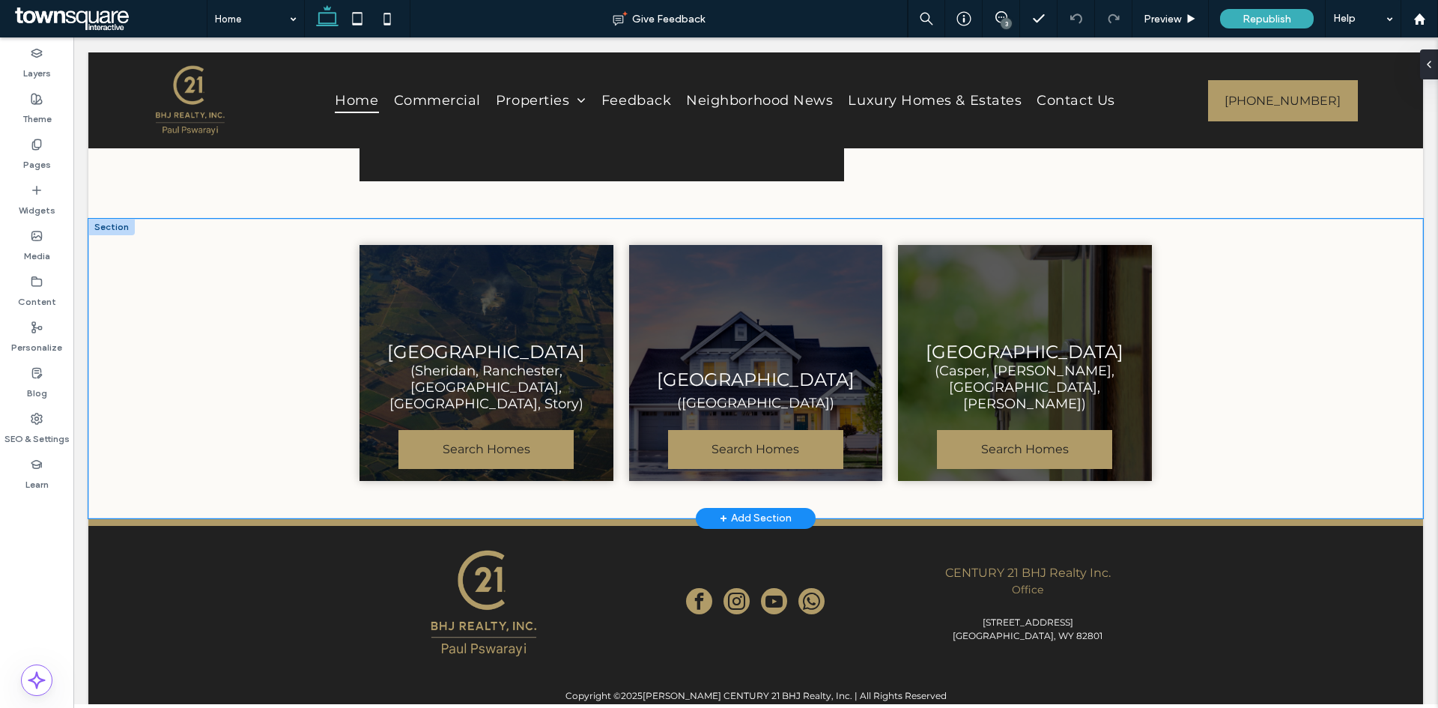
scroll to position [1652, 0]
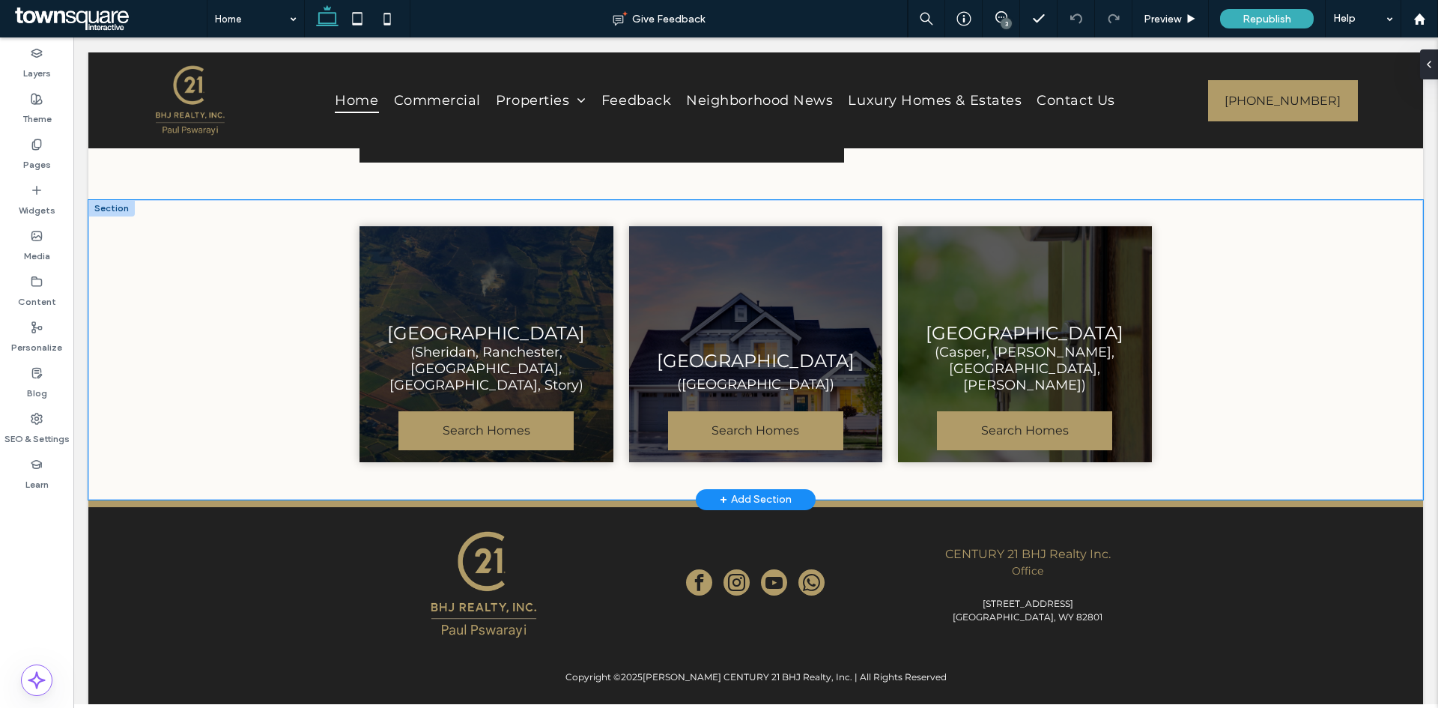
click at [1272, 356] on div "Sheridan County (Sheridan, Ranchester, Dayton, Big Horn, Story) Search Homes Jo…" at bounding box center [755, 350] width 1335 height 300
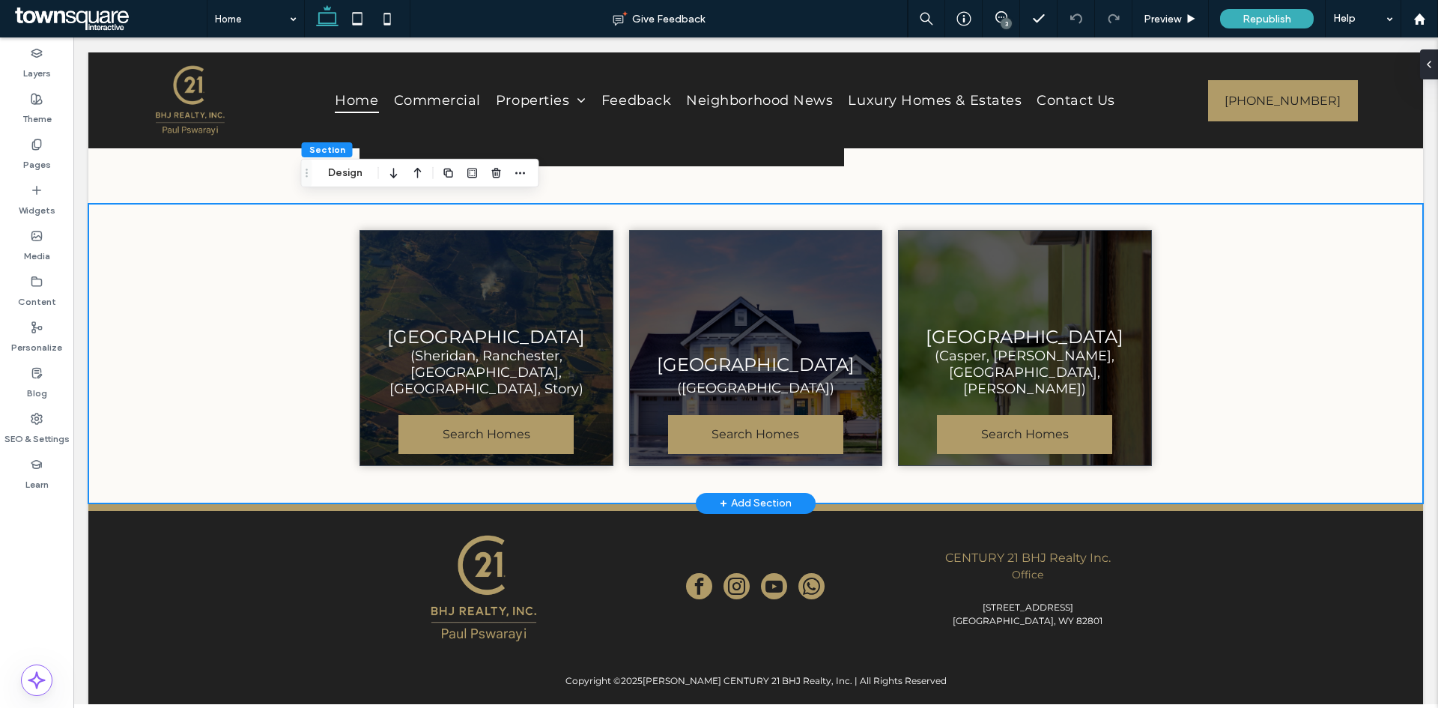
scroll to position [1577, 0]
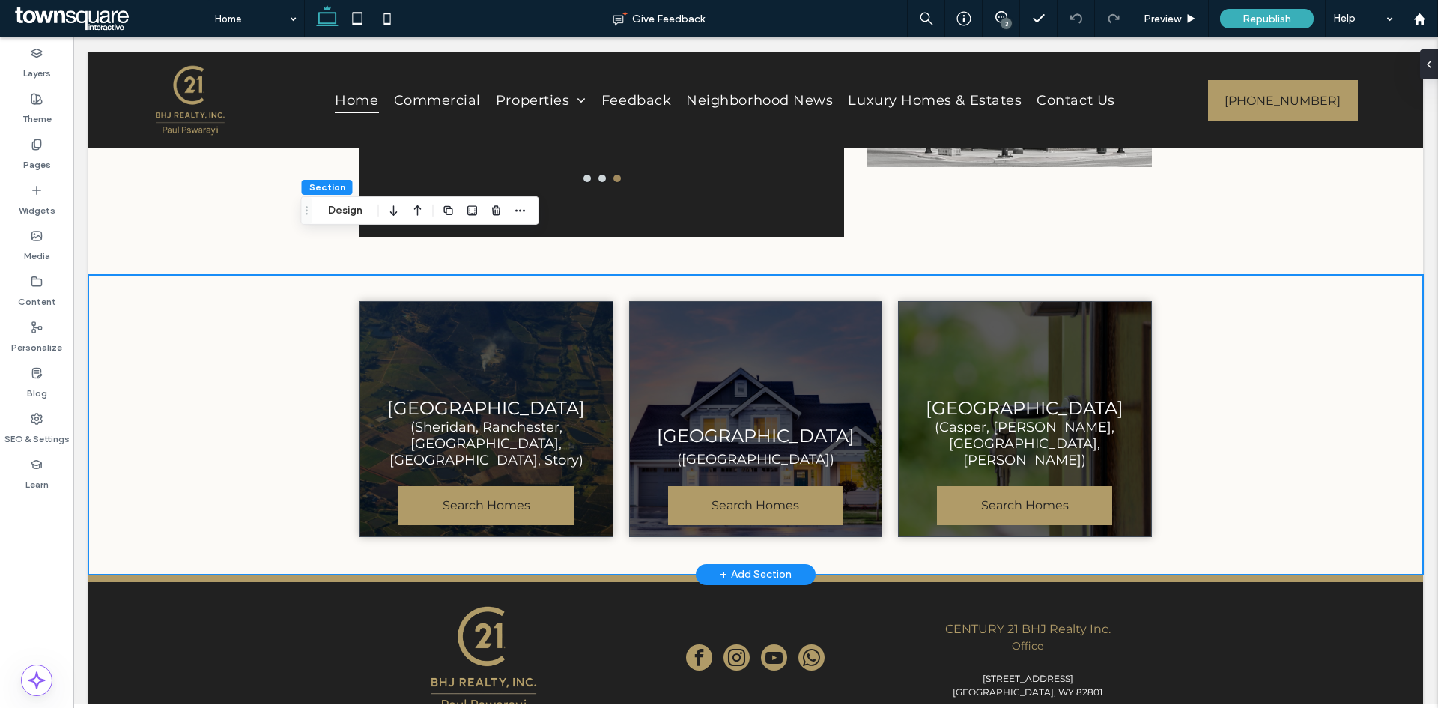
click at [117, 275] on div "Sheridan County (Sheridan, Ranchester, Dayton, Big Horn, Story) Search Homes Jo…" at bounding box center [755, 425] width 1335 height 300
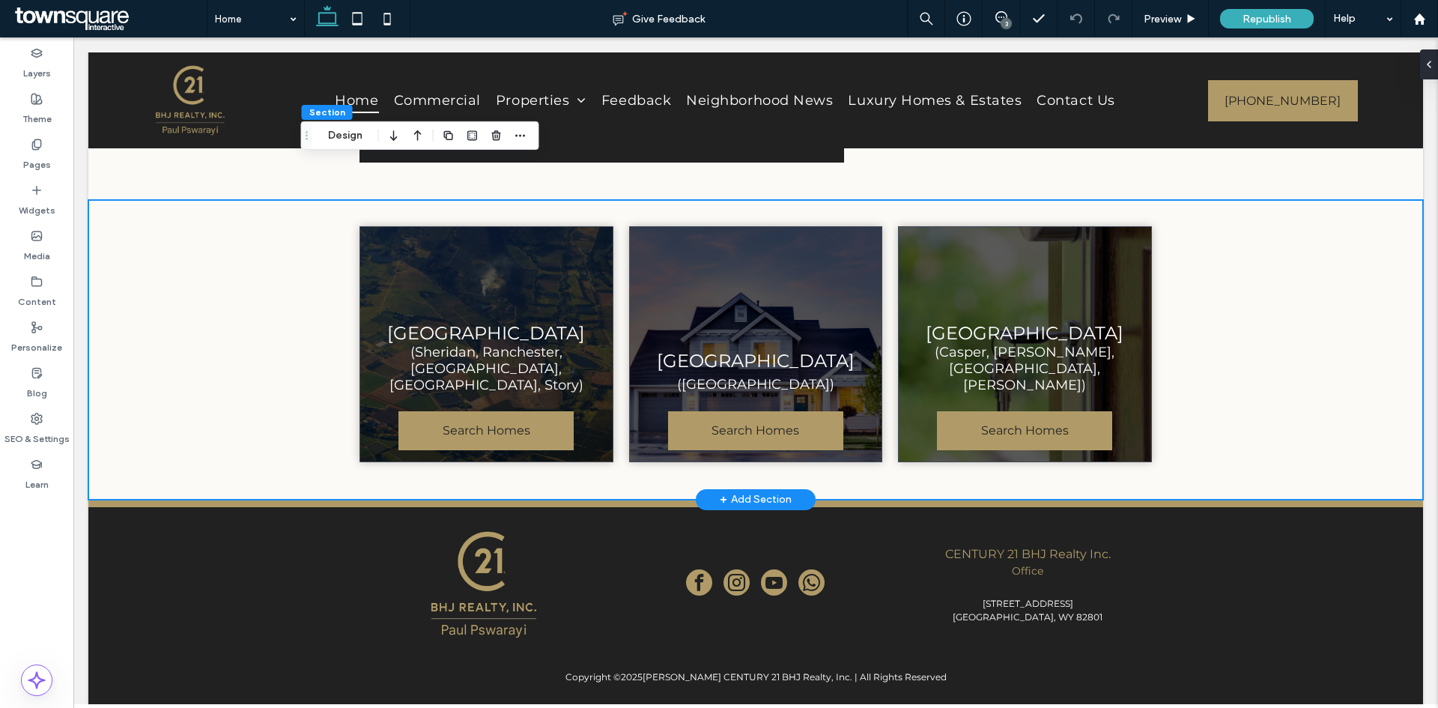
click at [733, 491] on div "+ Add Section" at bounding box center [756, 499] width 72 height 16
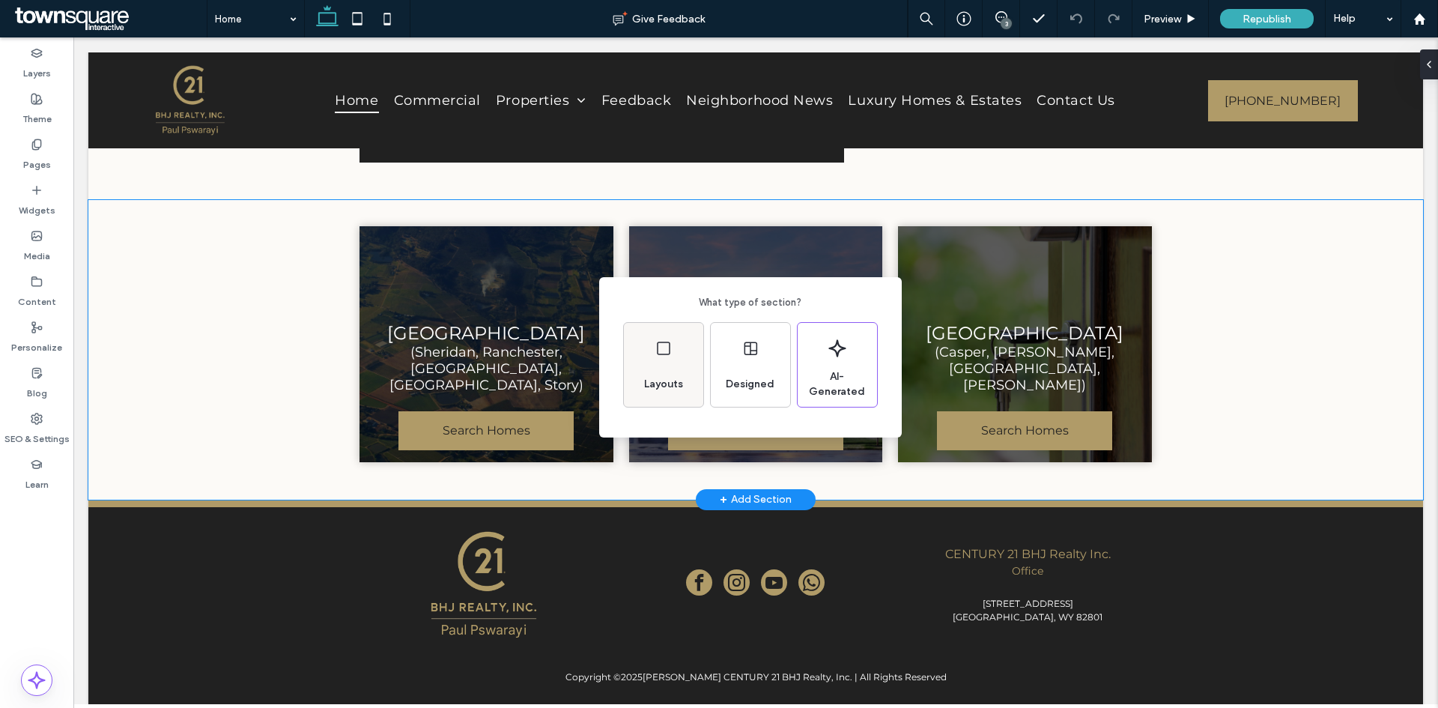
click at [666, 370] on div "Layouts" at bounding box center [663, 384] width 51 height 33
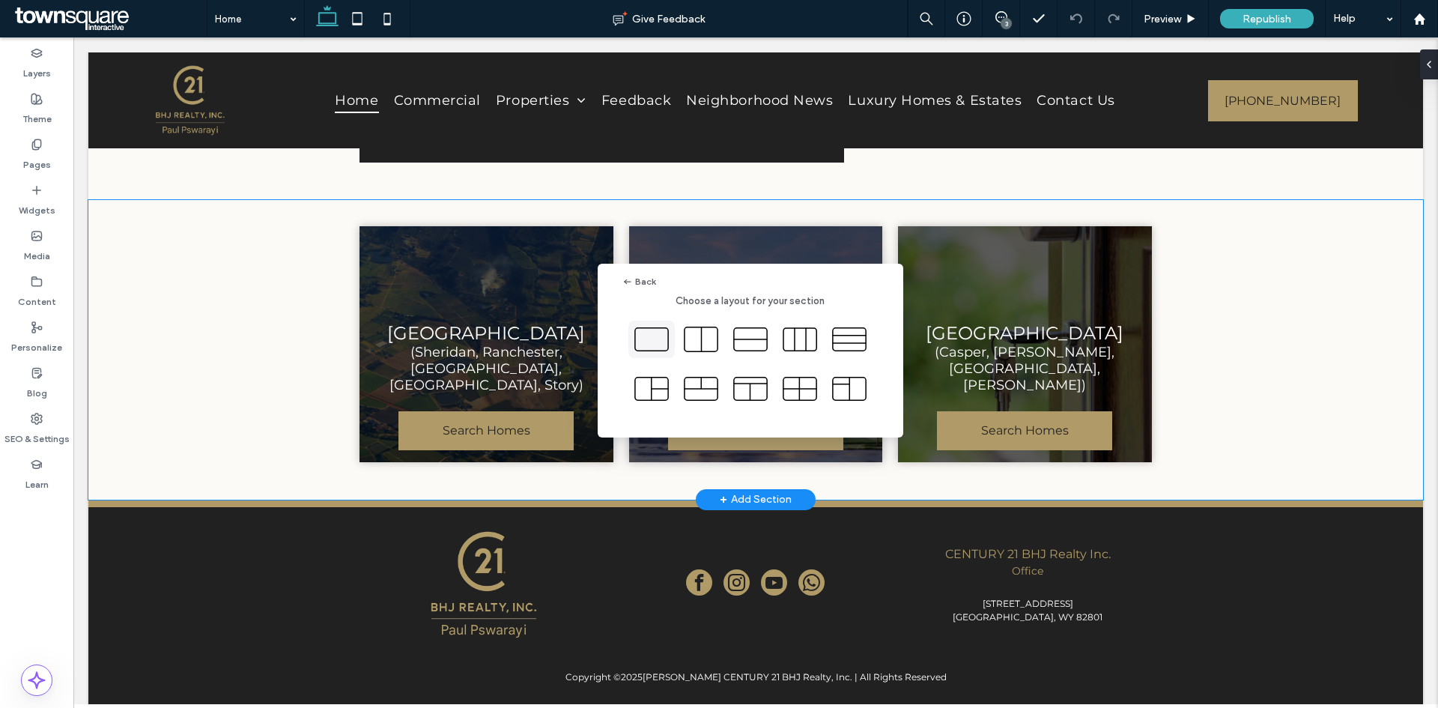
click at [654, 331] on icon at bounding box center [651, 339] width 37 height 37
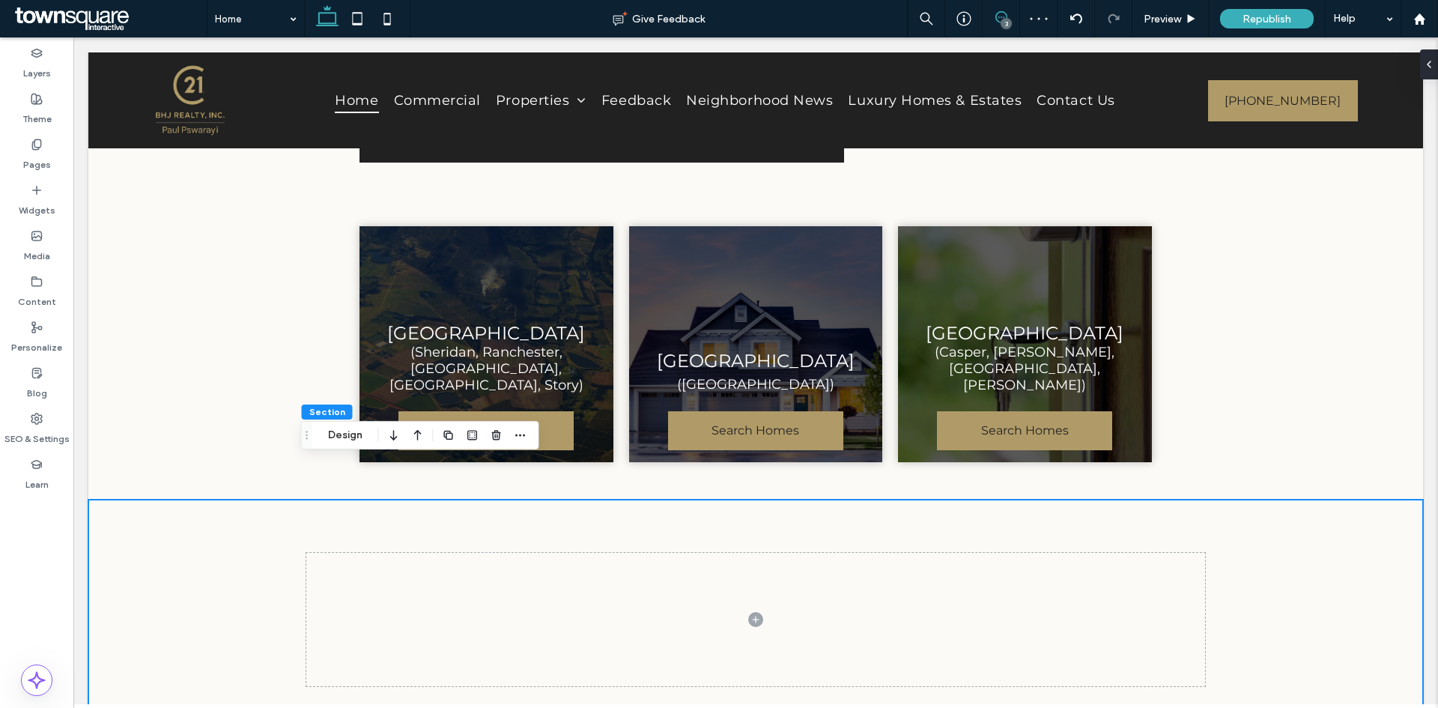
scroll to position [1840, 0]
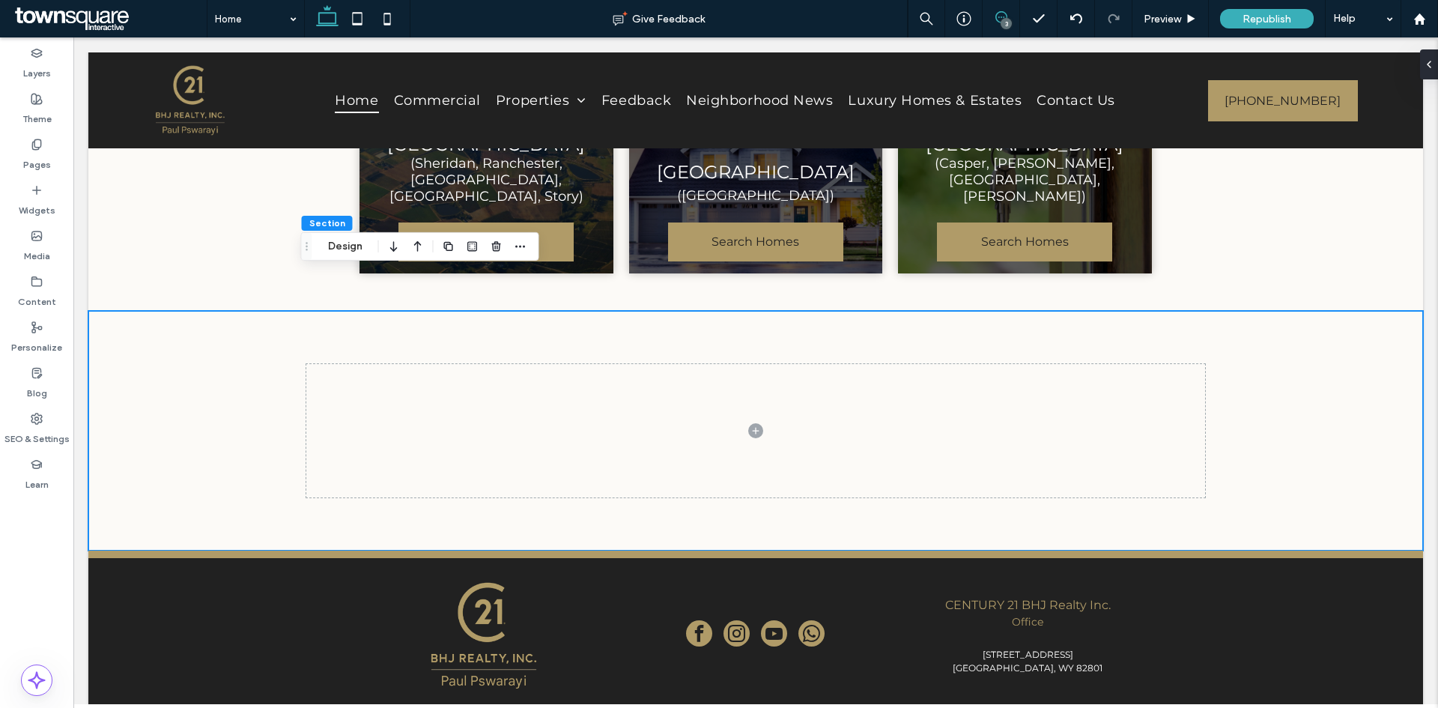
click at [998, 21] on use at bounding box center [1001, 17] width 12 height 12
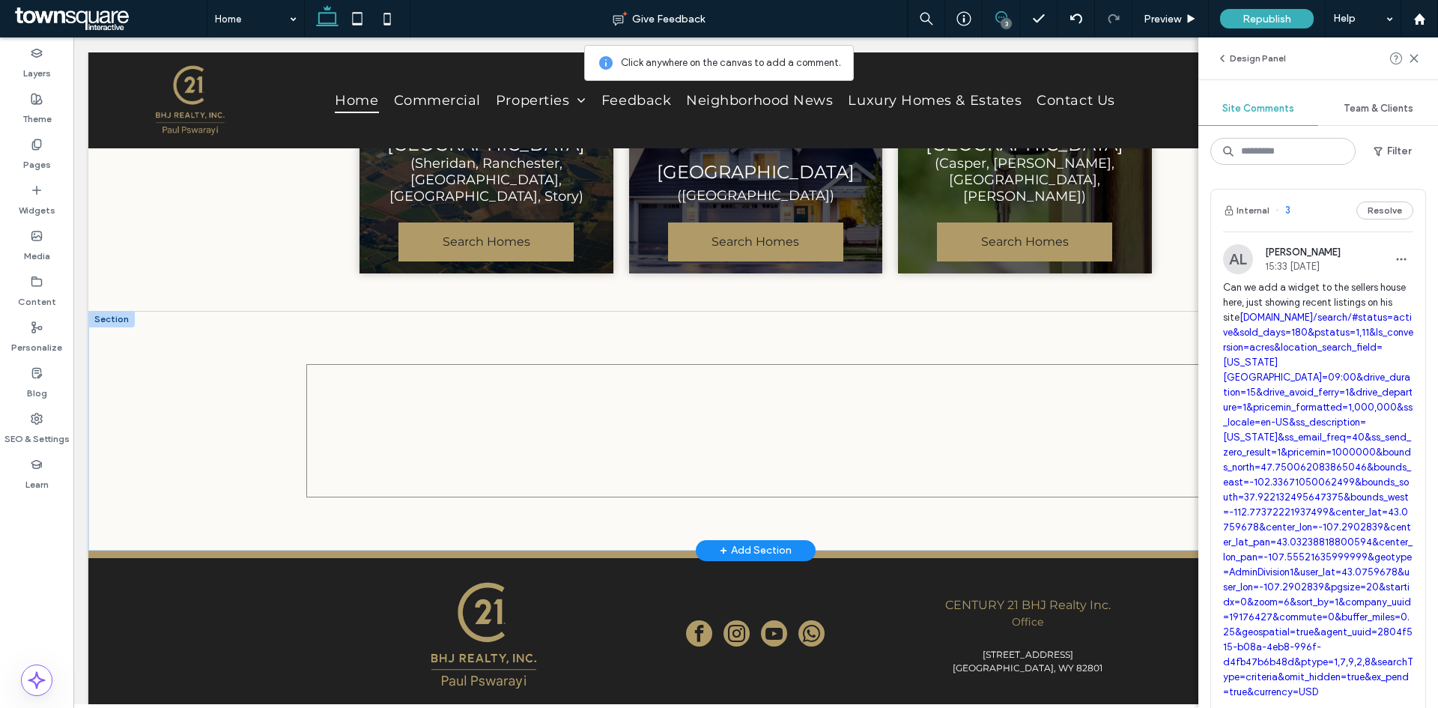
click at [600, 390] on span at bounding box center [755, 430] width 899 height 133
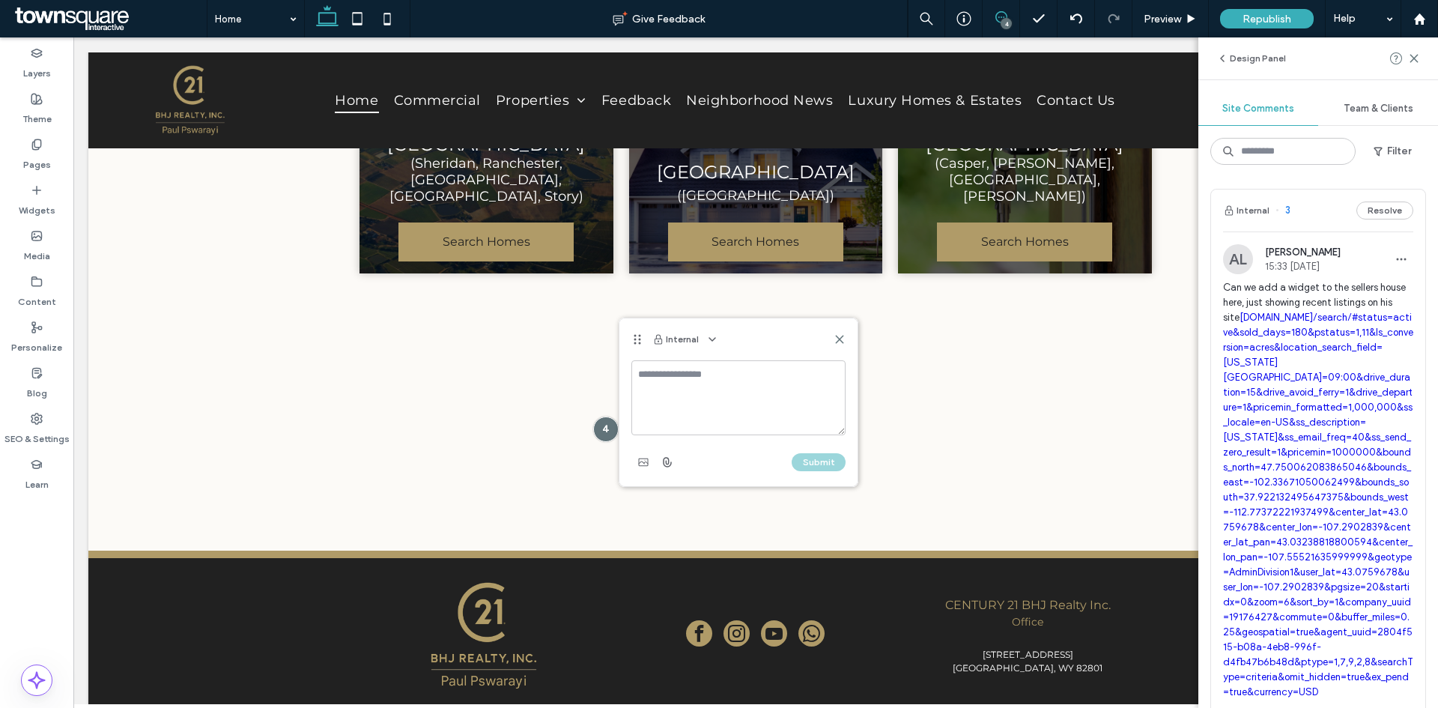
click at [682, 398] on textarea at bounding box center [738, 397] width 214 height 75
type textarea "**********"
click at [816, 465] on button "Submit" at bounding box center [819, 462] width 54 height 18
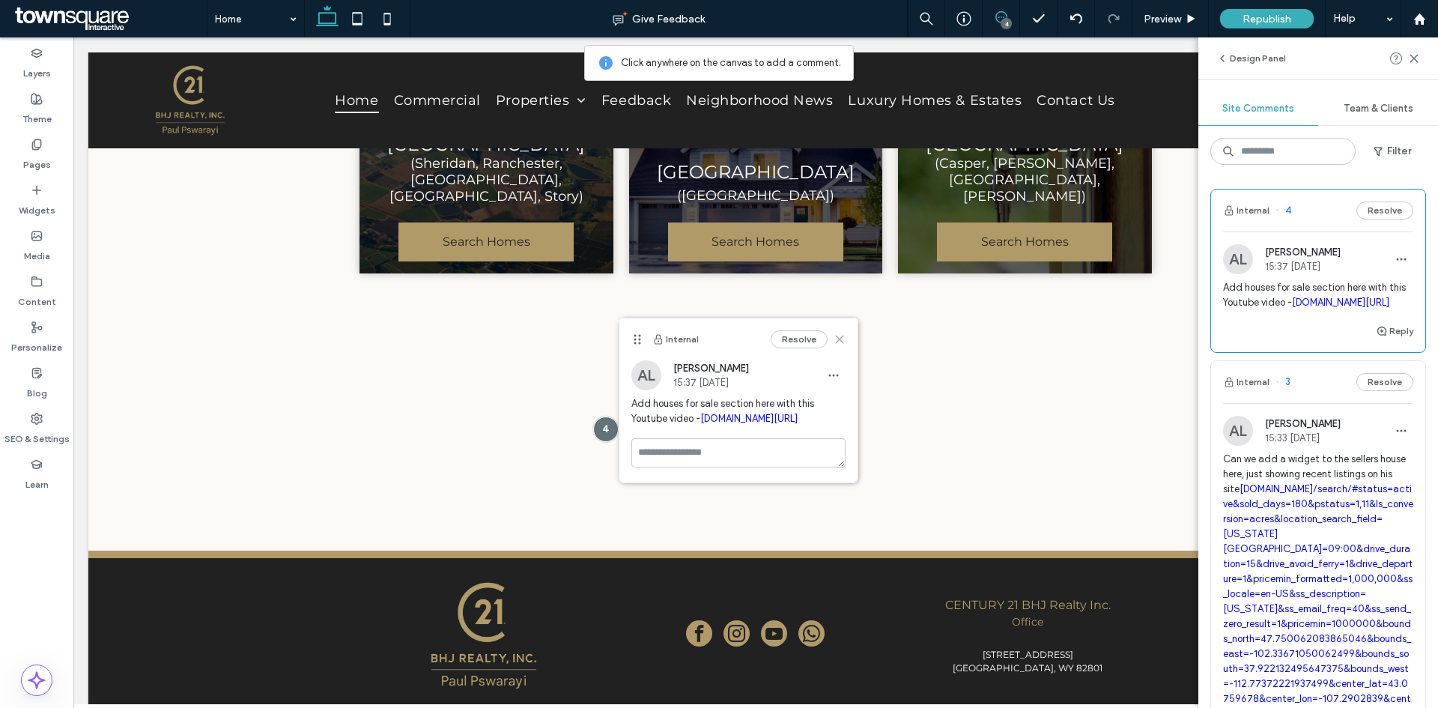
click at [840, 344] on icon at bounding box center [840, 339] width 12 height 12
click at [1414, 64] on icon at bounding box center [1414, 58] width 12 height 12
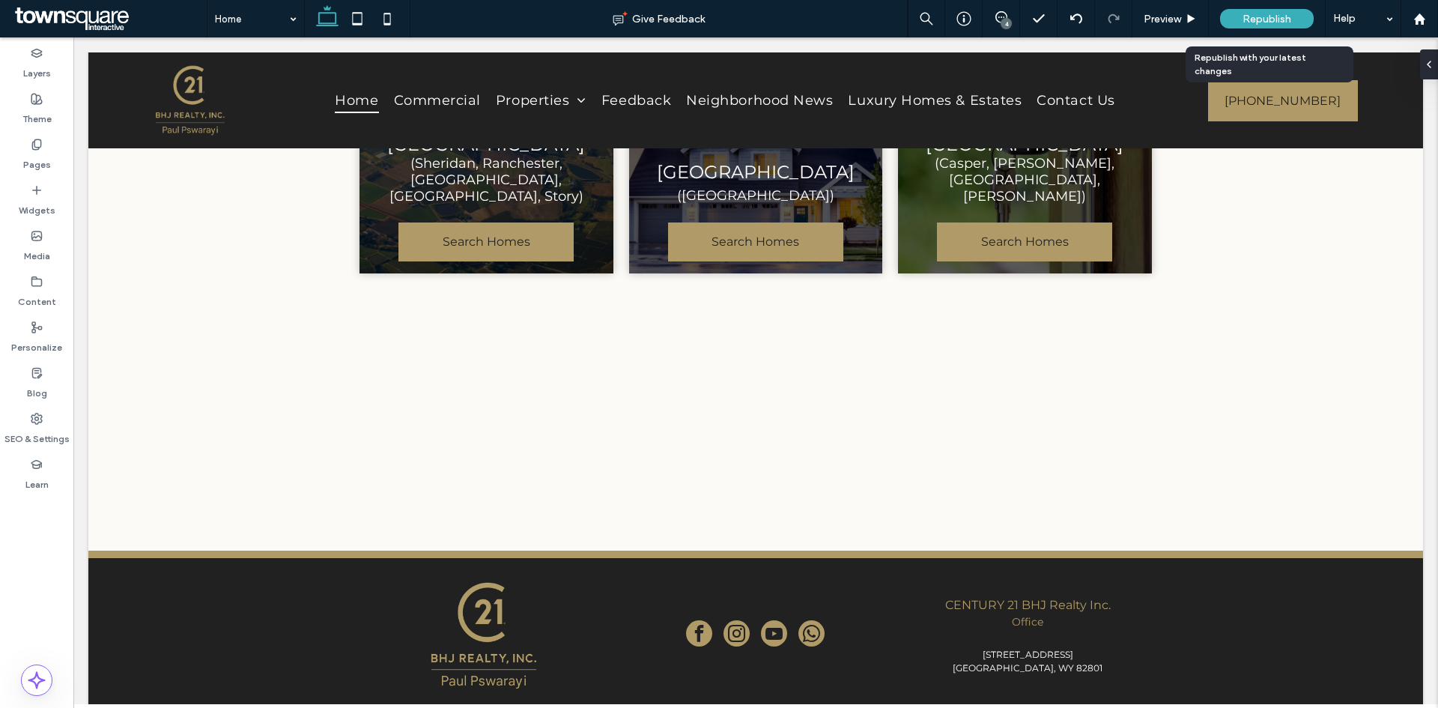
click at [1283, 13] on span "Republish" at bounding box center [1267, 19] width 49 height 13
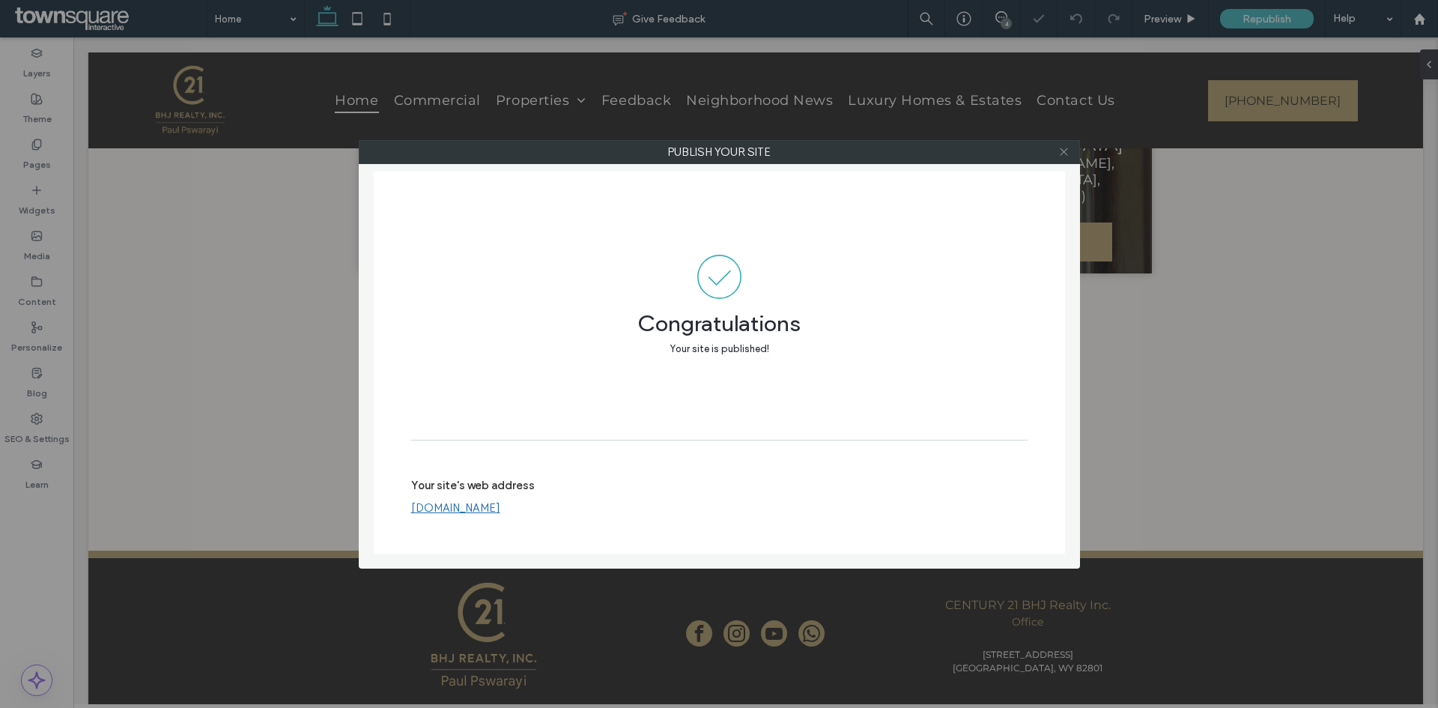
click at [1064, 154] on icon at bounding box center [1063, 151] width 11 height 11
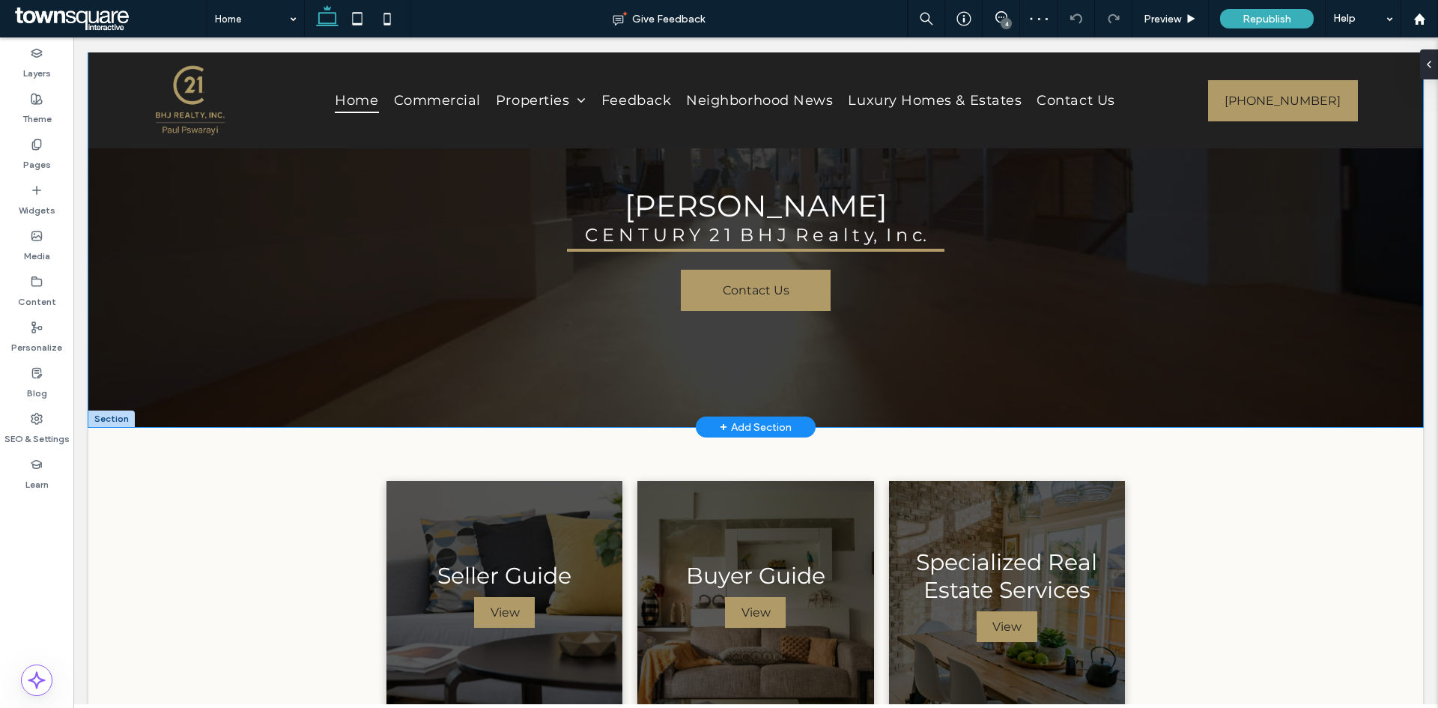
scroll to position [0, 0]
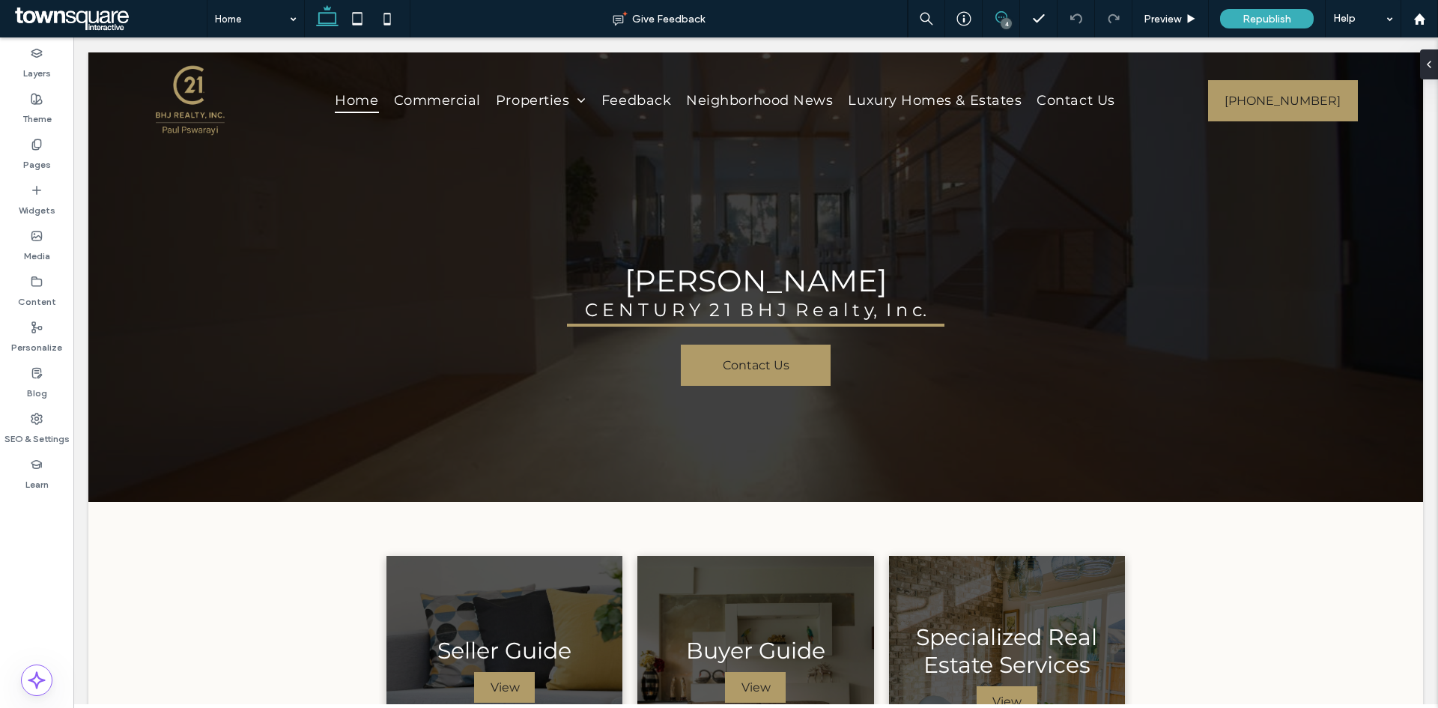
click at [994, 17] on span at bounding box center [1001, 17] width 37 height 12
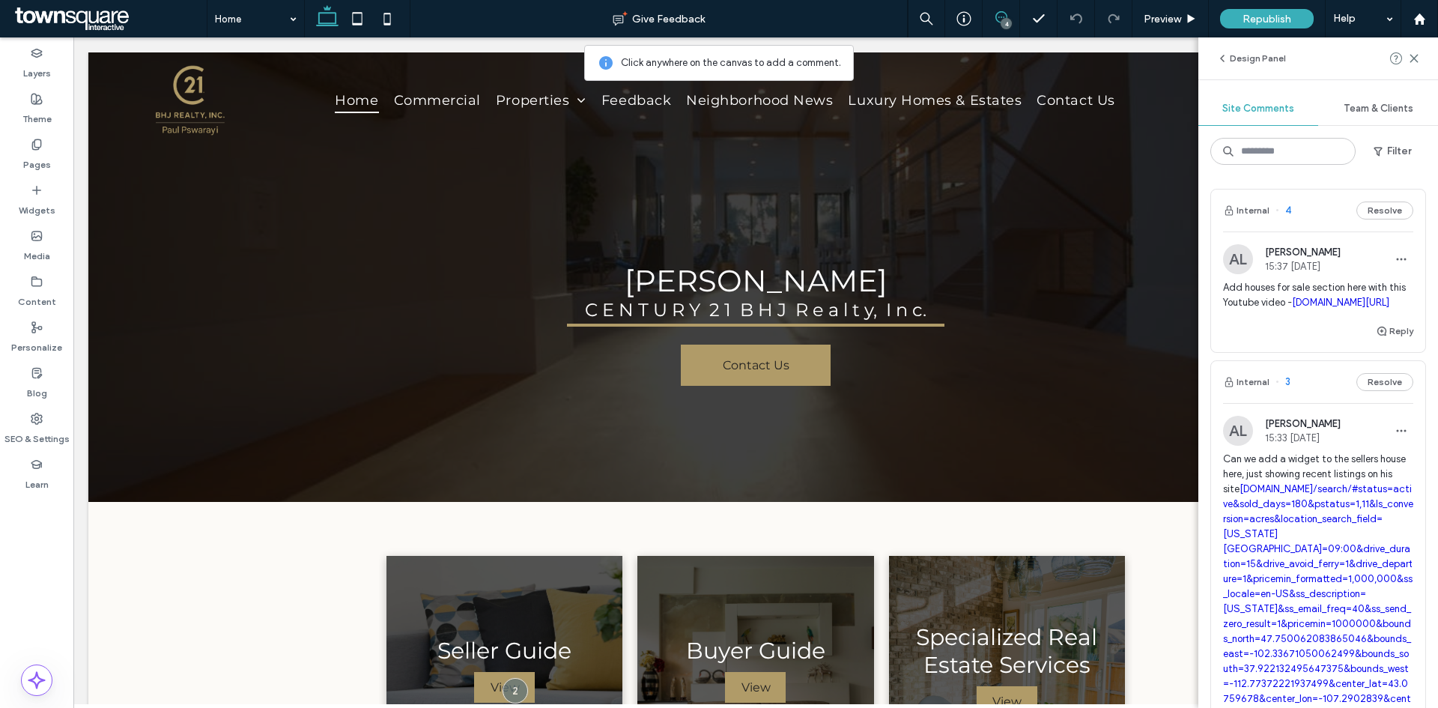
click at [994, 17] on span at bounding box center [1001, 17] width 37 height 12
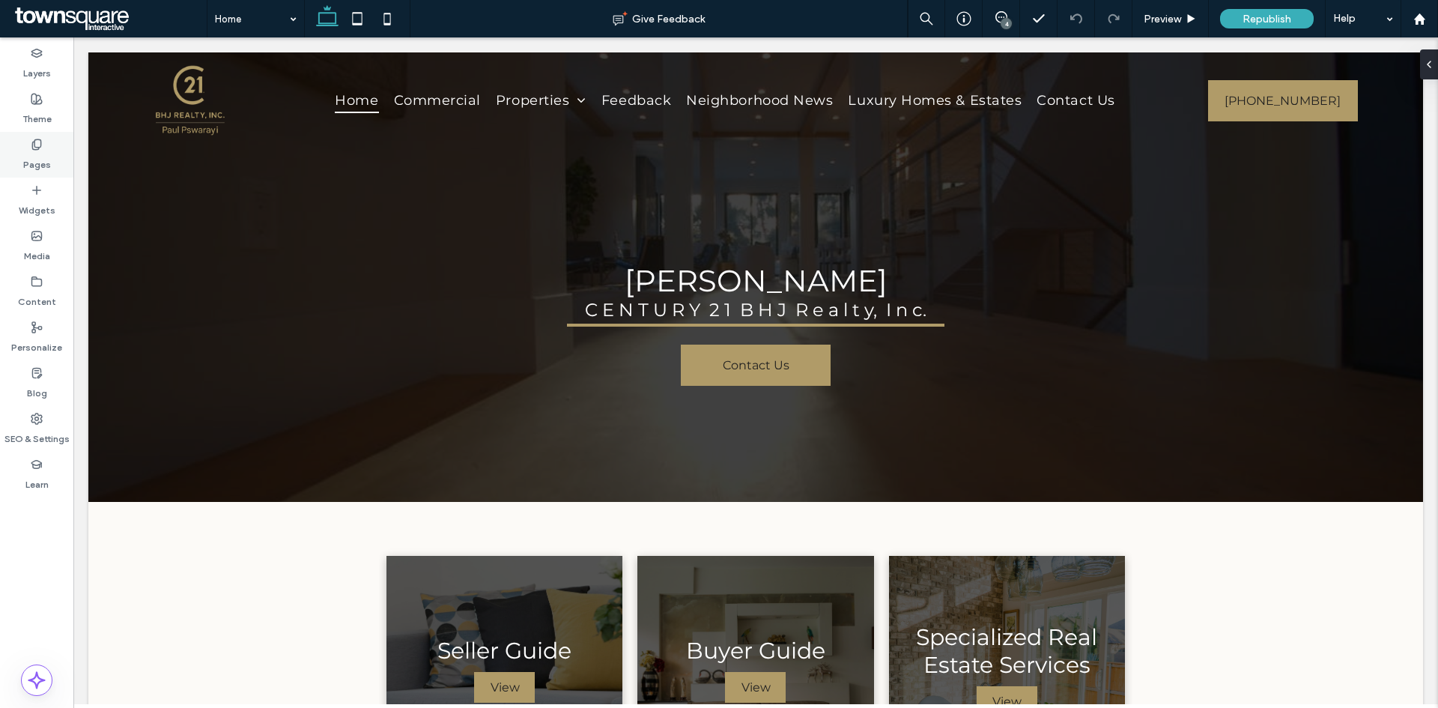
click at [33, 172] on div "Pages" at bounding box center [36, 155] width 73 height 46
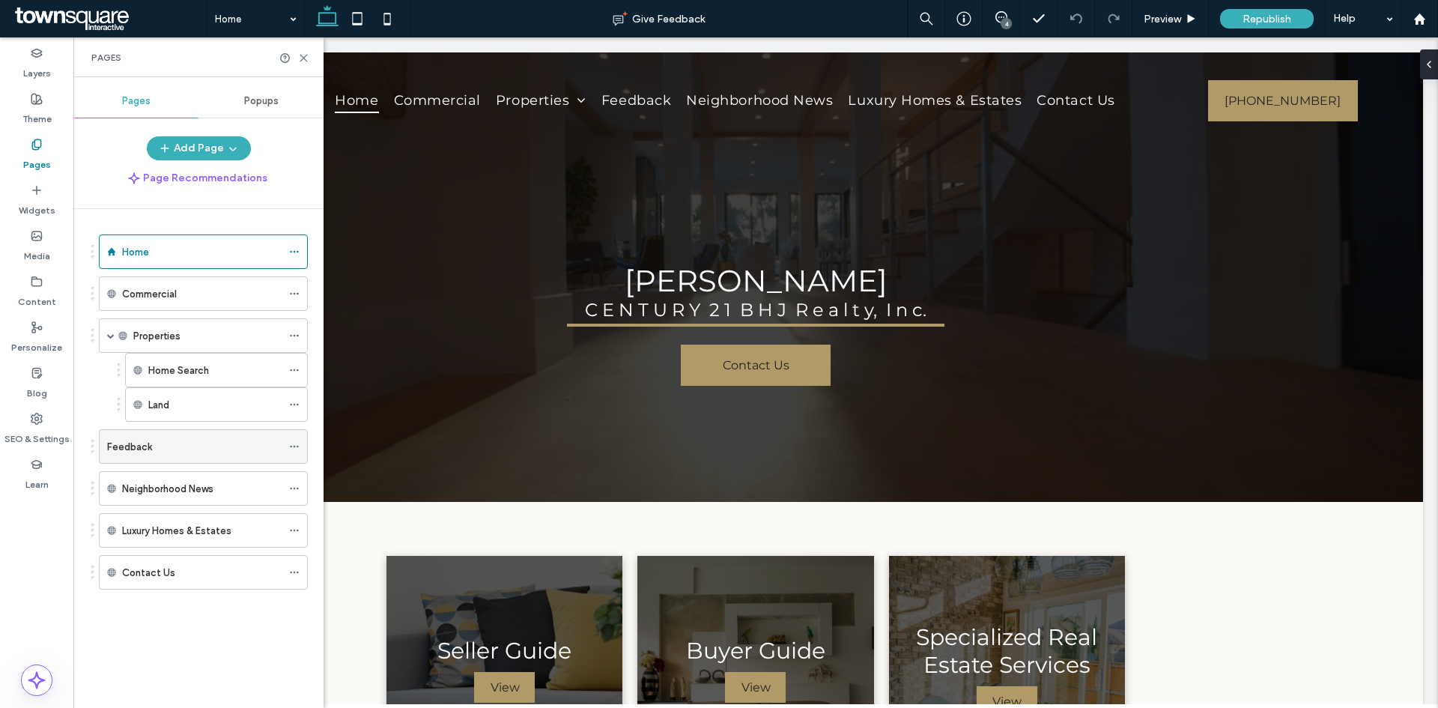
click at [119, 447] on label "Feedback" at bounding box center [129, 447] width 45 height 26
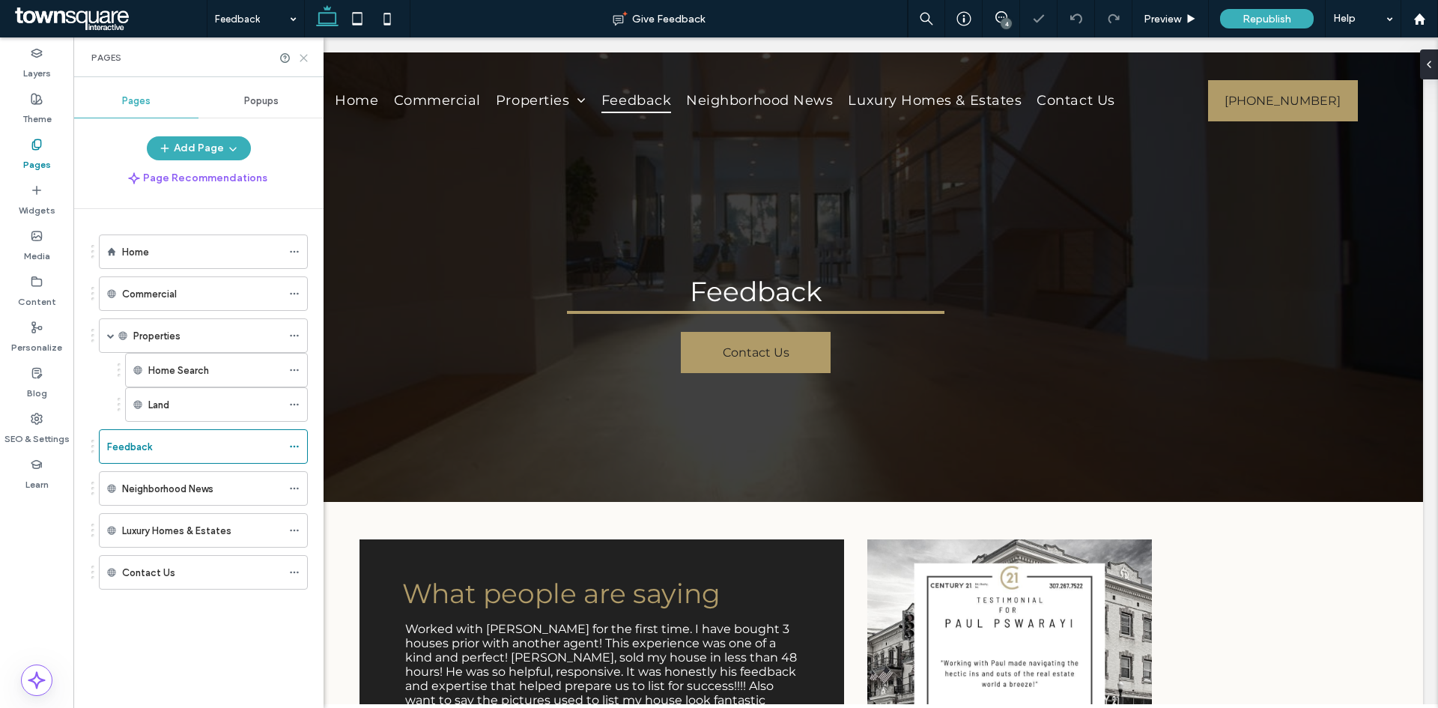
click at [301, 55] on use at bounding box center [303, 58] width 7 height 7
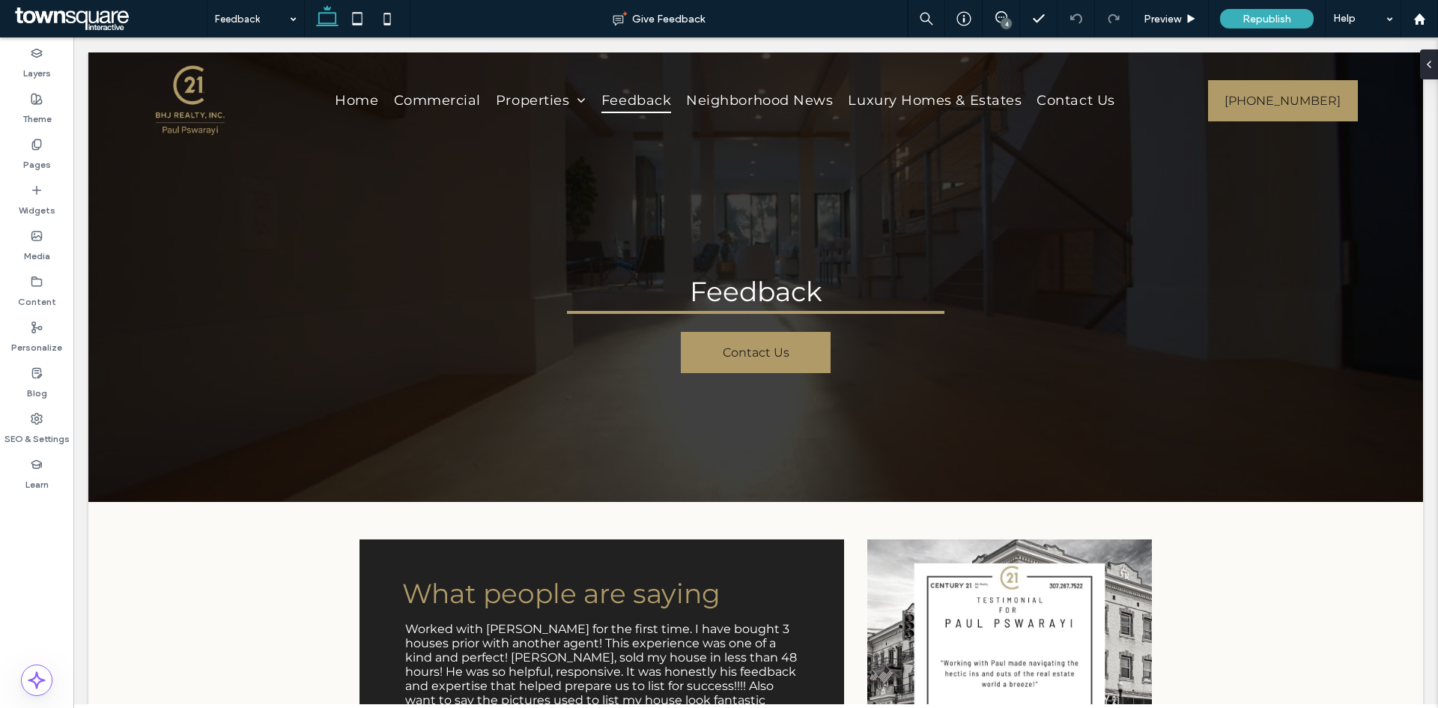
click at [1004, 23] on div "4" at bounding box center [1006, 23] width 11 height 11
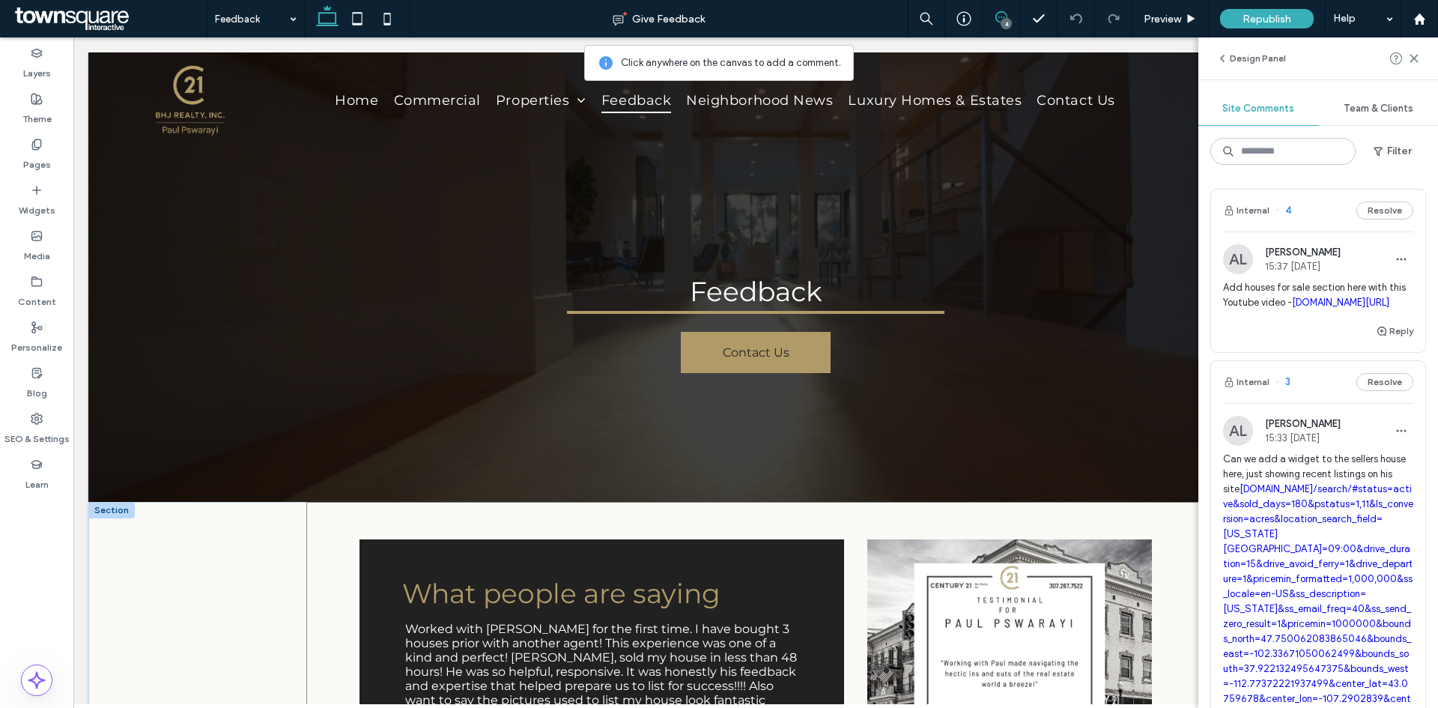
drag, startPoint x: 327, startPoint y: 553, endPoint x: 337, endPoint y: 545, distance: 13.3
click at [327, 553] on div "What people are saying Worked with Paul Pswarayi for the first time. I have bou…" at bounding box center [755, 694] width 899 height 384
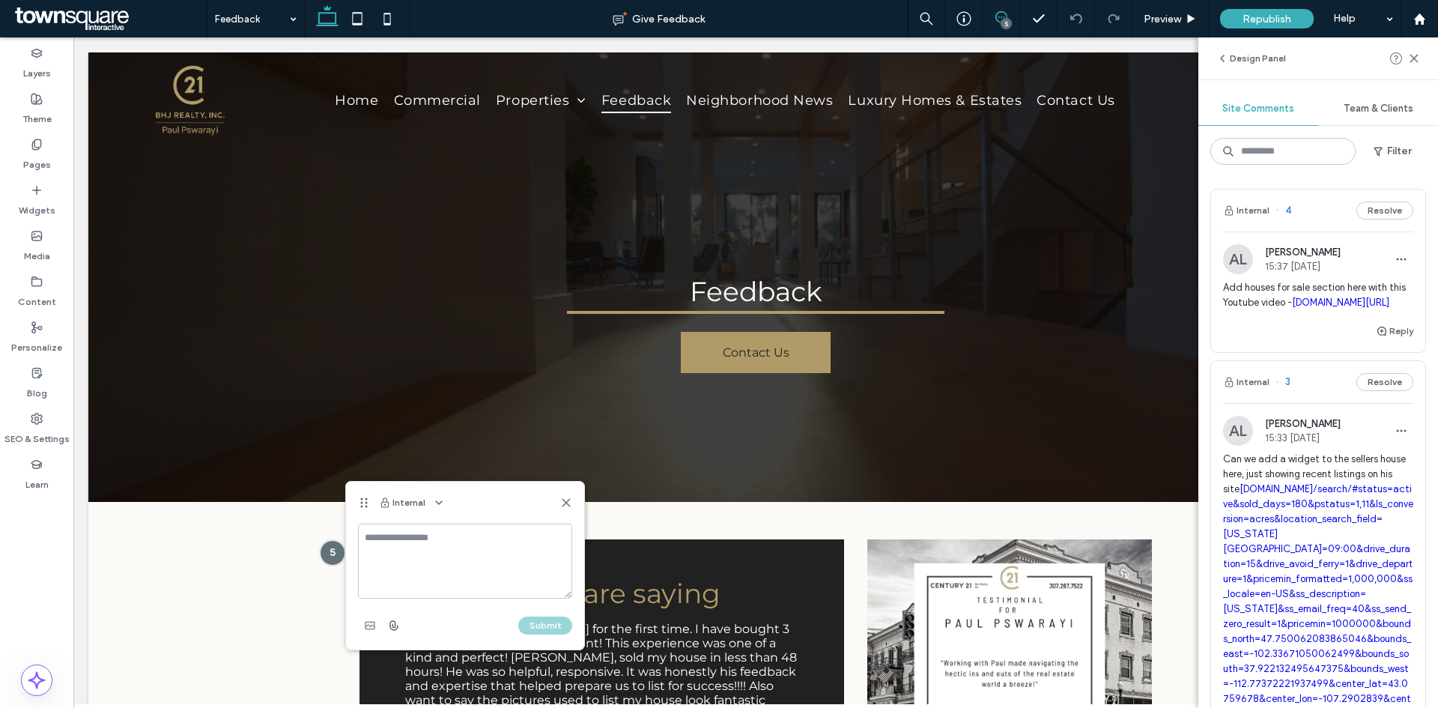
click at [384, 527] on textarea at bounding box center [465, 561] width 214 height 75
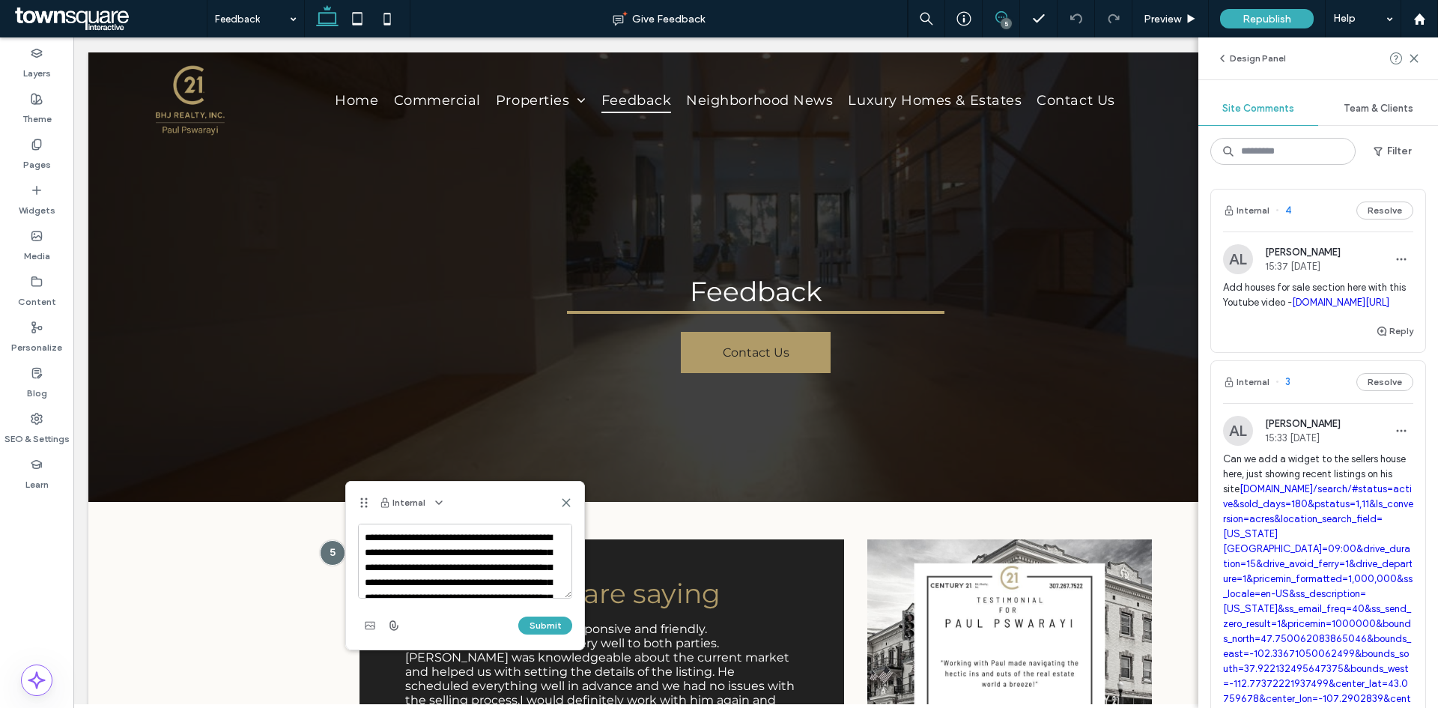
click at [440, 533] on textarea "**********" at bounding box center [465, 561] width 214 height 75
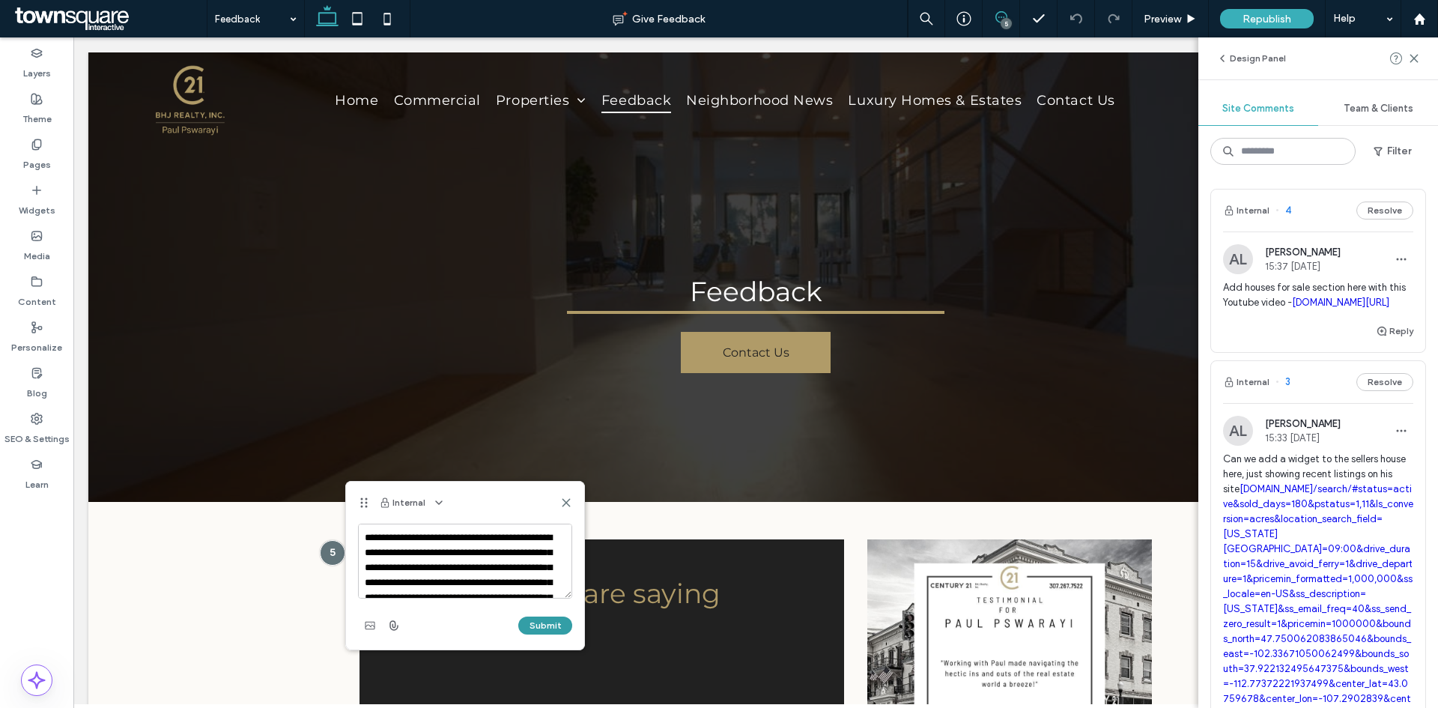
type textarea "**********"
click at [545, 626] on button "Submit" at bounding box center [545, 625] width 54 height 18
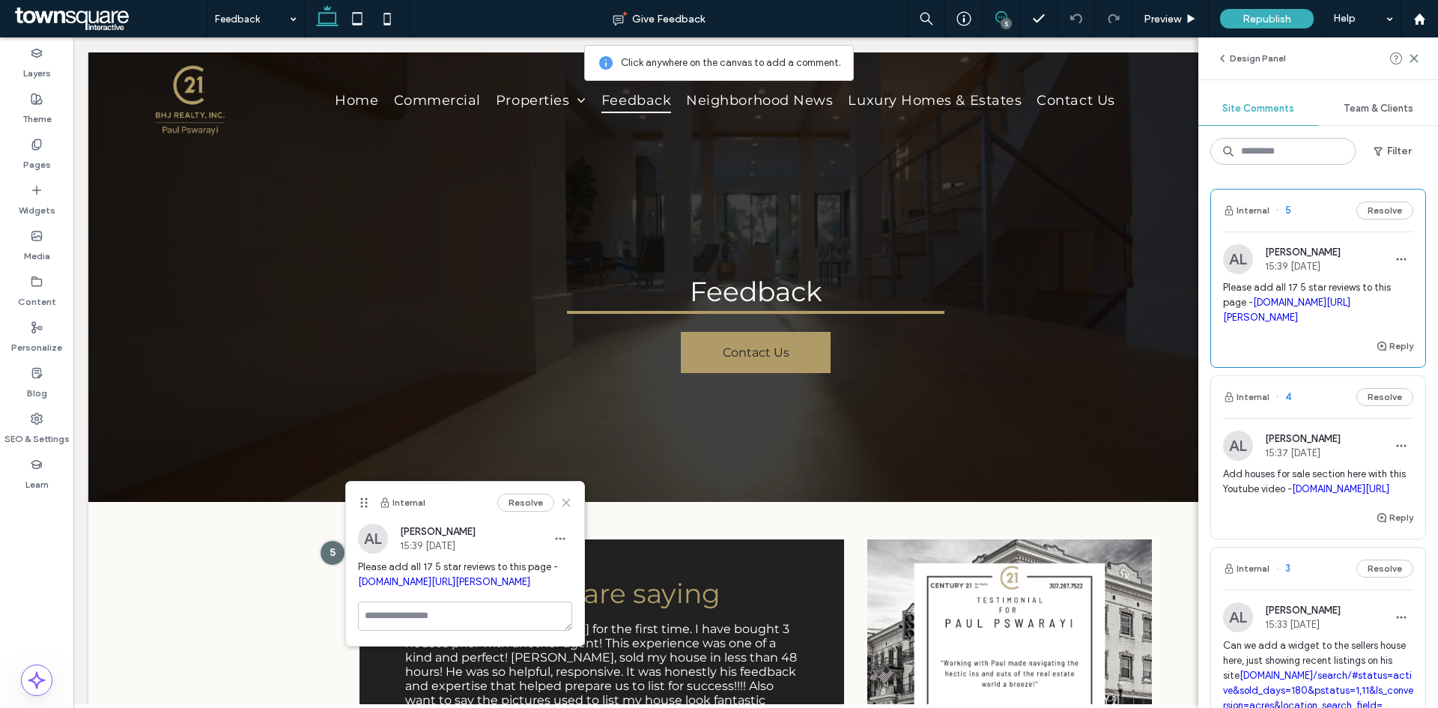
click at [566, 507] on icon at bounding box center [566, 503] width 12 height 12
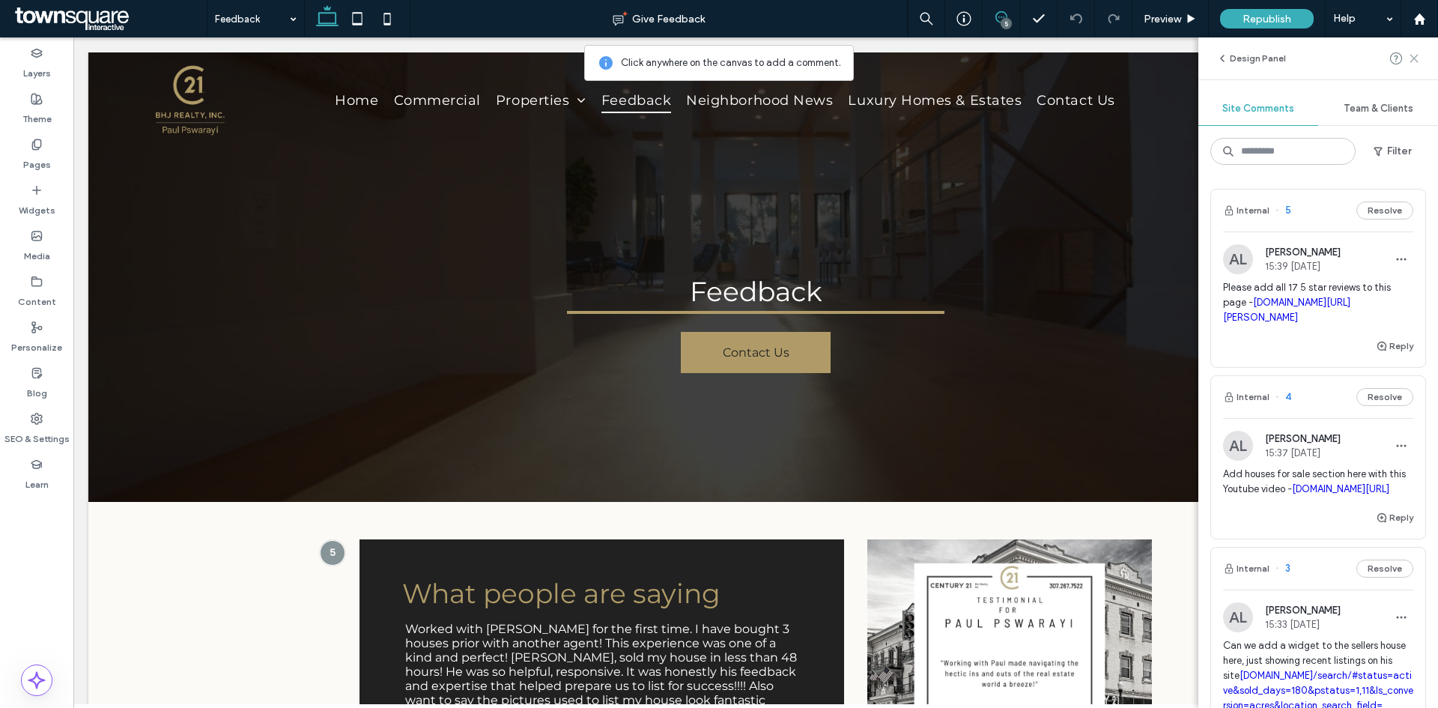
click at [1414, 58] on use at bounding box center [1413, 58] width 7 height 7
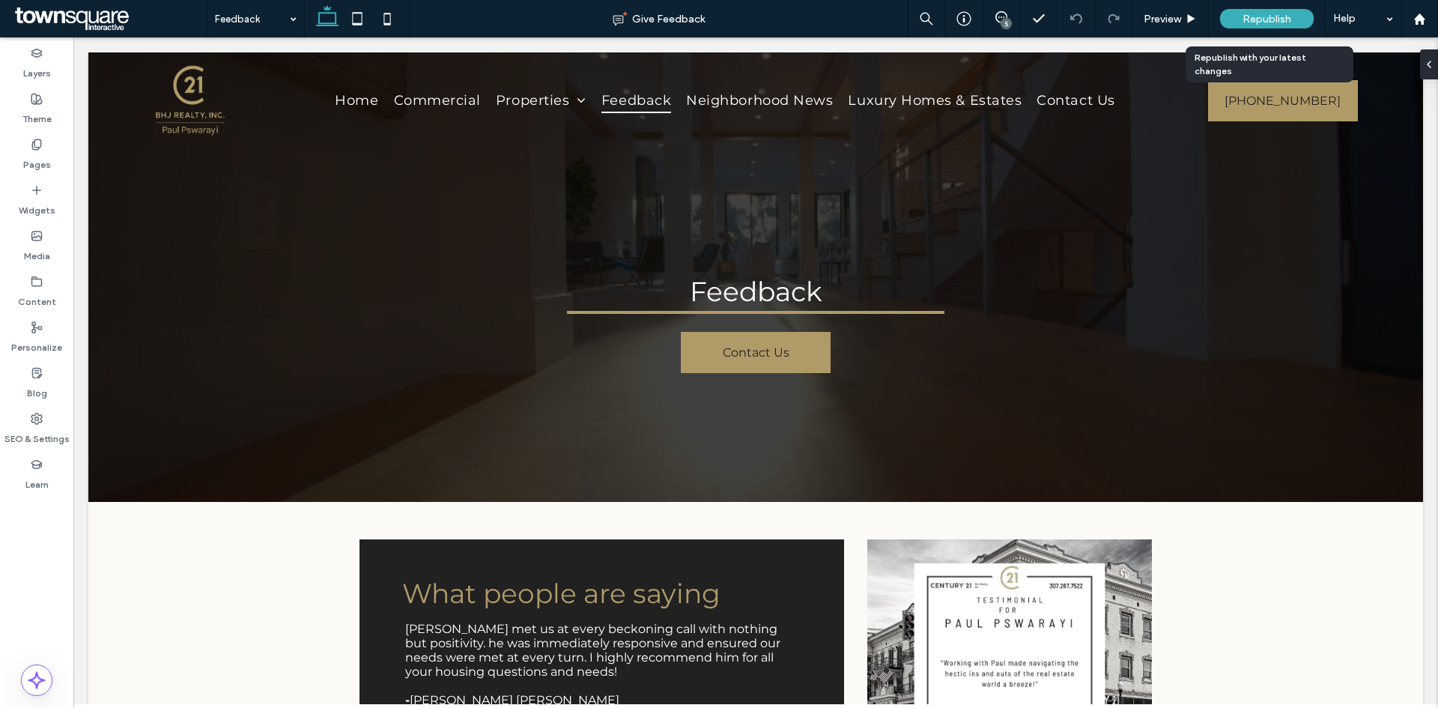
click at [1253, 19] on span "Republish" at bounding box center [1267, 19] width 49 height 13
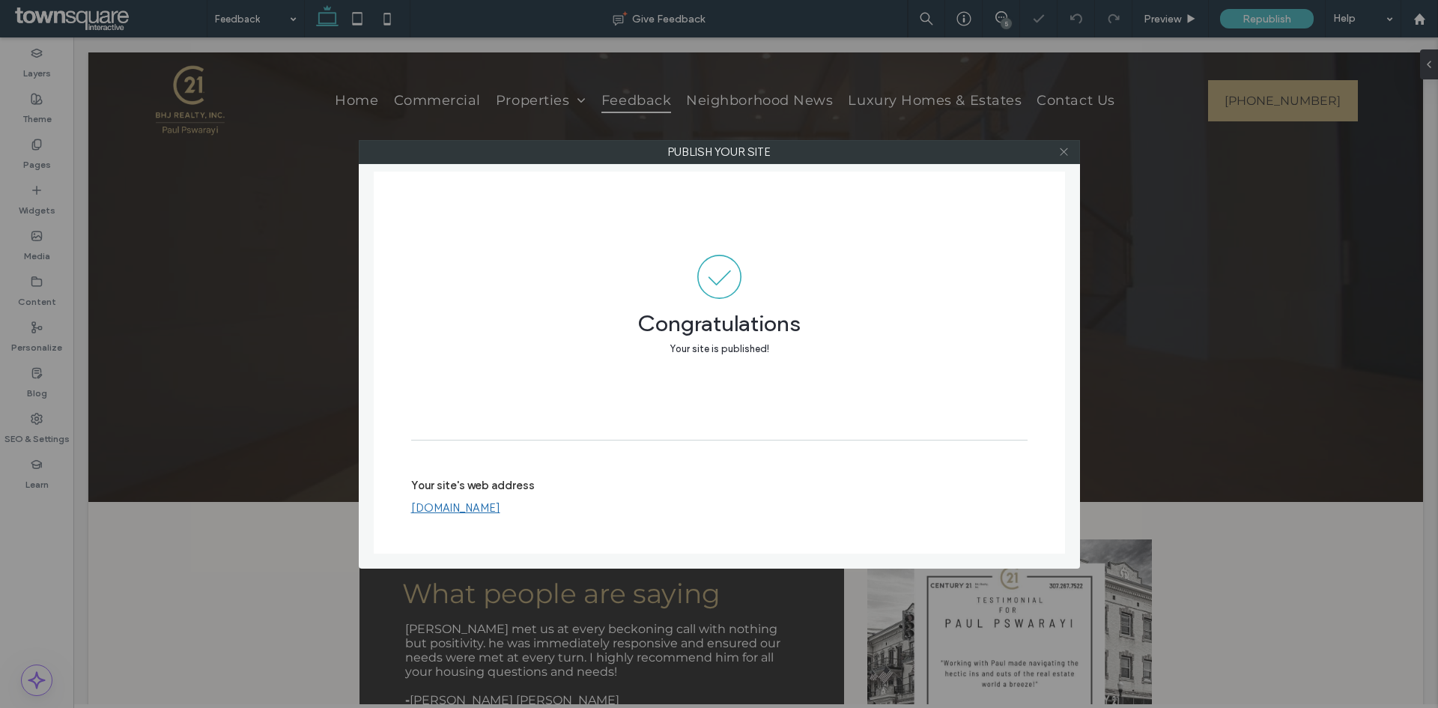
click at [1064, 152] on use at bounding box center [1063, 151] width 7 height 7
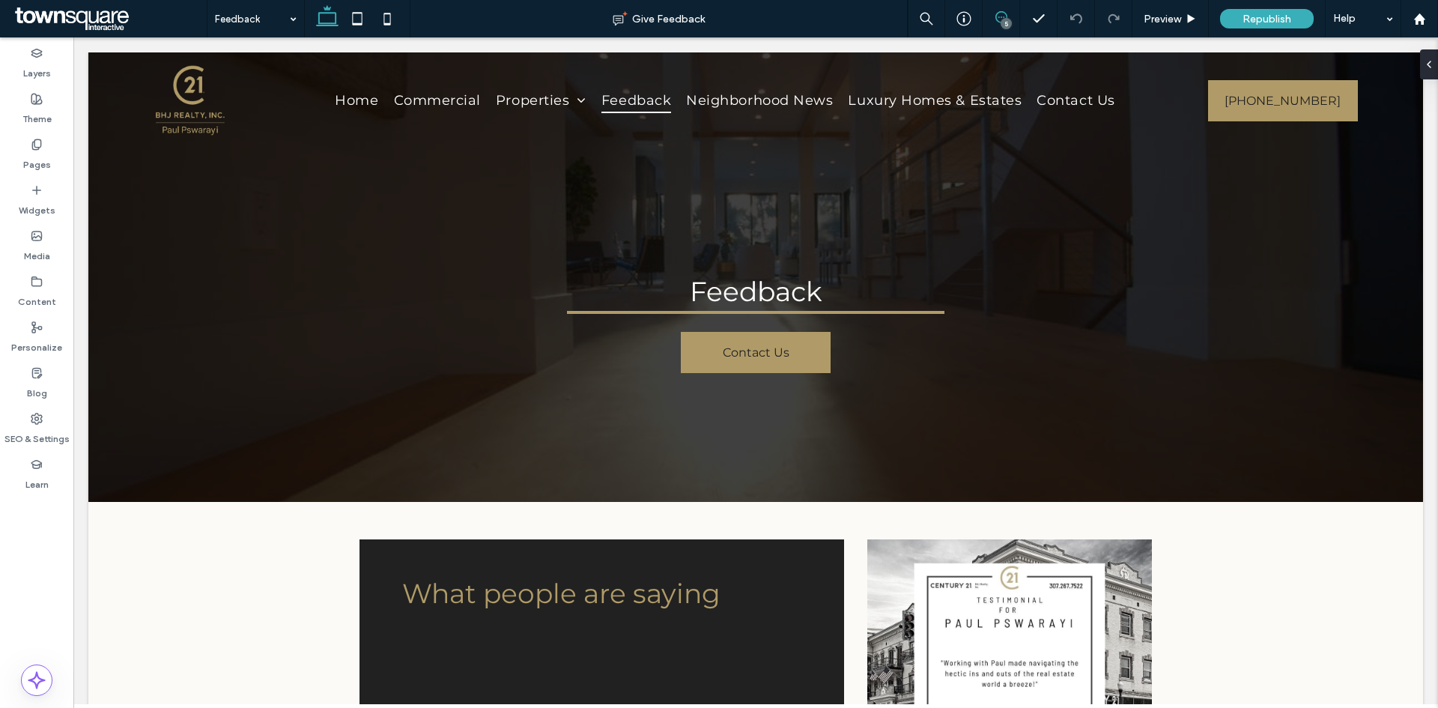
click at [993, 19] on span at bounding box center [1001, 17] width 37 height 12
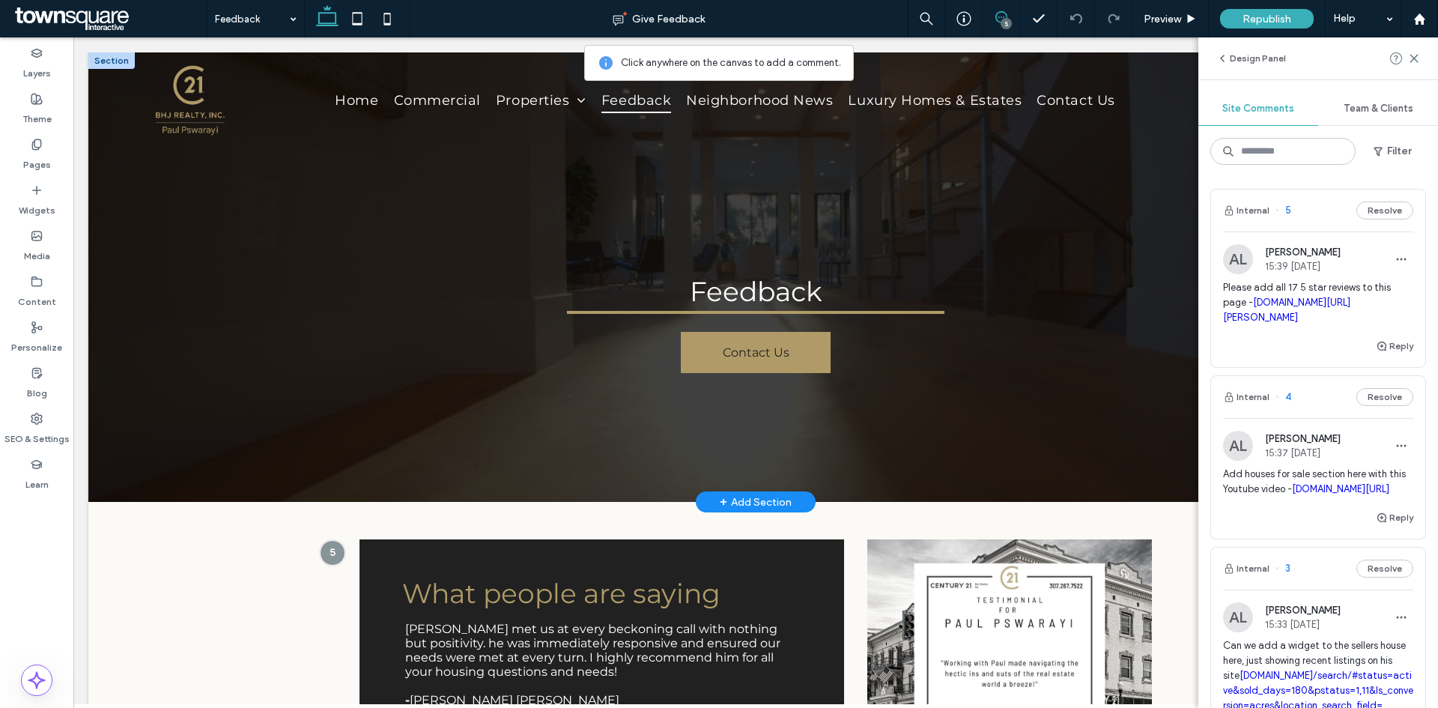
click at [176, 179] on div at bounding box center [755, 276] width 1335 height 449
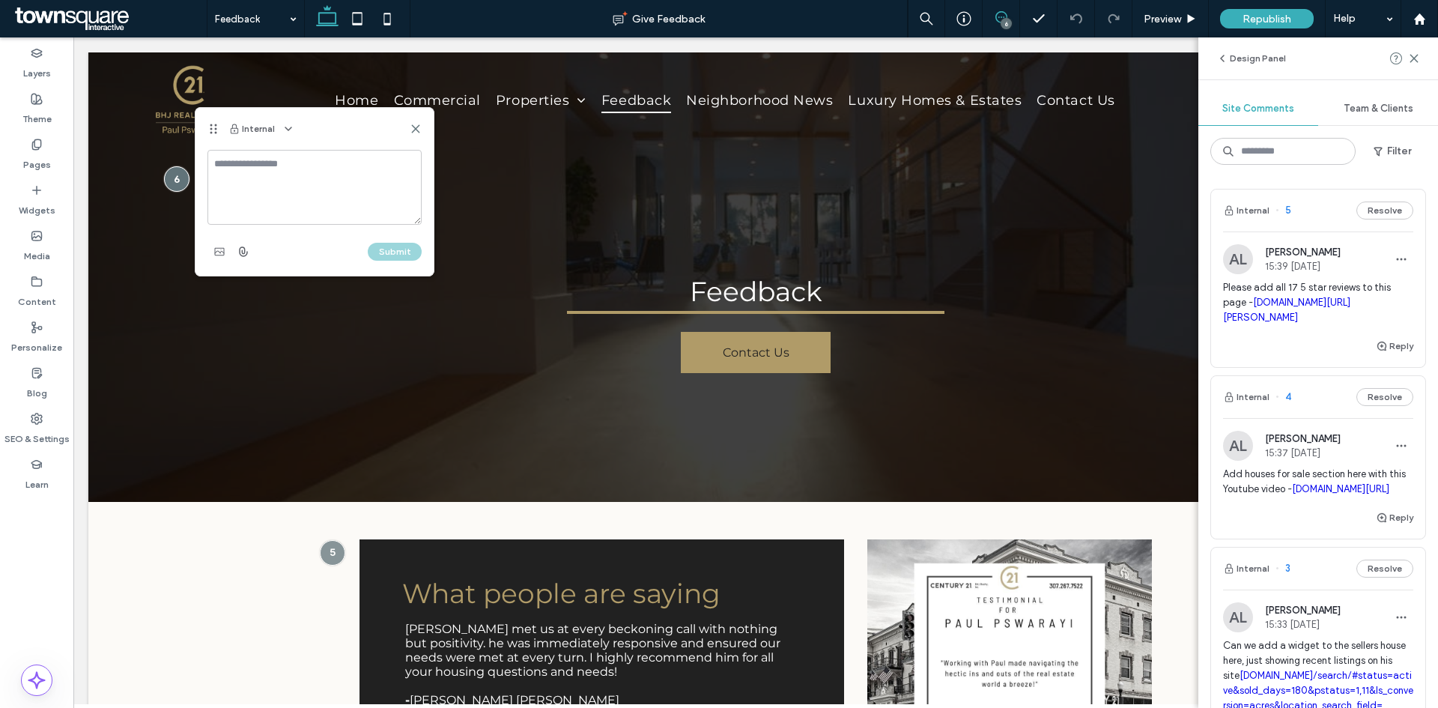
click at [249, 200] on textarea at bounding box center [314, 187] width 214 height 75
click at [399, 166] on textarea "**********" at bounding box center [314, 187] width 214 height 75
click at [415, 168] on textarea "**********" at bounding box center [314, 187] width 214 height 75
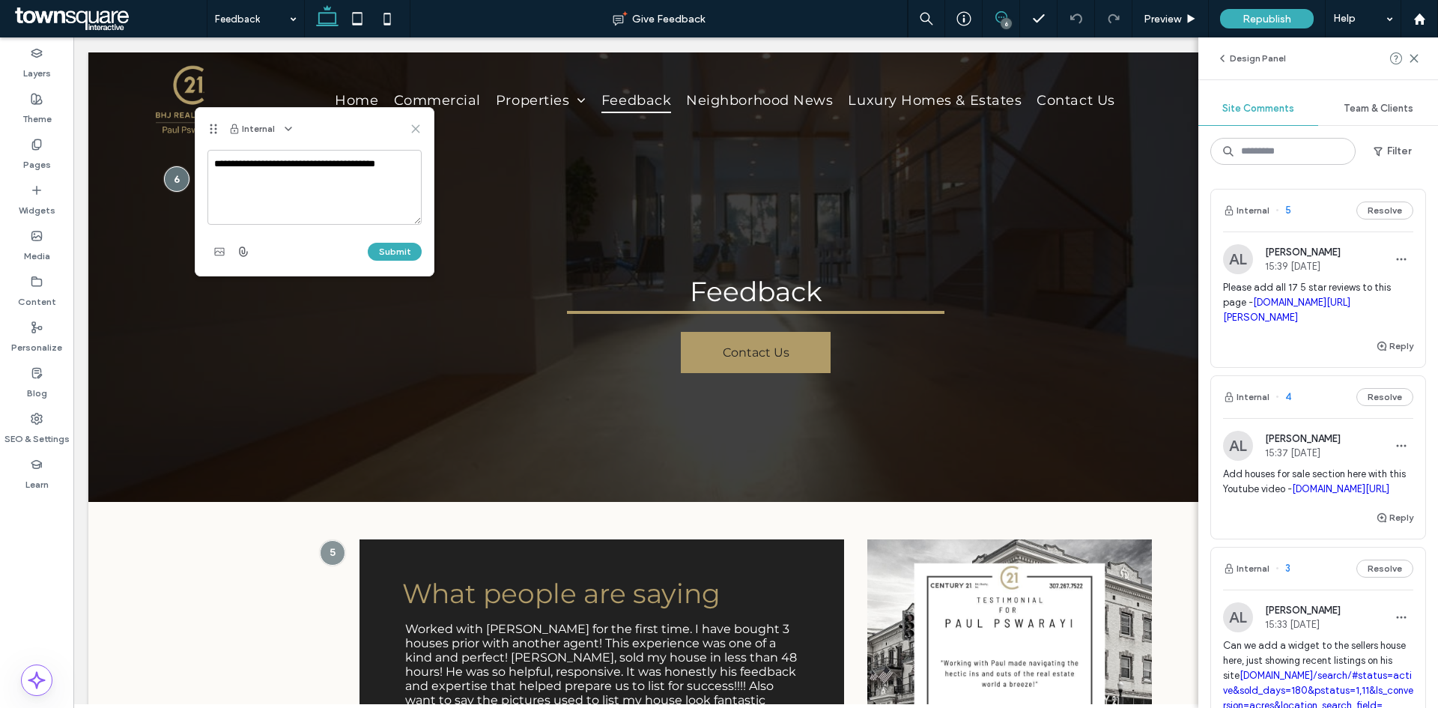
type textarea "**********"
click at [416, 130] on use at bounding box center [415, 128] width 7 height 7
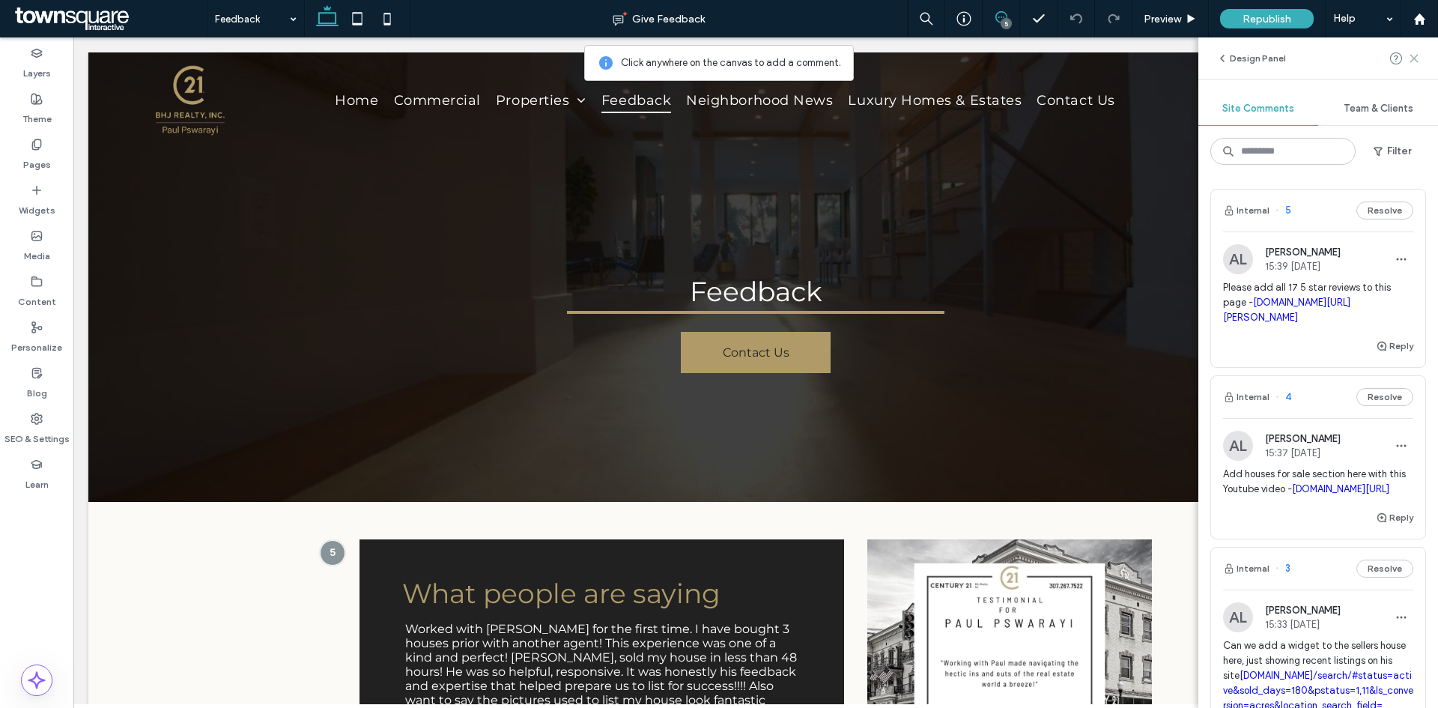
click at [1417, 60] on icon at bounding box center [1414, 58] width 12 height 12
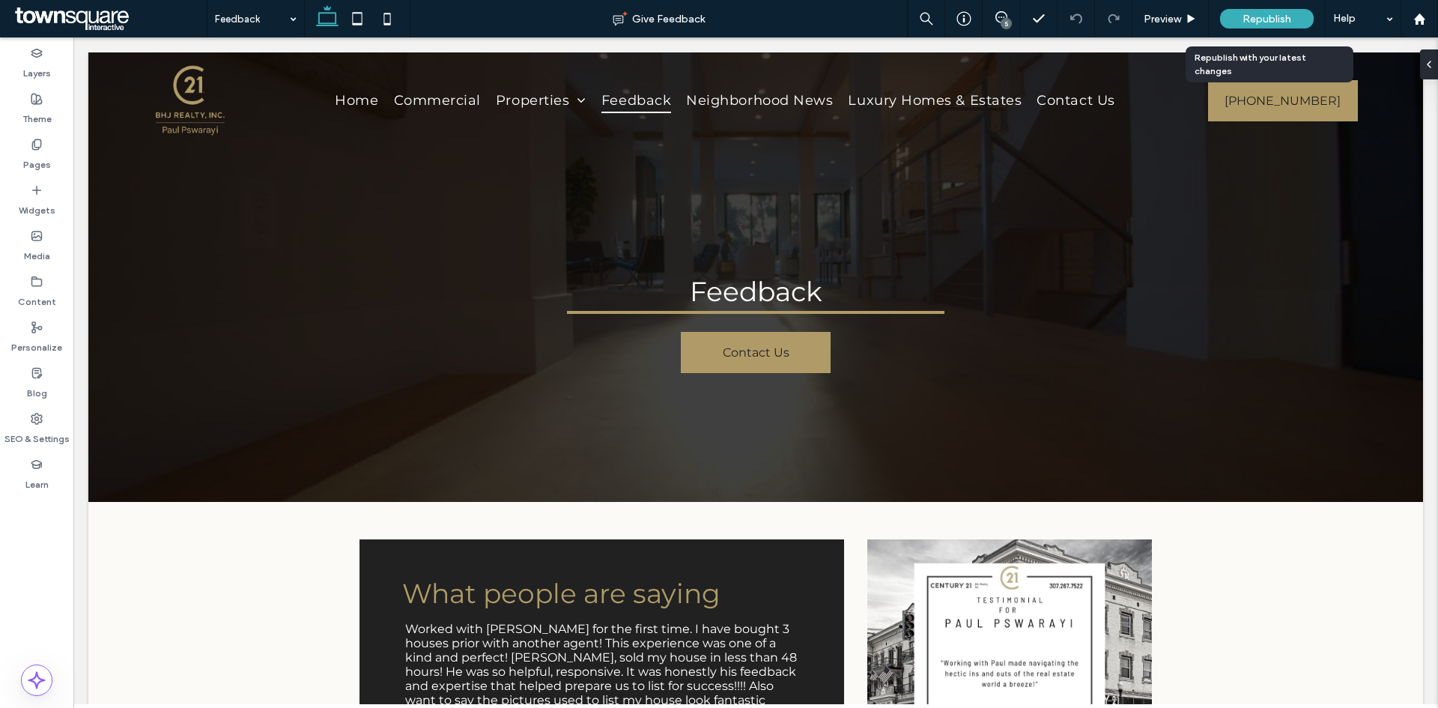
click at [1279, 22] on span "Republish" at bounding box center [1267, 19] width 49 height 13
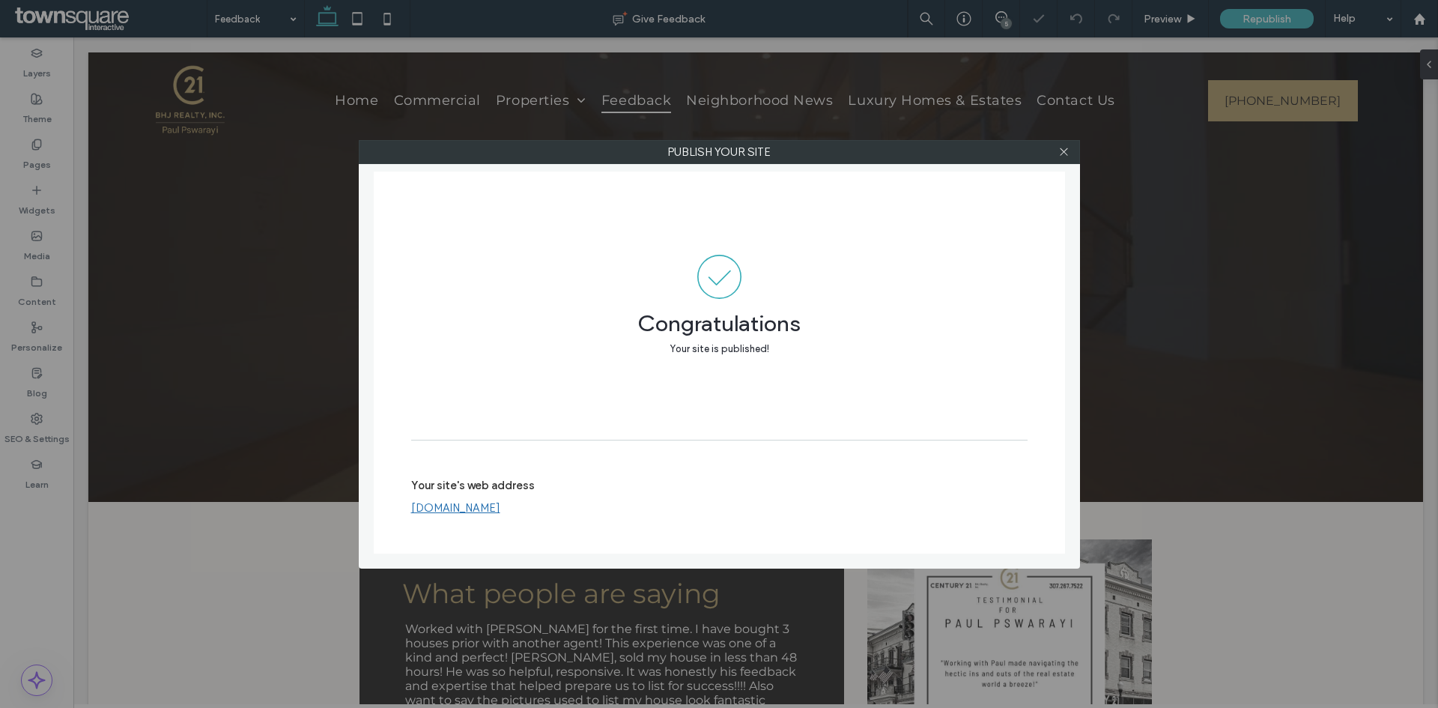
drag, startPoint x: 1058, startPoint y: 158, endPoint x: 1052, endPoint y: 7, distance: 151.4
click at [1059, 157] on span at bounding box center [1063, 152] width 11 height 22
